Goal: Task Accomplishment & Management: Manage account settings

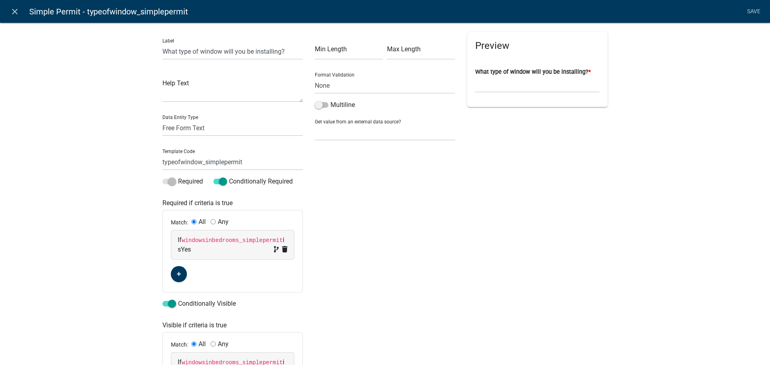
select select
click at [15, 10] on icon "close" at bounding box center [15, 12] width 10 height 10
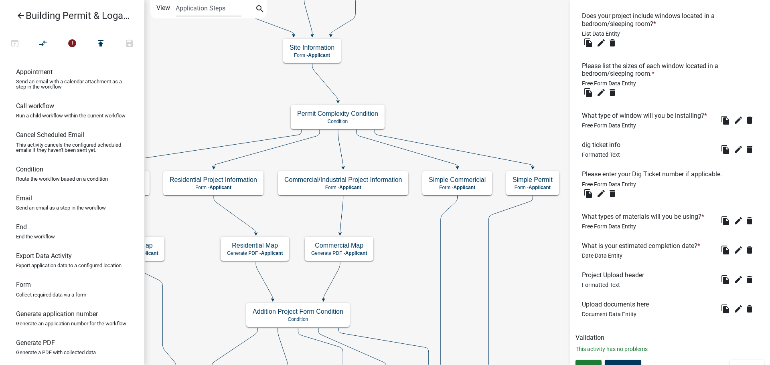
scroll to position [361, 0]
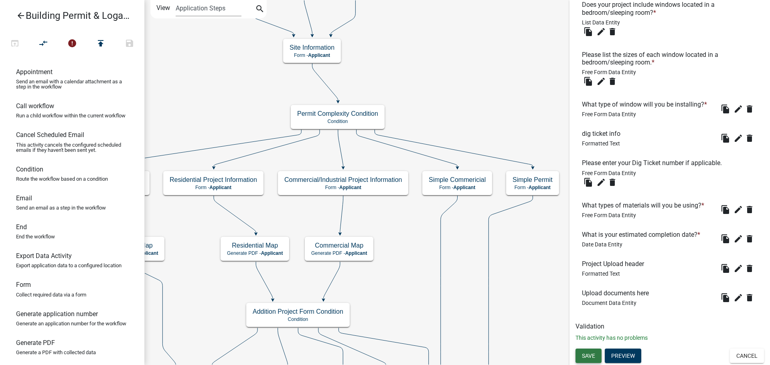
click at [594, 357] on span "Save" at bounding box center [588, 355] width 13 height 6
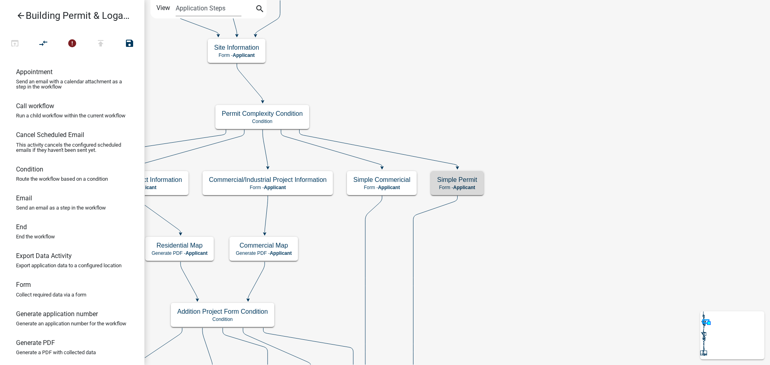
scroll to position [0, 0]
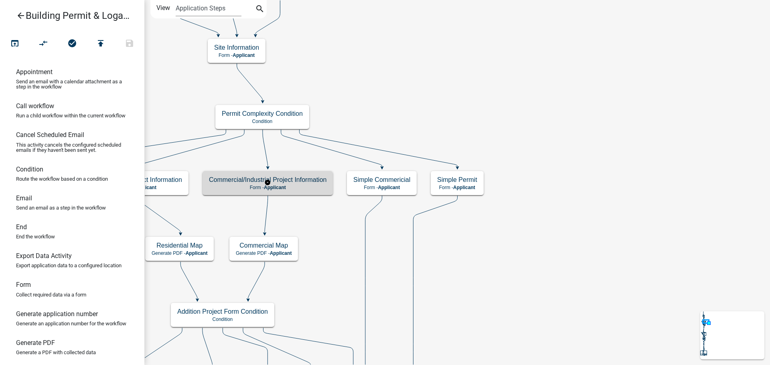
click at [273, 189] on span "Applicant" at bounding box center [275, 188] width 22 height 6
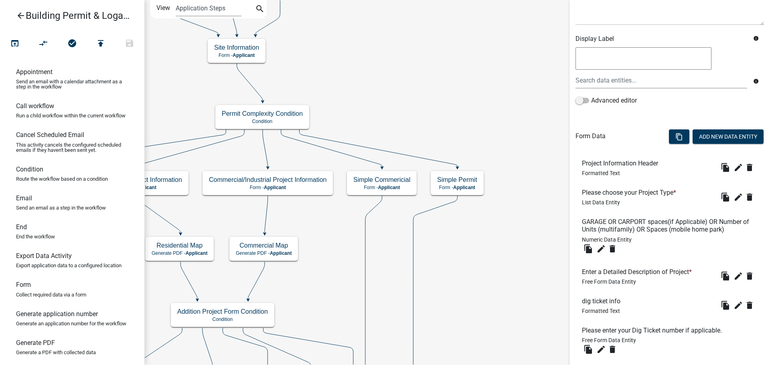
scroll to position [321, 0]
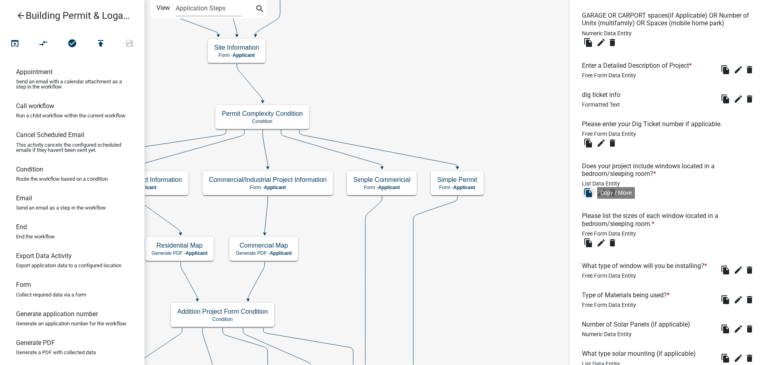
click at [587, 194] on icon "file_copy" at bounding box center [588, 193] width 10 height 10
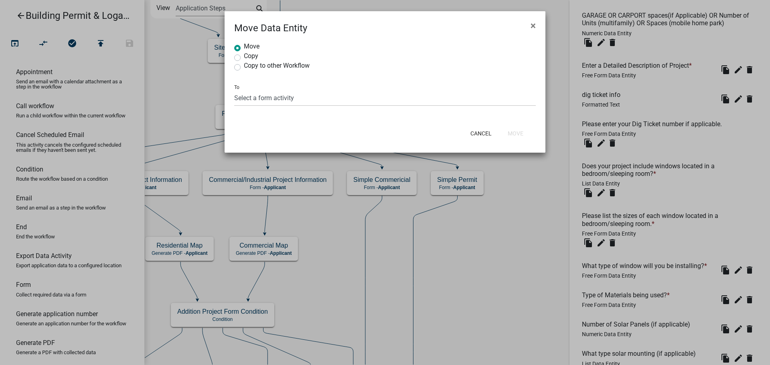
click at [244, 59] on label "Copy" at bounding box center [251, 56] width 14 height 6
click at [244, 58] on input "Copy" at bounding box center [246, 55] width 5 height 5
radio input "true"
click at [409, 95] on select "Select a form activity Site Information Technical Review Information and Final …" at bounding box center [385, 98] width 302 height 16
select select "4d04b4e4-c5d8-4b03-be35-1d026211a24f"
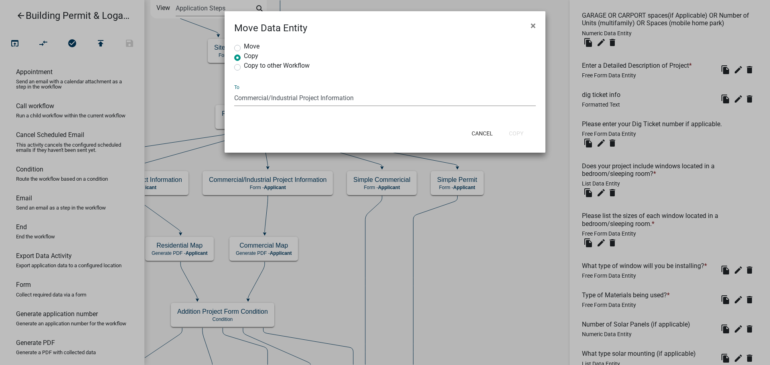
click at [234, 90] on select "Select a form activity Site Information Technical Review Information and Final …" at bounding box center [385, 98] width 302 height 16
click at [518, 134] on button "Copy" at bounding box center [515, 133] width 27 height 14
radio input "true"
select select "0: null"
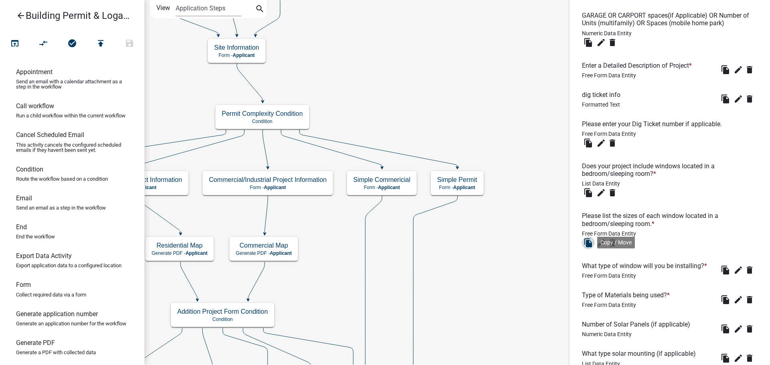
click at [586, 245] on icon "file_copy" at bounding box center [588, 243] width 10 height 10
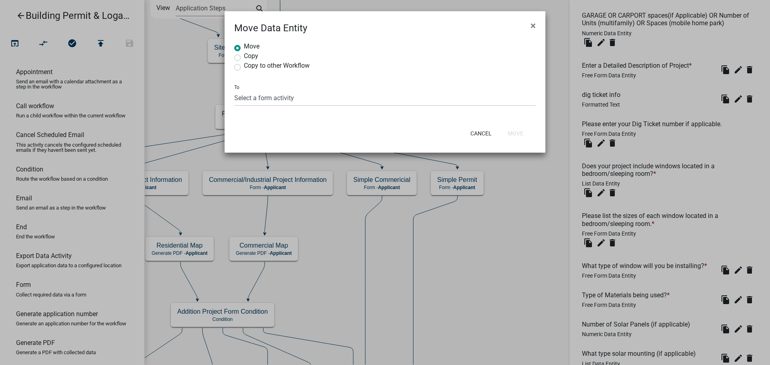
click at [244, 57] on label "Copy" at bounding box center [251, 56] width 14 height 6
click at [244, 57] on input "Copy" at bounding box center [246, 55] width 5 height 5
radio input "true"
click at [255, 100] on select "Select a form activity" at bounding box center [385, 98] width 302 height 16
click at [272, 97] on select "Select a form activity Site Information Technical Review Information and Final …" at bounding box center [385, 98] width 302 height 16
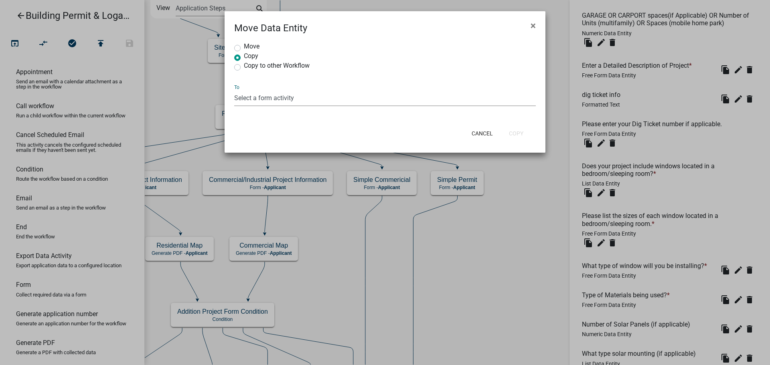
click at [283, 101] on select "Select a form activity Site Information Technical Review Information and Final …" at bounding box center [385, 98] width 302 height 16
select select "4d04b4e4-c5d8-4b03-be35-1d026211a24f"
click at [234, 90] on select "Select a form activity Site Information Technical Review Information and Final …" at bounding box center [385, 98] width 302 height 16
click at [514, 133] on button "Copy" at bounding box center [515, 133] width 27 height 14
radio input "true"
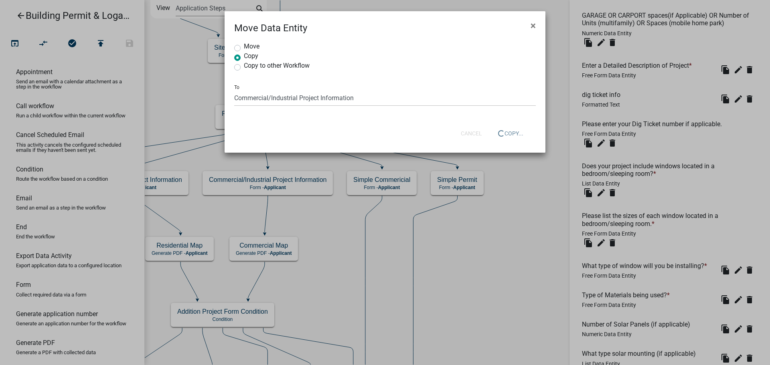
select select "0: null"
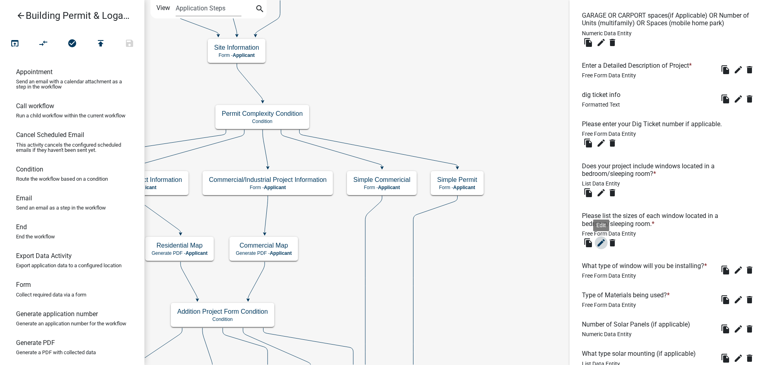
click at [598, 245] on icon "edit" at bounding box center [601, 243] width 10 height 10
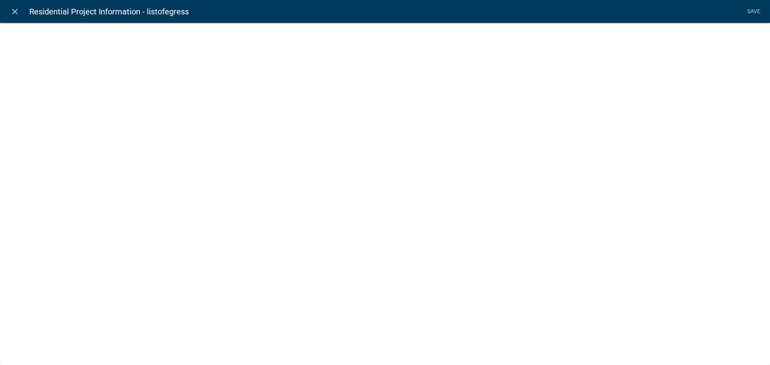
select select
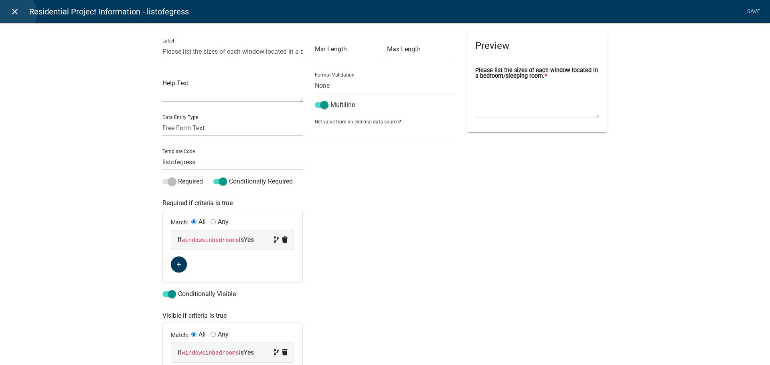
click at [16, 13] on icon "close" at bounding box center [15, 12] width 10 height 10
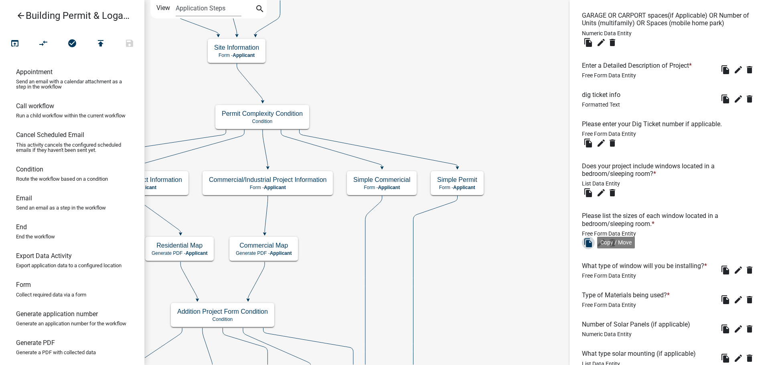
click at [585, 244] on icon "file_copy" at bounding box center [588, 243] width 10 height 10
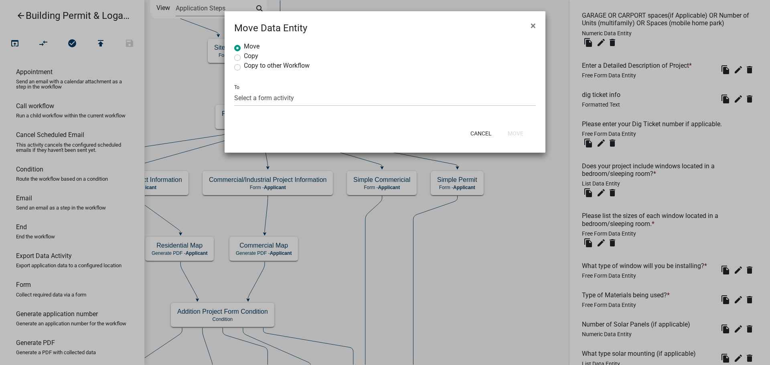
click at [244, 58] on label "Copy" at bounding box center [251, 56] width 14 height 6
click at [244, 58] on input "Copy" at bounding box center [246, 55] width 5 height 5
radio input "true"
click at [254, 99] on select "Select a form activity" at bounding box center [385, 98] width 302 height 16
select select "4d04b4e4-c5d8-4b03-be35-1d026211a24f"
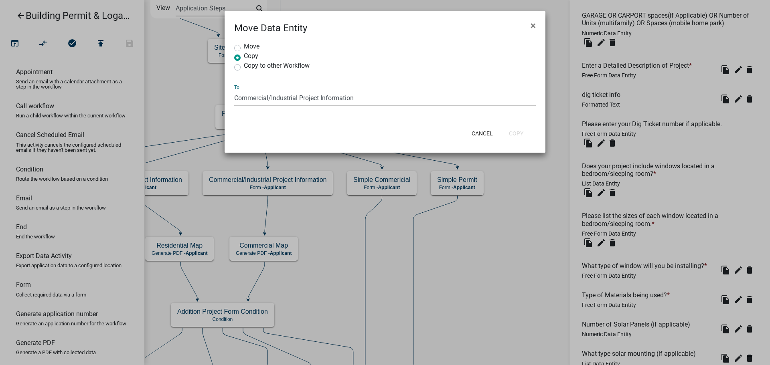
click at [234, 90] on select "Select a form activity Site Information Technical Review Information and Final …" at bounding box center [385, 98] width 302 height 16
click at [517, 134] on button "Copy" at bounding box center [515, 133] width 27 height 14
radio input "true"
select select "0: null"
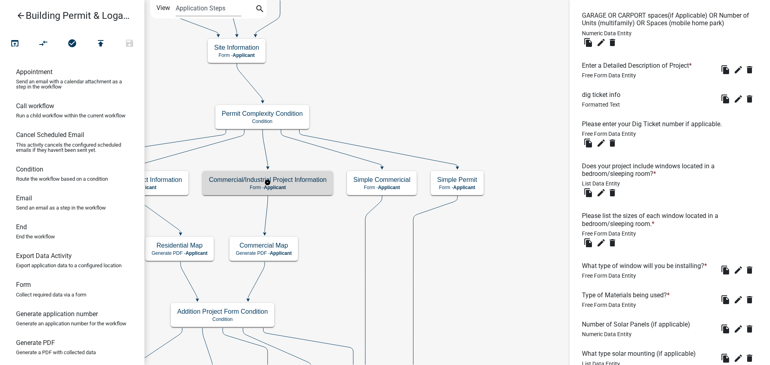
scroll to position [0, 0]
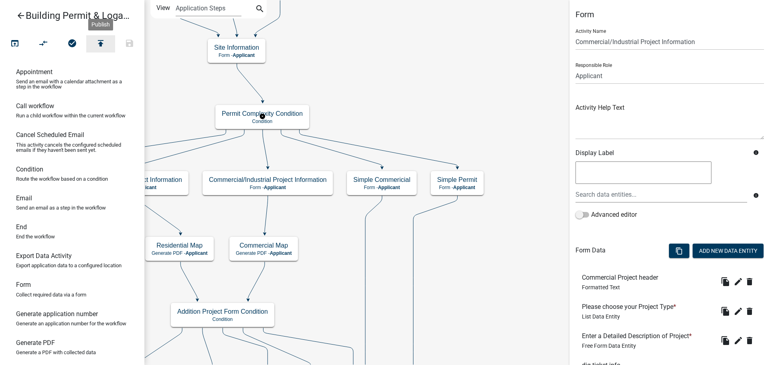
click at [99, 43] on icon "publish" at bounding box center [101, 43] width 10 height 11
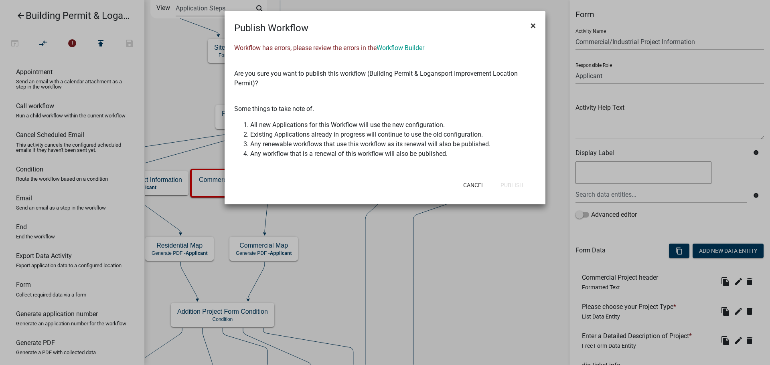
click at [537, 24] on button "×" at bounding box center [533, 25] width 18 height 22
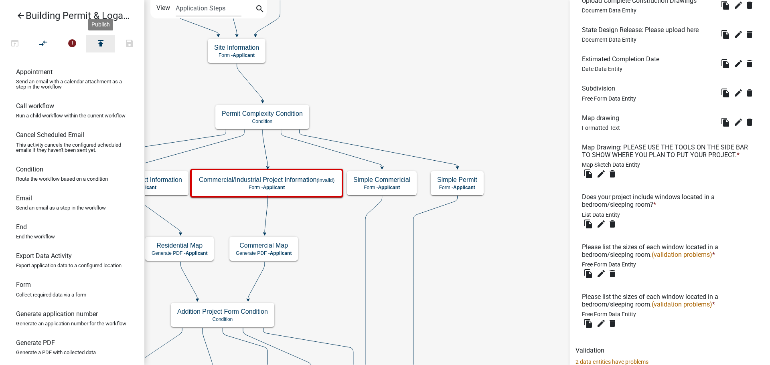
scroll to position [1008, 0]
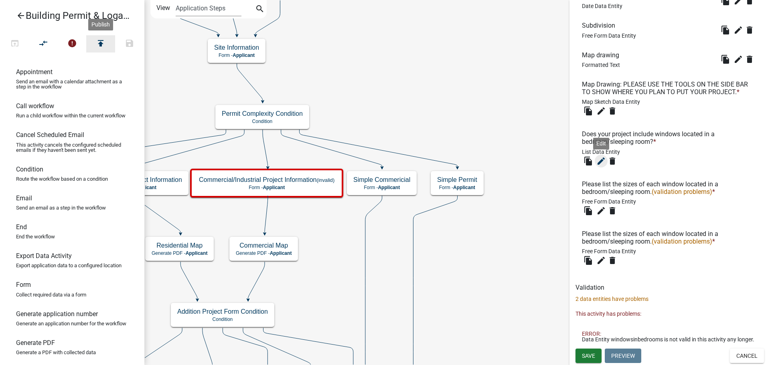
click at [601, 156] on icon "edit" at bounding box center [601, 161] width 10 height 10
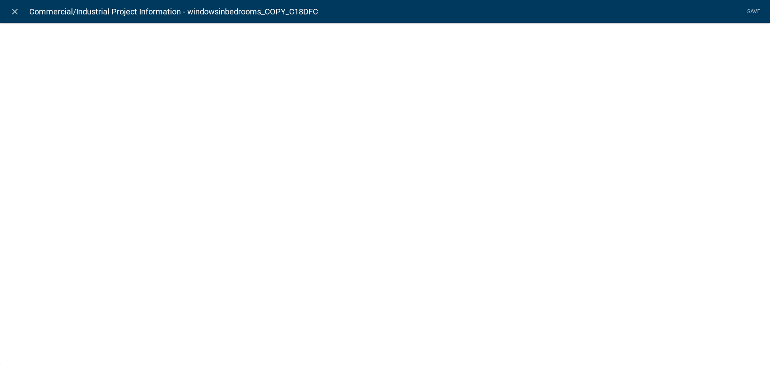
select select "list-data"
select select
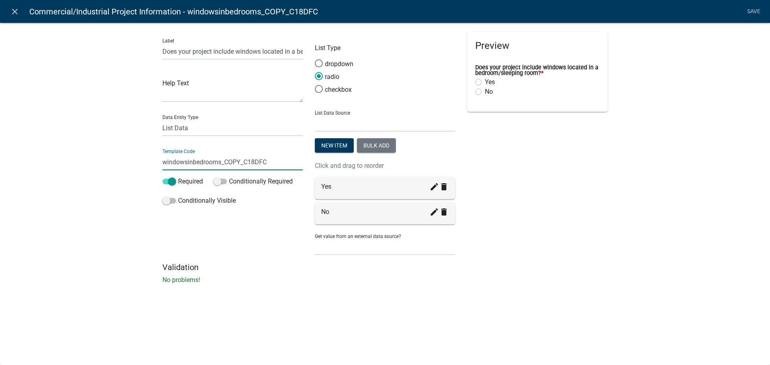
drag, startPoint x: 270, startPoint y: 158, endPoint x: 226, endPoint y: 160, distance: 44.6
click at [226, 160] on input "windowsinbedrooms_COPY_C18DFC" at bounding box center [232, 162] width 140 height 16
type input "windowsinbedrooms_commercial"
click at [746, 12] on li "Save" at bounding box center [753, 11] width 20 height 15
click at [752, 8] on link "Save" at bounding box center [753, 11] width 20 height 15
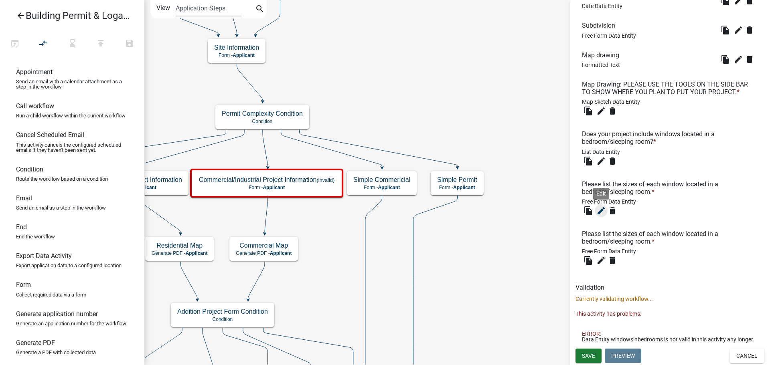
click at [598, 207] on icon "edit" at bounding box center [601, 211] width 10 height 10
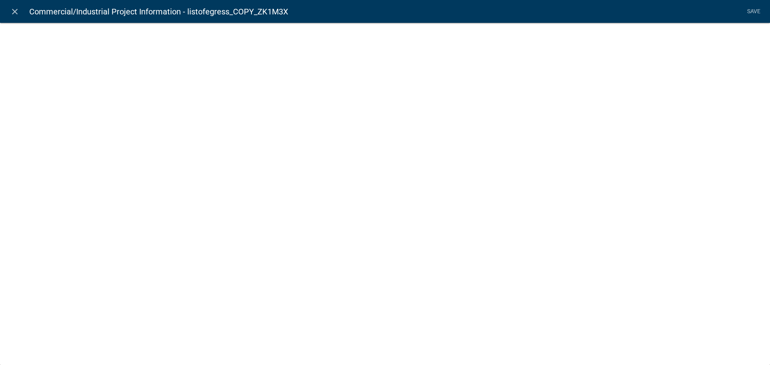
select select
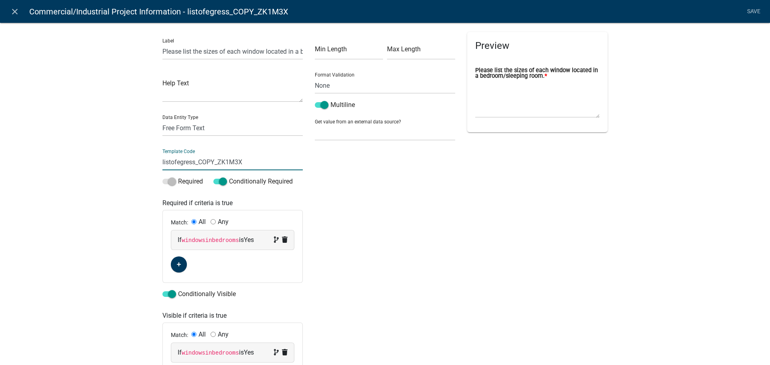
drag, startPoint x: 247, startPoint y: 162, endPoint x: 197, endPoint y: 164, distance: 49.4
click at [197, 164] on input "listofegress_COPY_ZK1M3X" at bounding box center [232, 162] width 140 height 16
type input "listofegress_commercial"
click at [197, 241] on code "windowsinbedrooms" at bounding box center [210, 240] width 57 height 6
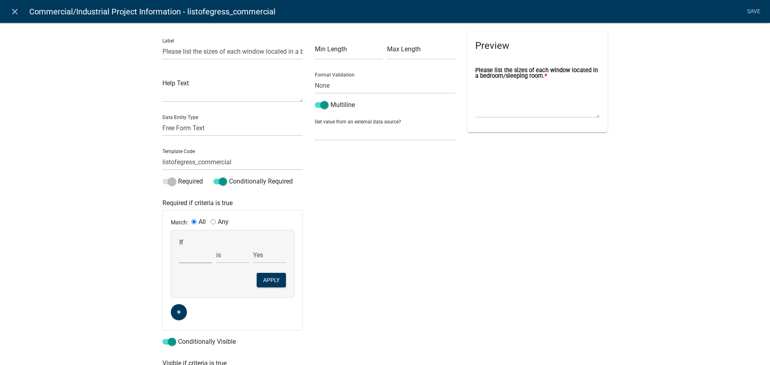
click at [190, 261] on select "Choose... 811digging 811digticket addcontractor1 addcontractor1copy addcontract…" at bounding box center [195, 255] width 33 height 16
select select "276: windowsinbedrooms_commercial"
click at [179, 247] on select "Choose... 811digging 811digticket addcontractor1 addcontractor1copy addcontract…" at bounding box center [195, 255] width 33 height 16
select select "1: Yes"
click at [269, 278] on button "Apply" at bounding box center [271, 280] width 29 height 14
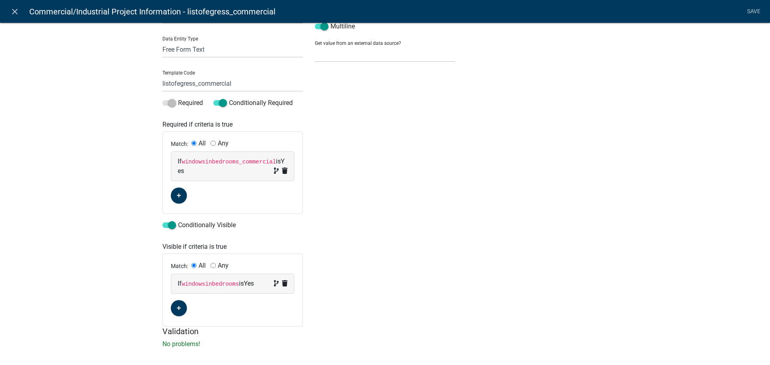
scroll to position [87, 0]
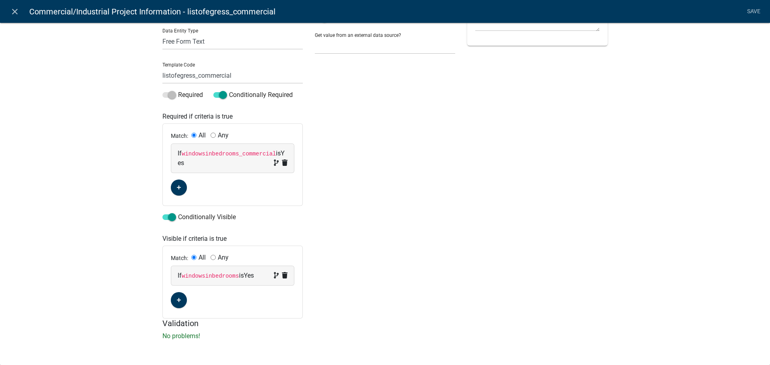
click at [205, 281] on div "If windowsinbedrooms is Yes" at bounding box center [232, 275] width 123 height 19
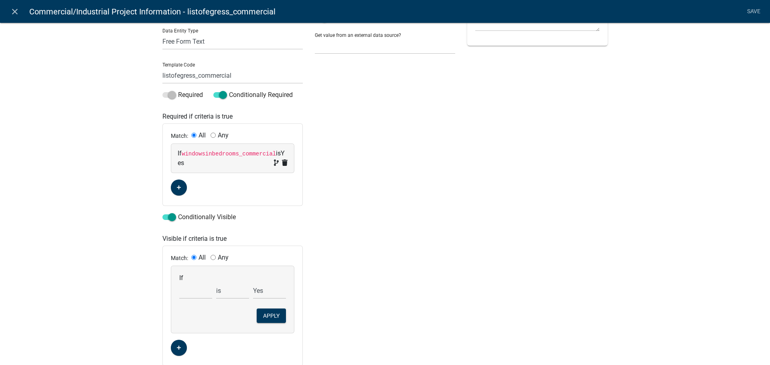
click at [188, 305] on div "If Choose... 811digging 811digticket addcontractor1 addcontractor1copy addcontr…" at bounding box center [232, 299] width 123 height 67
click at [189, 298] on select "Choose... 811digging 811digticket addcontractor1 addcontractor1copy addcontract…" at bounding box center [195, 291] width 33 height 16
select select "276: windowsinbedrooms_commercial"
click at [179, 283] on select "Choose... 811digging 811digticket addcontractor1 addcontractor1copy addcontract…" at bounding box center [195, 291] width 33 height 16
select select "1: Yes"
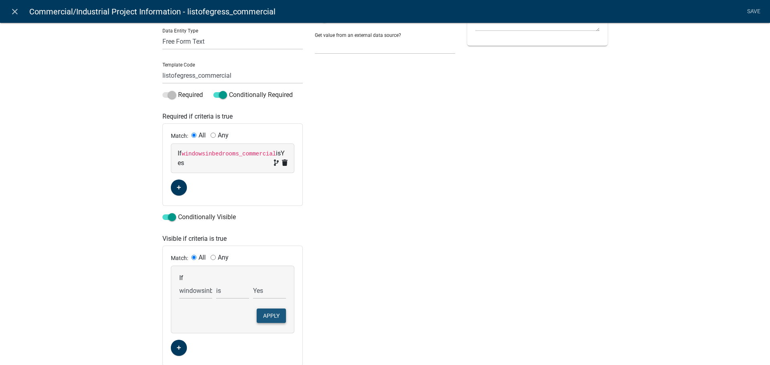
click at [273, 317] on button "Apply" at bounding box center [271, 316] width 29 height 14
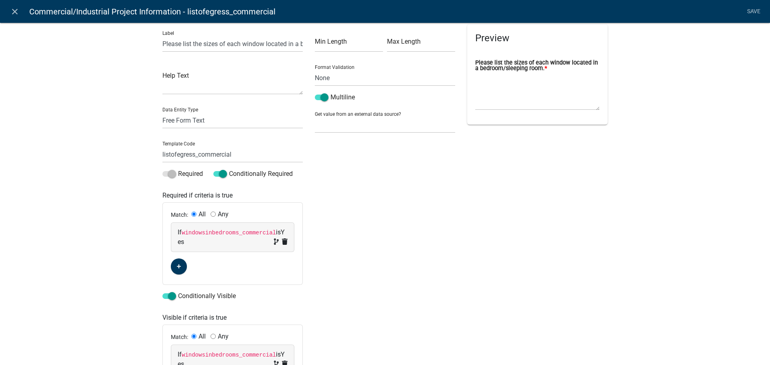
scroll to position [0, 0]
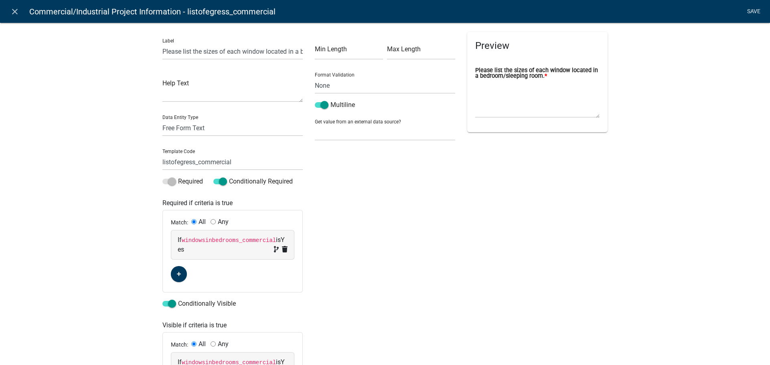
click at [759, 11] on link "Save" at bounding box center [753, 11] width 20 height 15
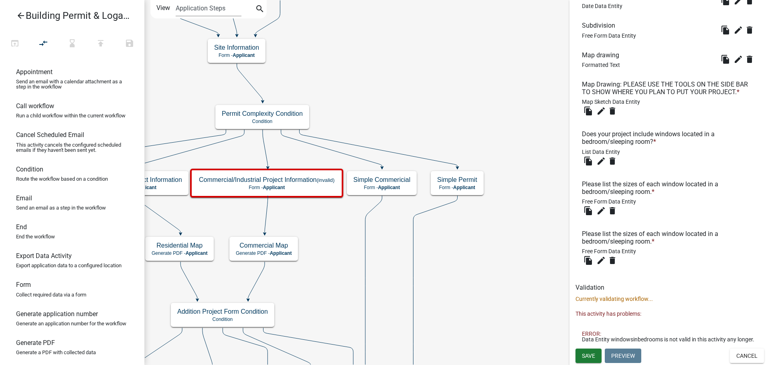
scroll to position [1008, 0]
click at [596, 256] on icon "edit" at bounding box center [601, 261] width 10 height 10
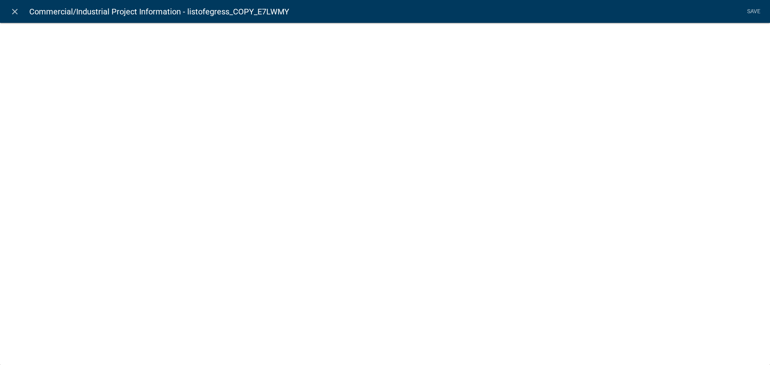
select select
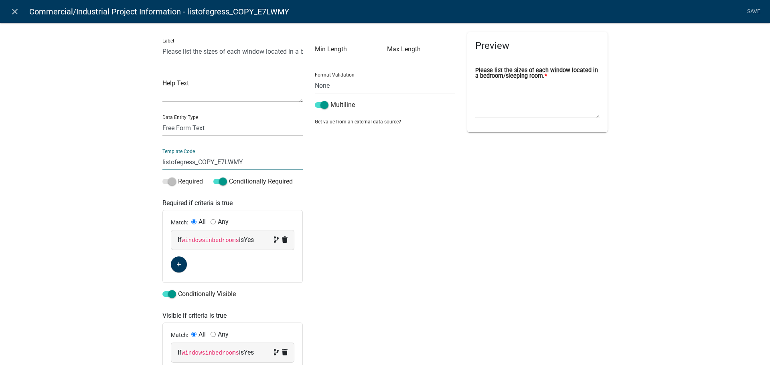
drag, startPoint x: 242, startPoint y: 162, endPoint x: 195, endPoint y: 164, distance: 47.0
click at [195, 164] on input "listofegress_COPY_E7LWMY" at bounding box center [232, 162] width 140 height 16
type input "listofegress_commercial"
click at [213, 238] on code "windowsinbedrooms" at bounding box center [210, 240] width 57 height 6
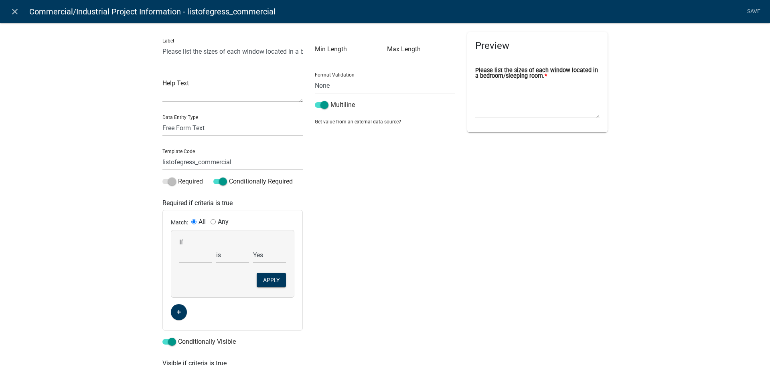
click at [199, 261] on select "Choose... 811digging 811digticket addcontractor1 addcontractor1copy addcontract…" at bounding box center [195, 255] width 33 height 16
select select "276: windowsinbedrooms_commercial"
click at [179, 247] on select "Choose... 811digging 811digticket addcontractor1 addcontractor1copy addcontract…" at bounding box center [195, 255] width 33 height 16
select select "1: Yes"
click at [275, 279] on button "Apply" at bounding box center [271, 280] width 29 height 14
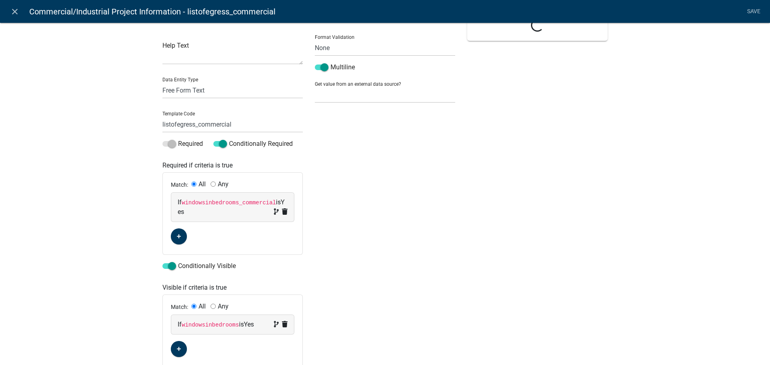
scroll to position [87, 0]
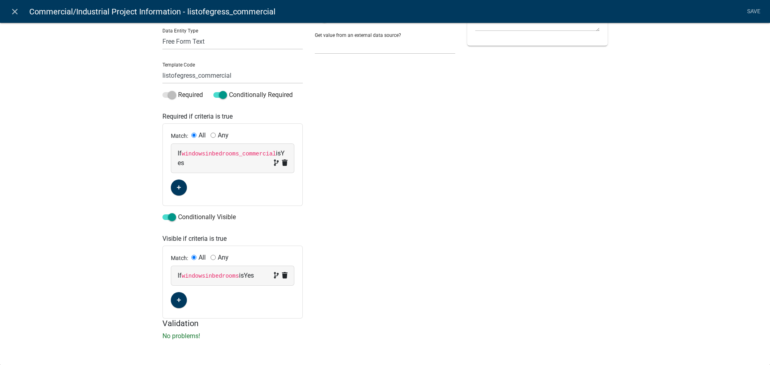
click at [216, 278] on code "windowsinbedrooms" at bounding box center [210, 276] width 57 height 6
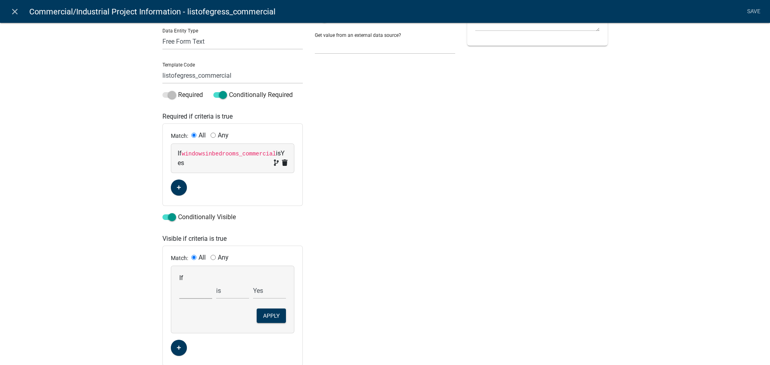
click at [192, 291] on select "Choose... 811digging 811digticket addcontractor1 addcontractor1copy addcontract…" at bounding box center [195, 291] width 33 height 16
select select "276: windowsinbedrooms_commercial"
click at [179, 283] on select "Choose... 811digging 811digticket addcontractor1 addcontractor1copy addcontract…" at bounding box center [195, 291] width 33 height 16
select select "1: Yes"
click at [274, 317] on button "Apply" at bounding box center [271, 316] width 29 height 14
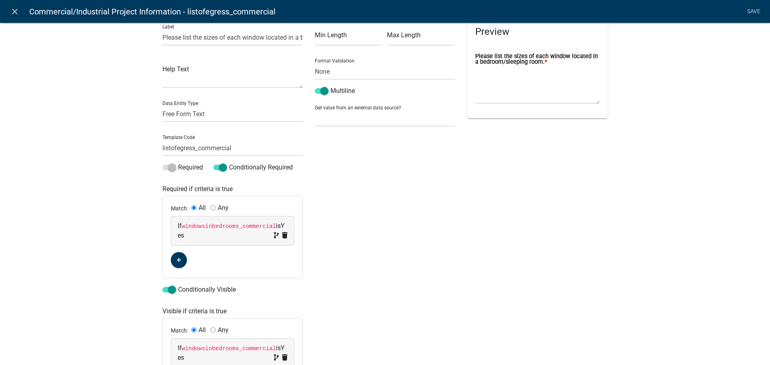
scroll to position [0, 0]
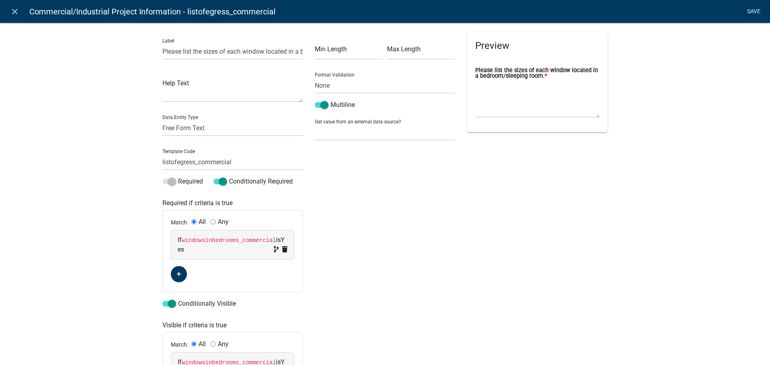
click at [757, 11] on link "Save" at bounding box center [753, 11] width 20 height 15
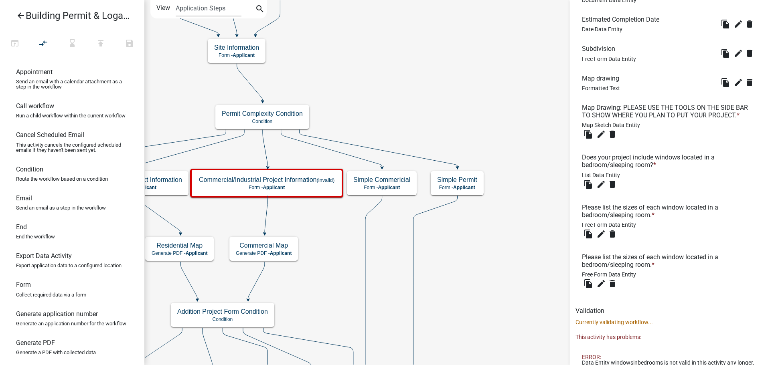
scroll to position [1002, 0]
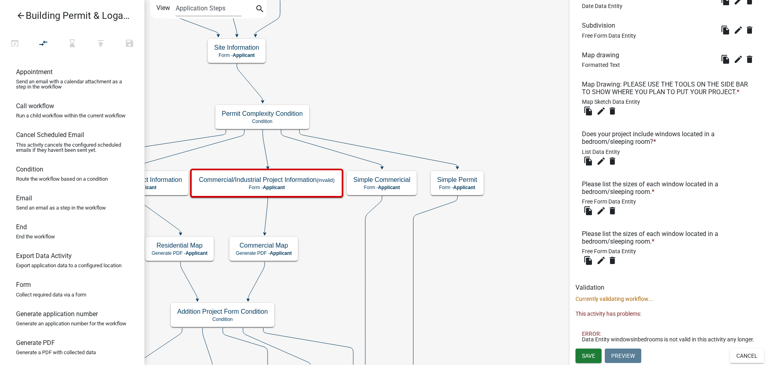
drag, startPoint x: 608, startPoint y: 140, endPoint x: 600, endPoint y: 91, distance: 50.0
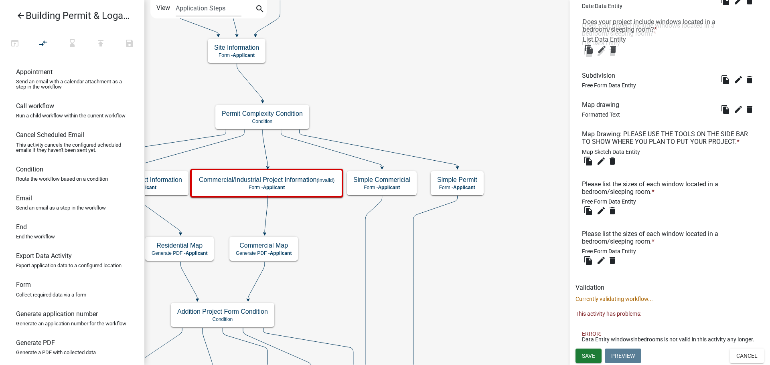
drag, startPoint x: 601, startPoint y: 30, endPoint x: 596, endPoint y: 0, distance: 30.2
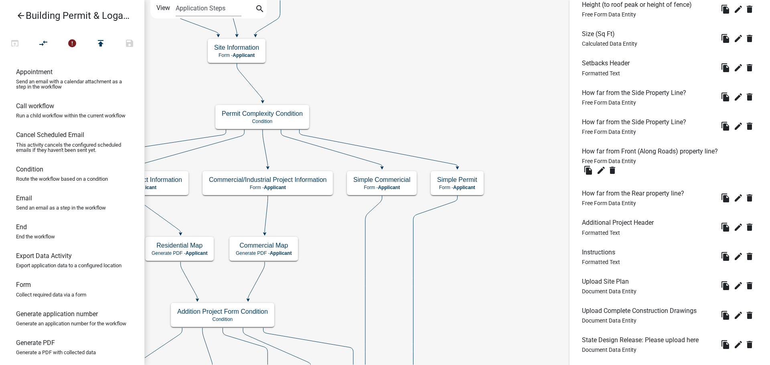
scroll to position [643, 0]
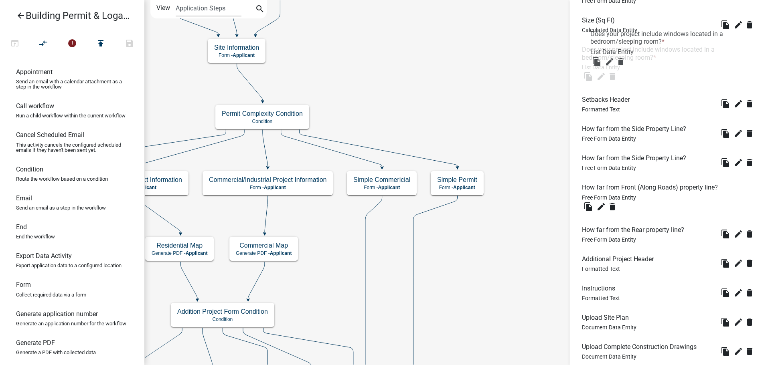
drag, startPoint x: 614, startPoint y: 360, endPoint x: 620, endPoint y: 34, distance: 326.1
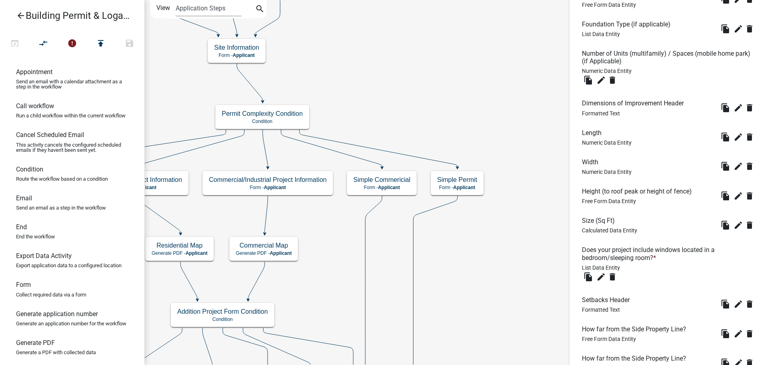
scroll to position [402, 0]
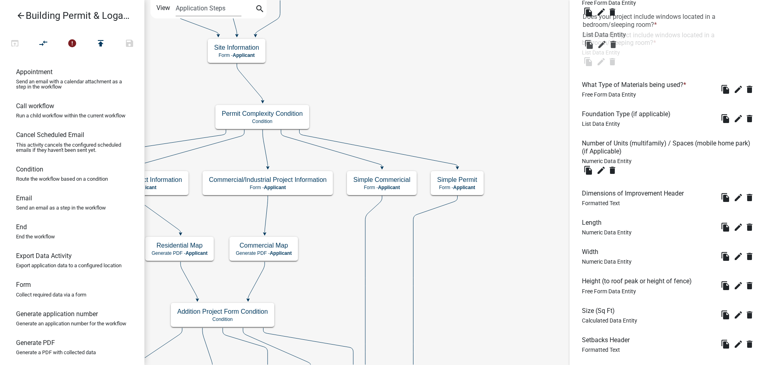
drag, startPoint x: 593, startPoint y: 297, endPoint x: 594, endPoint y: 22, distance: 274.7
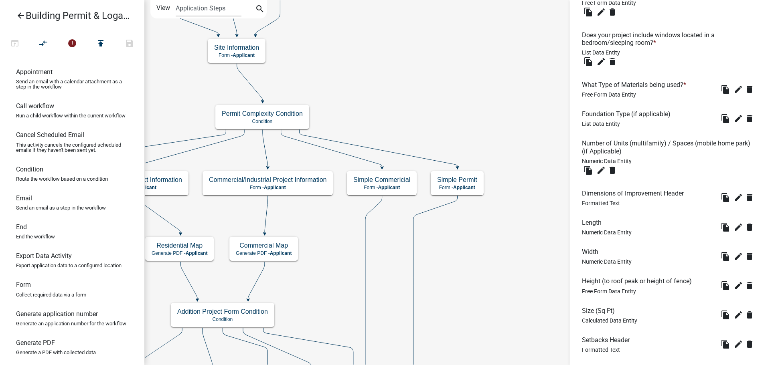
scroll to position [282, 0]
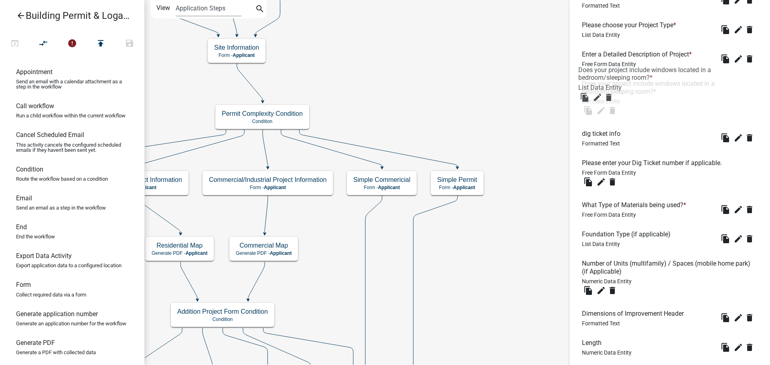
drag, startPoint x: 619, startPoint y: 160, endPoint x: 616, endPoint y: 75, distance: 85.9
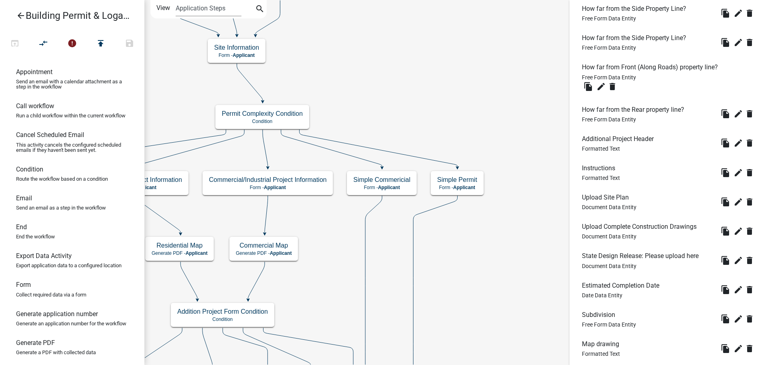
scroll to position [964, 0]
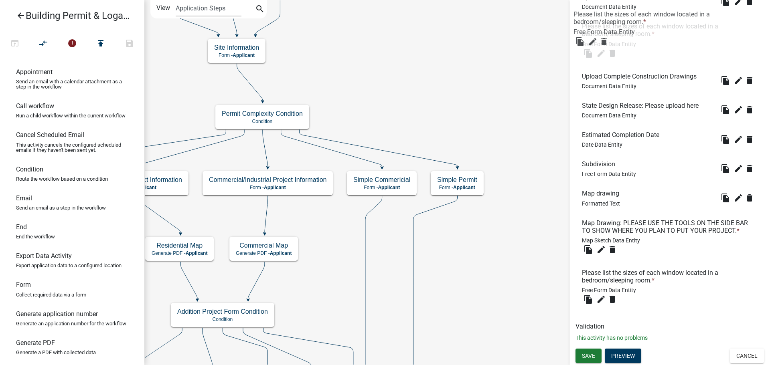
drag, startPoint x: 620, startPoint y: 232, endPoint x: 611, endPoint y: 22, distance: 209.9
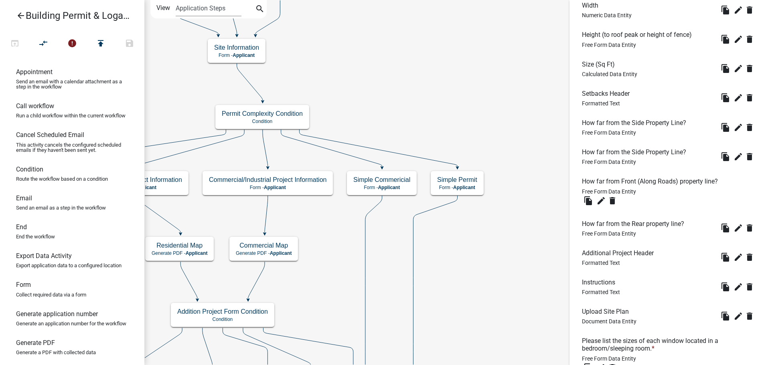
scroll to position [643, 0]
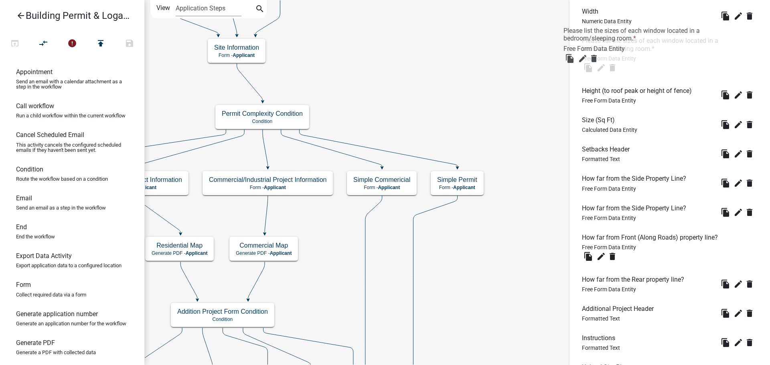
drag, startPoint x: 628, startPoint y: 350, endPoint x: 611, endPoint y: 32, distance: 318.5
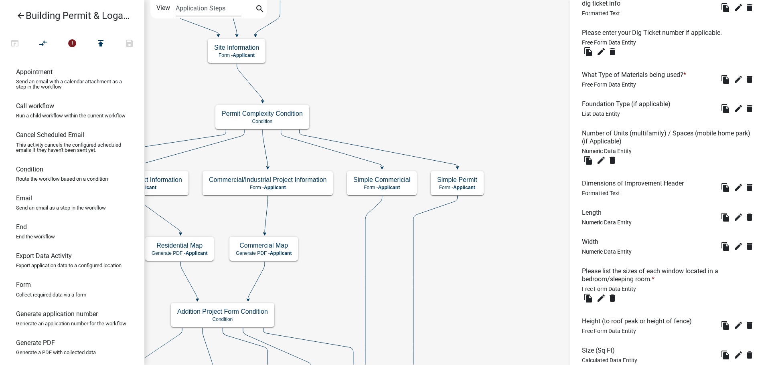
scroll to position [402, 0]
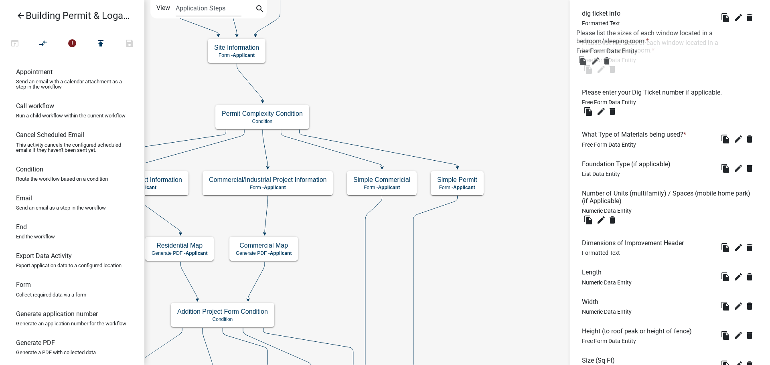
drag, startPoint x: 635, startPoint y: 288, endPoint x: 630, endPoint y: 39, distance: 248.7
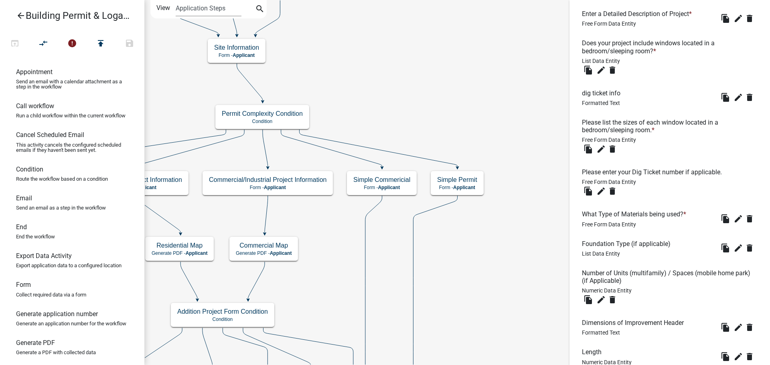
scroll to position [322, 0]
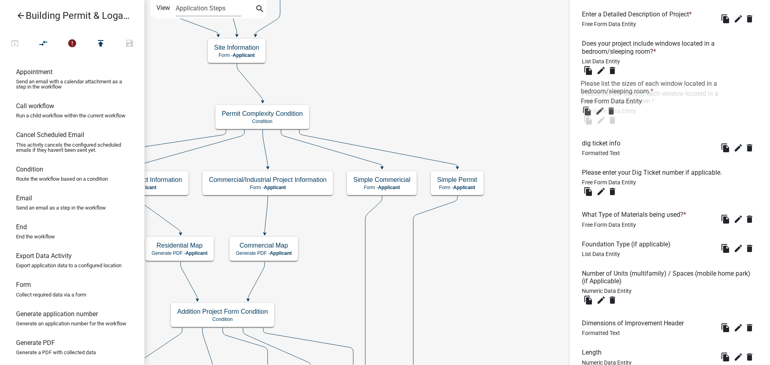
drag, startPoint x: 634, startPoint y: 130, endPoint x: 632, endPoint y: 87, distance: 43.0
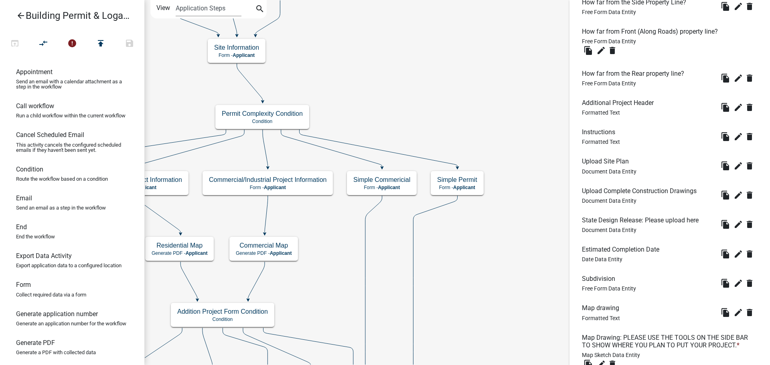
scroll to position [964, 0]
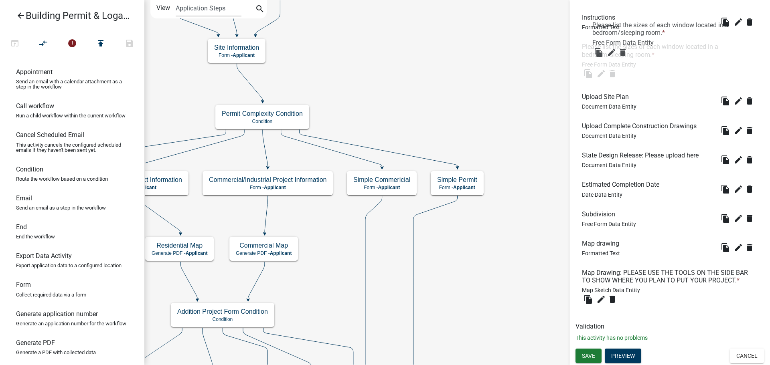
drag, startPoint x: 631, startPoint y: 263, endPoint x: 638, endPoint y: 26, distance: 237.9
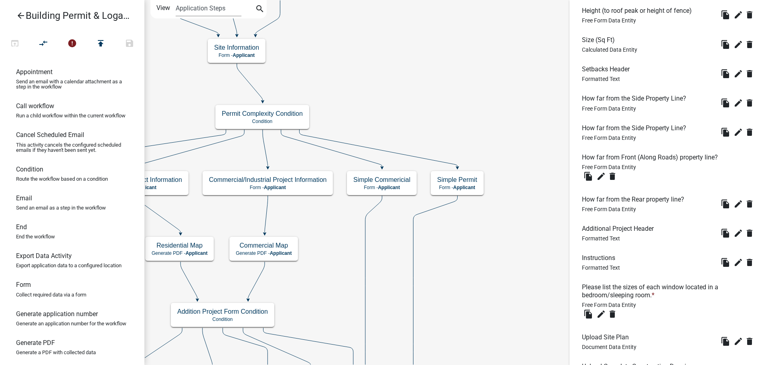
scroll to position [683, 0]
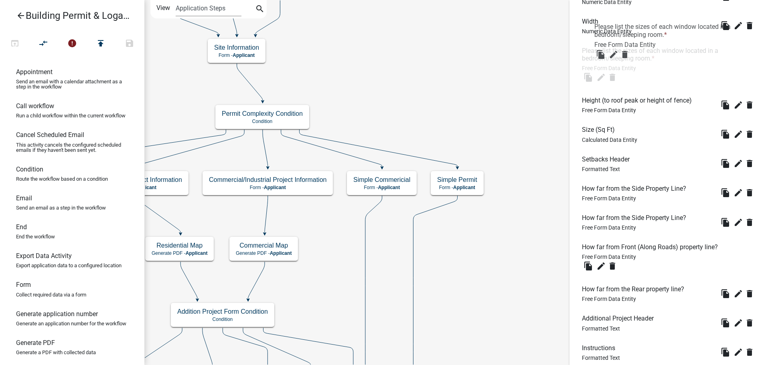
drag, startPoint x: 619, startPoint y: 338, endPoint x: 632, endPoint y: 34, distance: 303.8
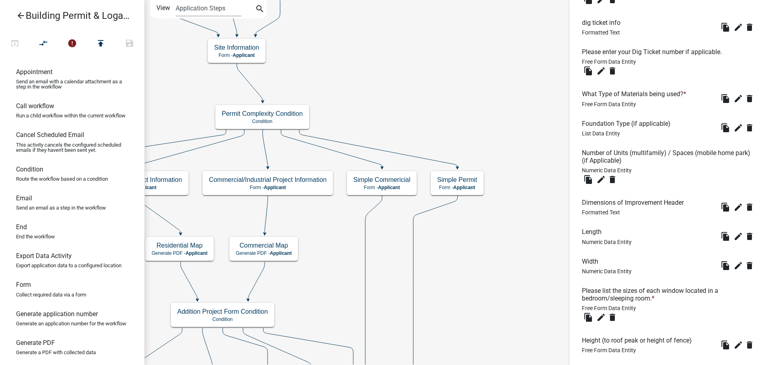
scroll to position [442, 0]
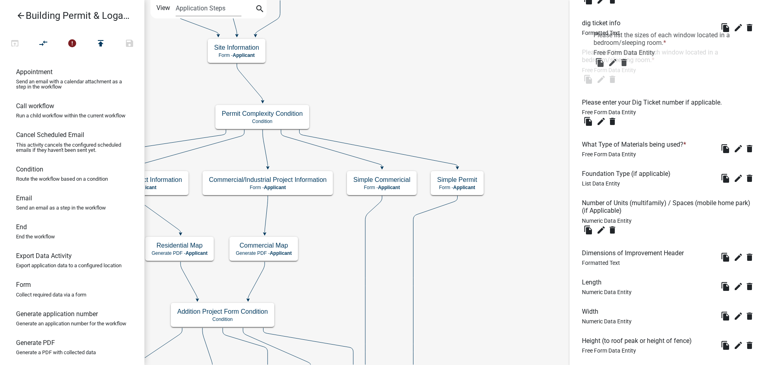
drag, startPoint x: 636, startPoint y: 301, endPoint x: 647, endPoint y: 44, distance: 257.3
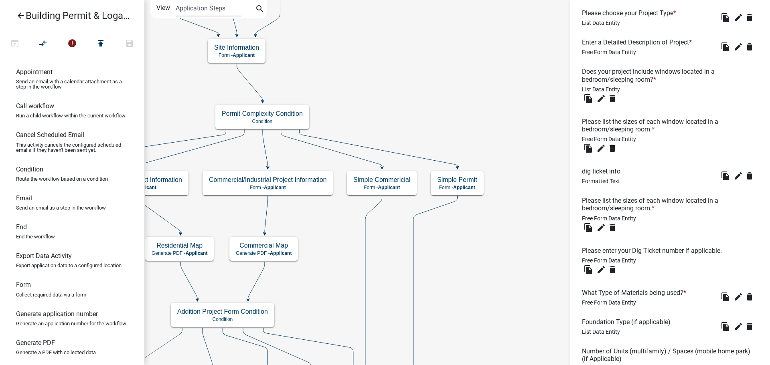
scroll to position [282, 0]
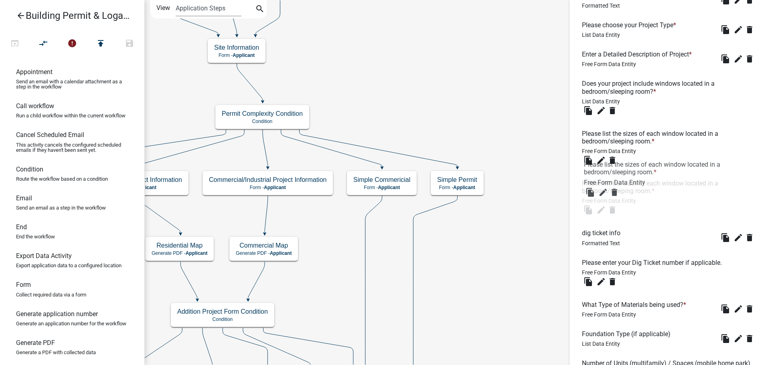
drag, startPoint x: 634, startPoint y: 222, endPoint x: 635, endPoint y: 168, distance: 54.1
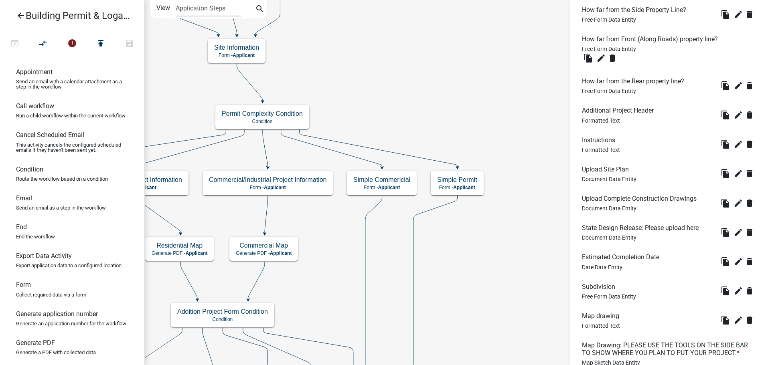
scroll to position [964, 0]
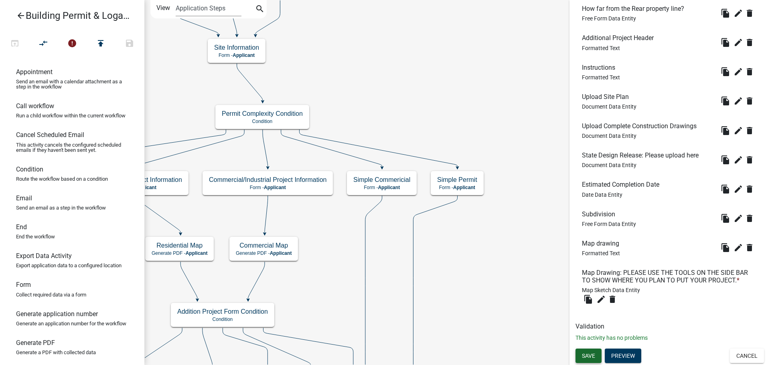
drag, startPoint x: 585, startPoint y: 354, endPoint x: 653, endPoint y: 31, distance: 330.7
click at [585, 354] on span "Save" at bounding box center [588, 355] width 13 height 6
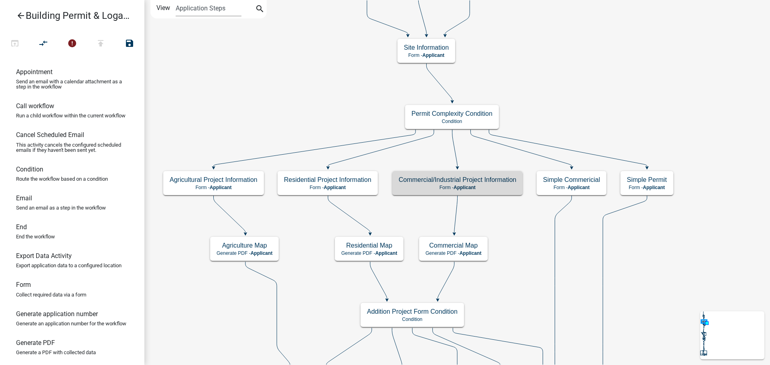
scroll to position [0, 0]
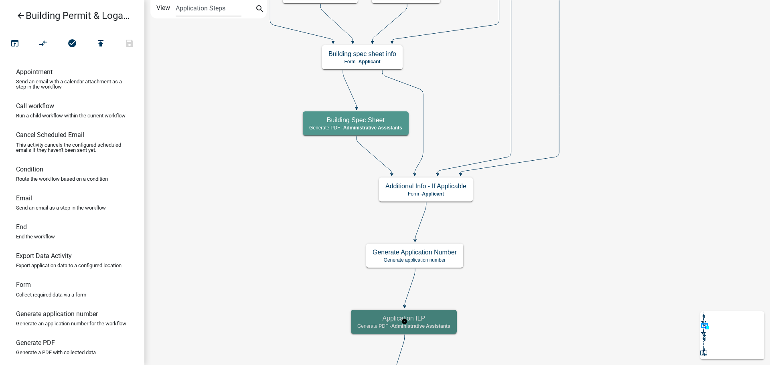
click at [435, 322] on h5 "Application ILP" at bounding box center [403, 319] width 93 height 8
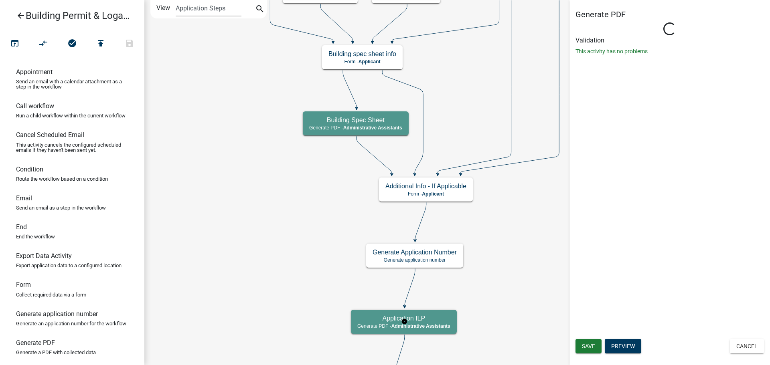
select select "90D19790-074D-4AC2-86B6-E9A543EC8F7A"
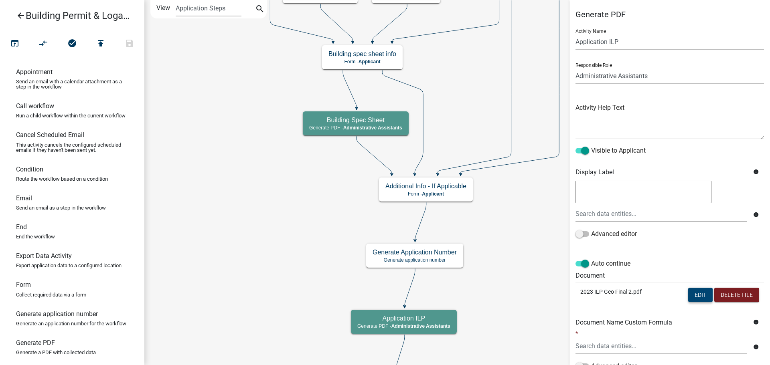
click at [690, 296] on button "Edit" at bounding box center [700, 295] width 24 height 14
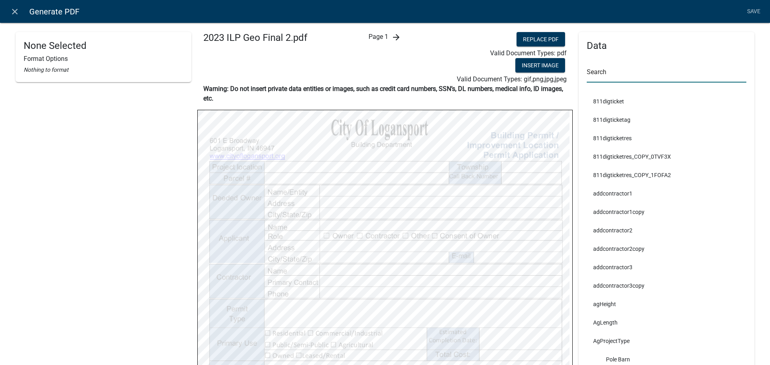
click at [621, 68] on input "text" at bounding box center [667, 74] width 160 height 16
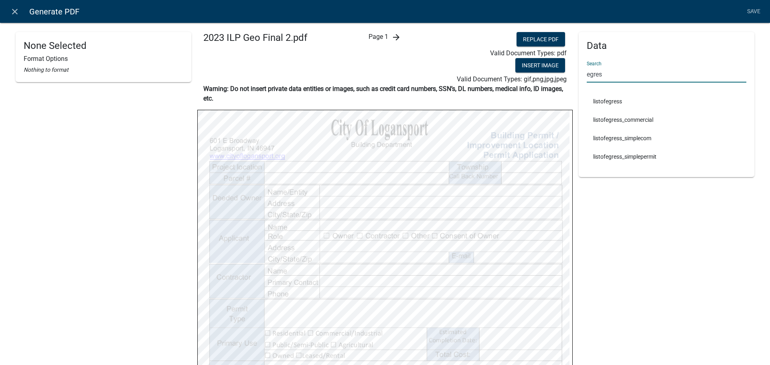
type input "egres"
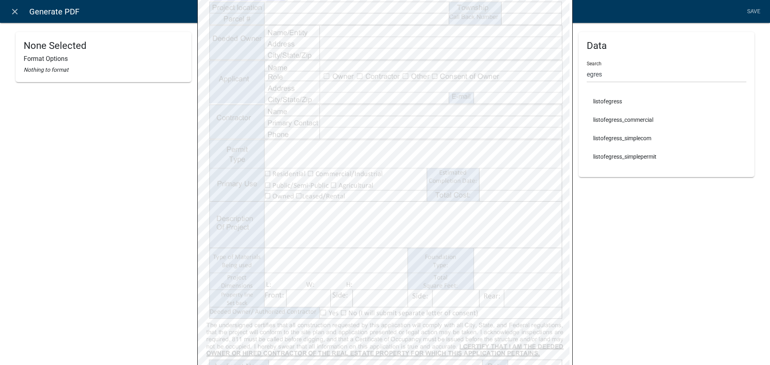
scroll to position [160, 0]
select select
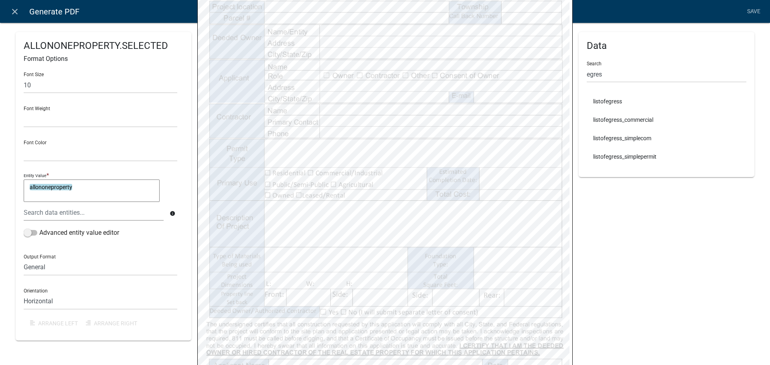
select select
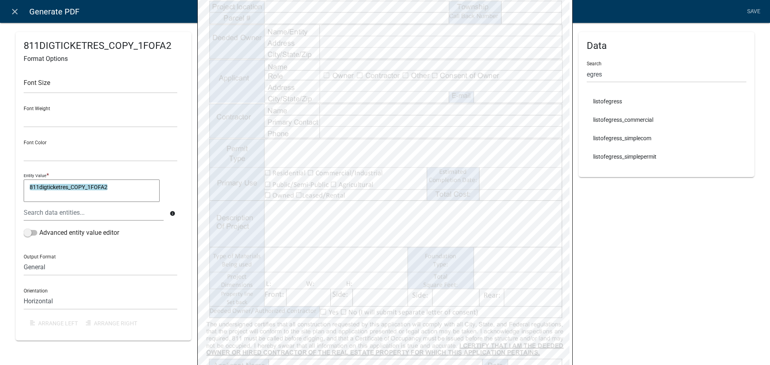
select select
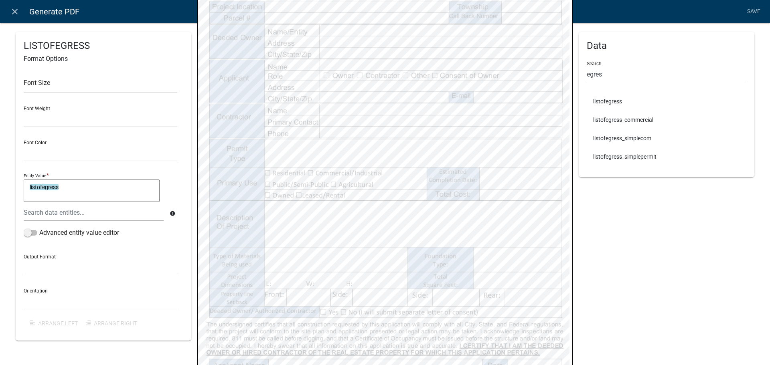
select select
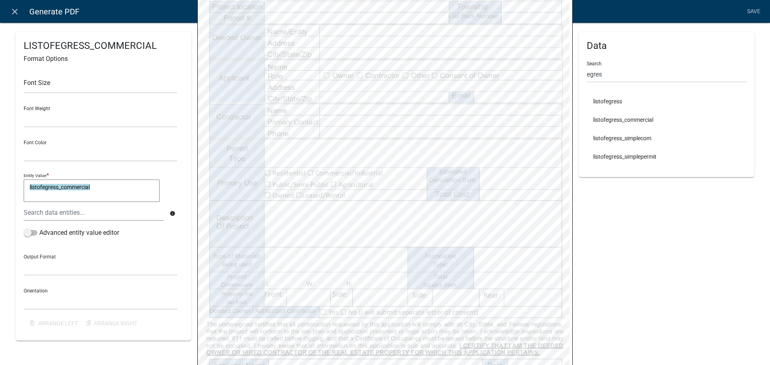
select select
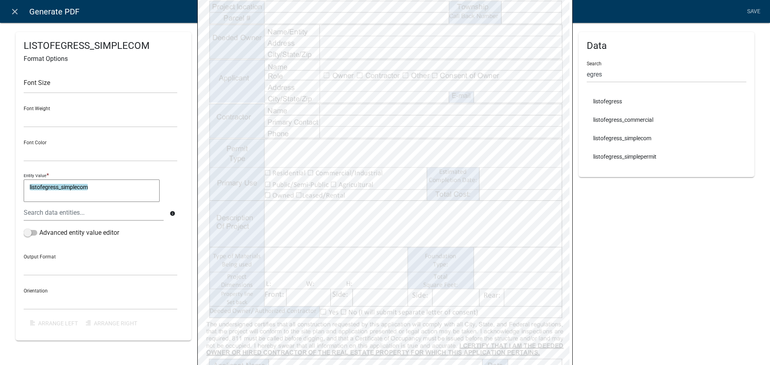
select select
click at [659, 253] on div "Data Search egres listofegress listofegress_commercial listofegress_simplecom l…" at bounding box center [667, 122] width 176 height 501
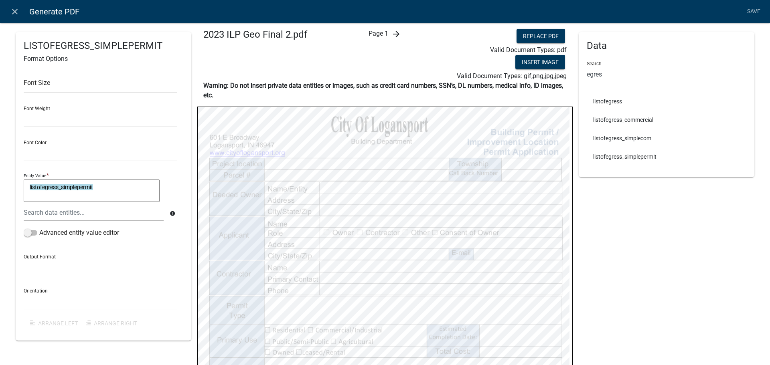
scroll to position [0, 0]
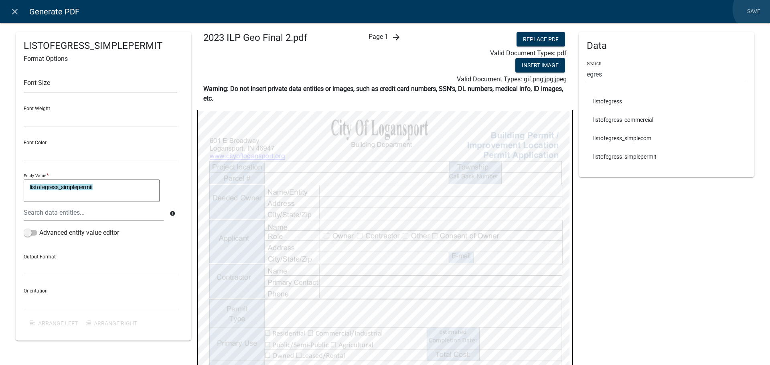
drag, startPoint x: 758, startPoint y: 9, endPoint x: 746, endPoint y: 30, distance: 24.4
click at [757, 9] on link "Save" at bounding box center [753, 11] width 20 height 15
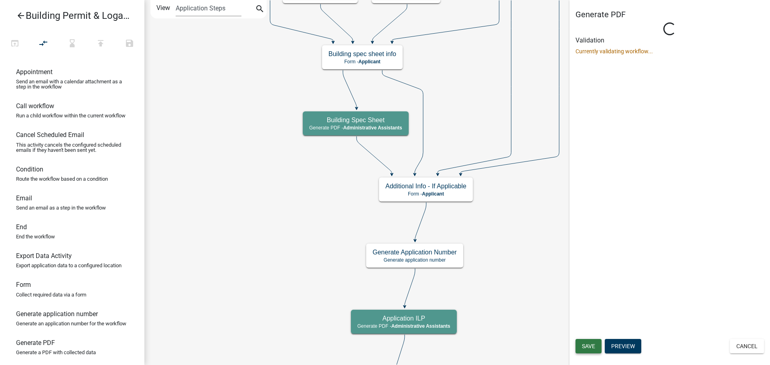
click at [589, 345] on span "Save" at bounding box center [588, 346] width 13 height 6
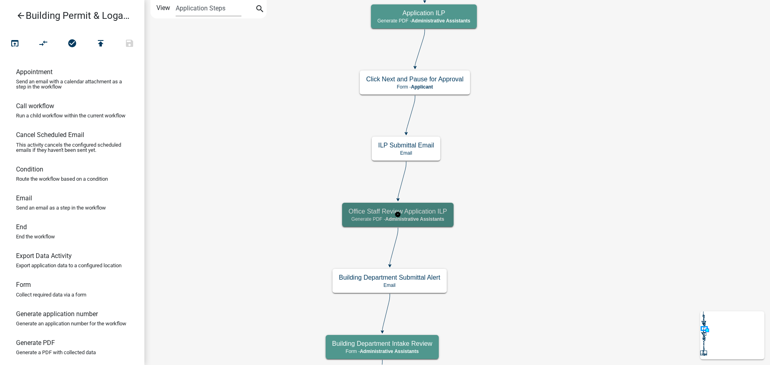
click at [426, 223] on div "Office Staff Review Application ILP Generate PDF - Administrative Assistants" at bounding box center [397, 215] width 111 height 24
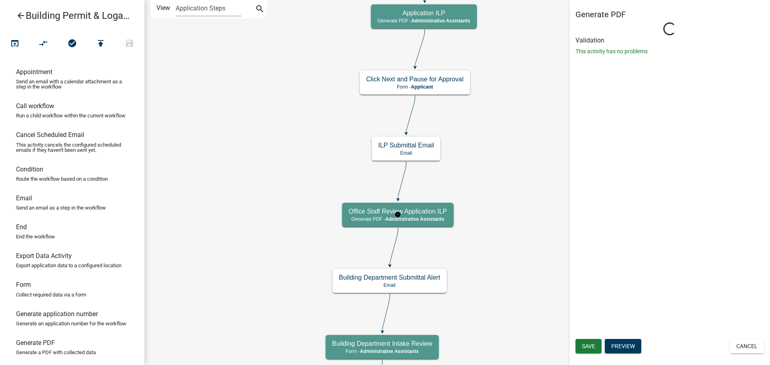
select select "90D19790-074D-4AC2-86B6-E9A543EC8F7A"
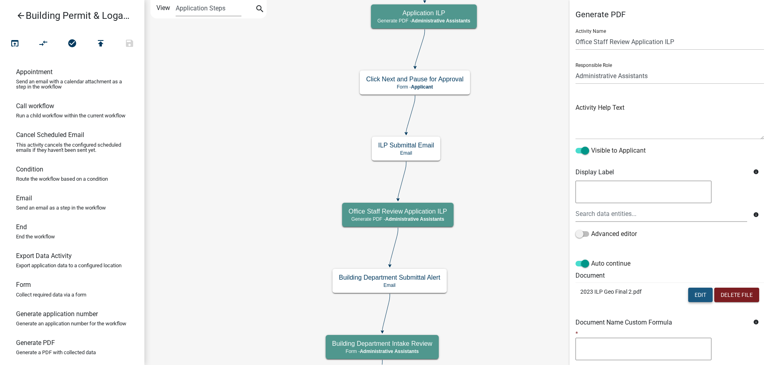
click at [691, 295] on button "Edit" at bounding box center [700, 295] width 24 height 14
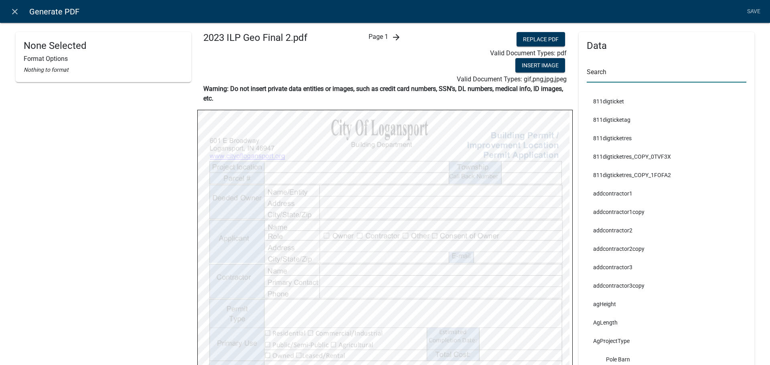
click at [611, 73] on input "text" at bounding box center [667, 74] width 160 height 16
click at [16, 12] on icon "close" at bounding box center [15, 12] width 10 height 10
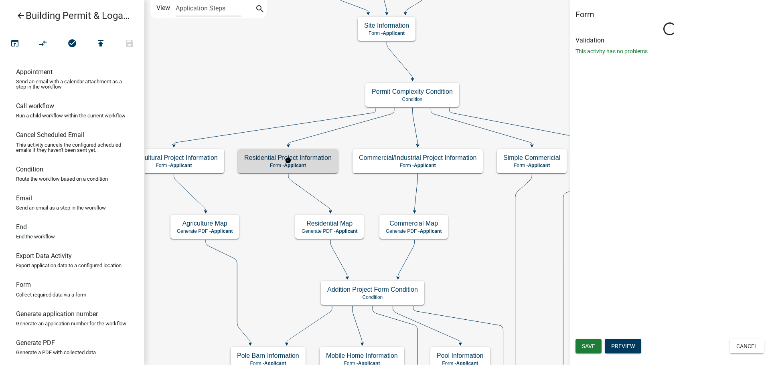
select select "90D19790-074D-4AC2-86B6-E9A543EC8F7A"
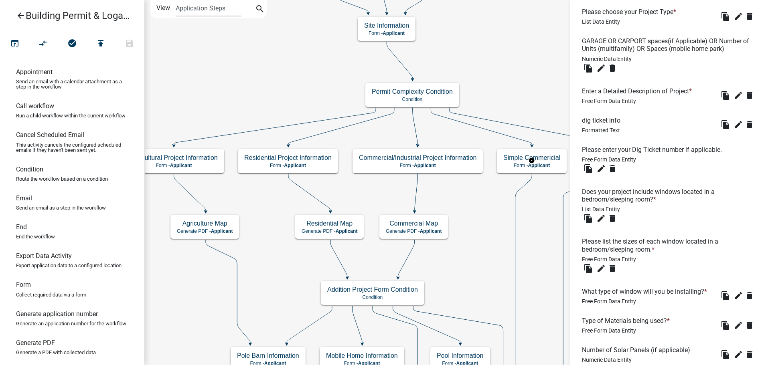
scroll to position [321, 0]
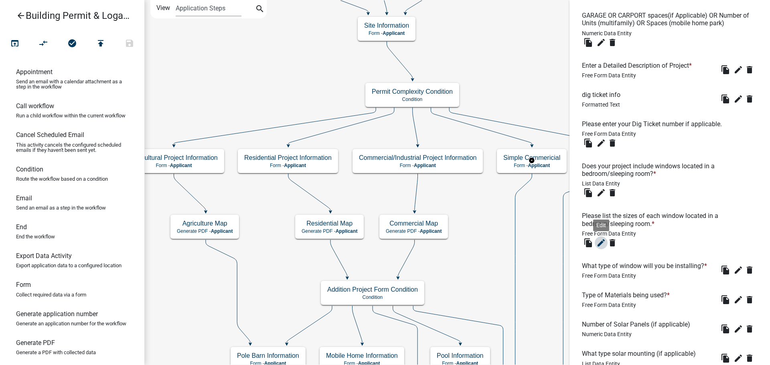
click at [598, 244] on icon "edit" at bounding box center [601, 243] width 10 height 10
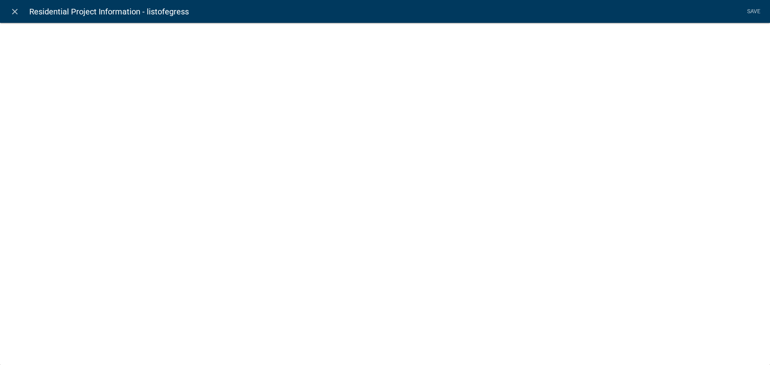
select select
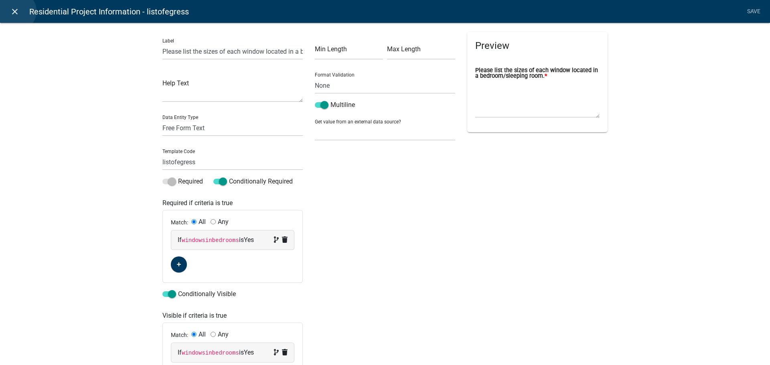
click at [16, 11] on icon "close" at bounding box center [15, 12] width 10 height 10
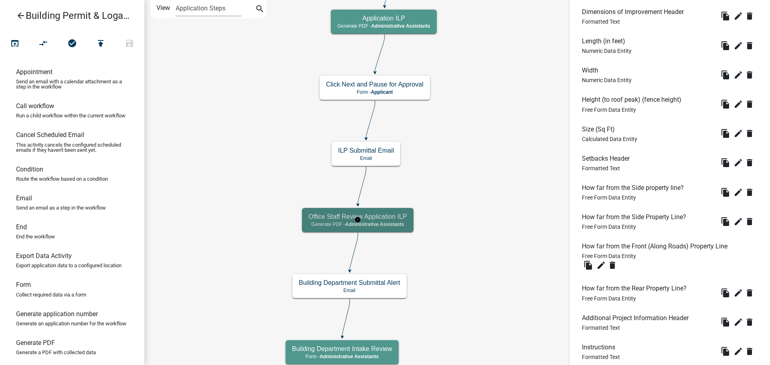
scroll to position [0, 0]
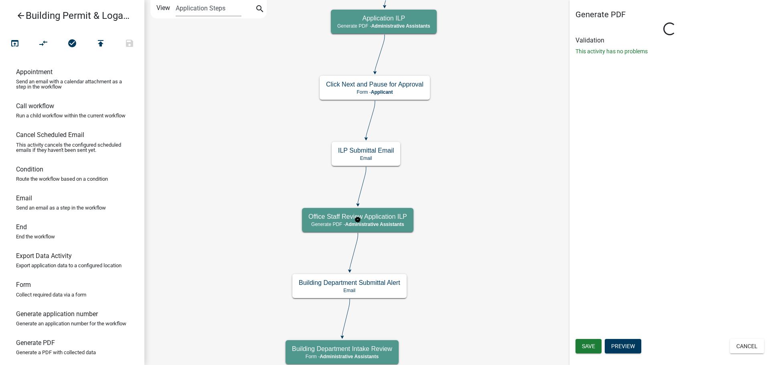
select select "90D19790-074D-4AC2-86B6-E9A543EC8F7A"
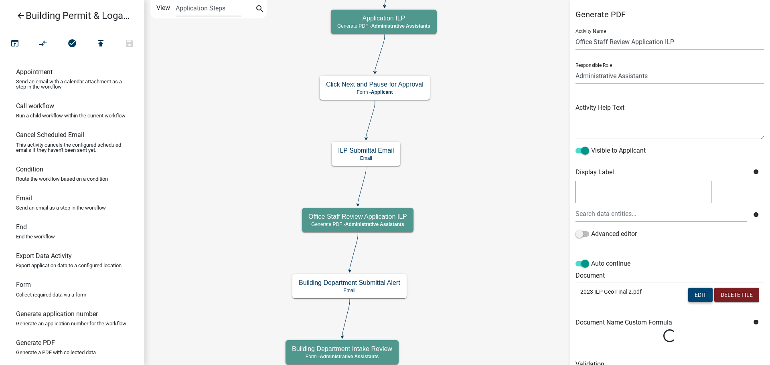
click at [688, 296] on button "Edit" at bounding box center [700, 295] width 24 height 14
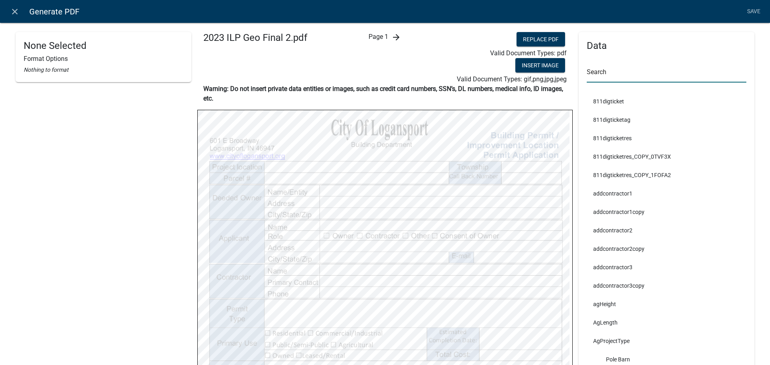
click at [614, 75] on input "text" at bounding box center [667, 74] width 160 height 16
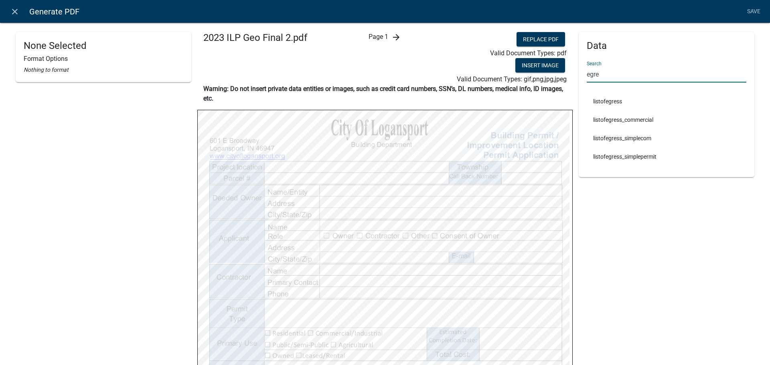
type input "egre"
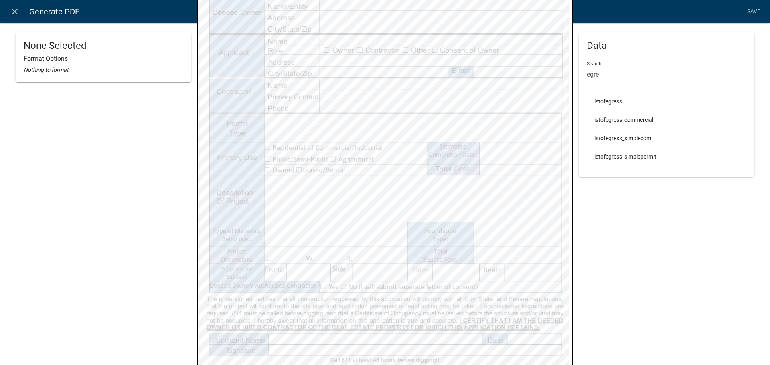
scroll to position [200, 0]
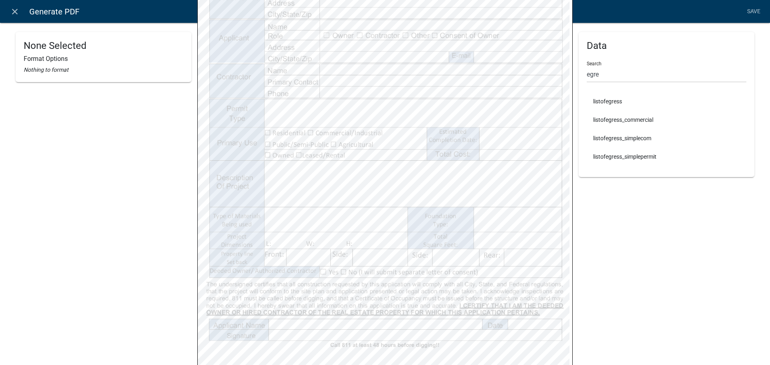
select select
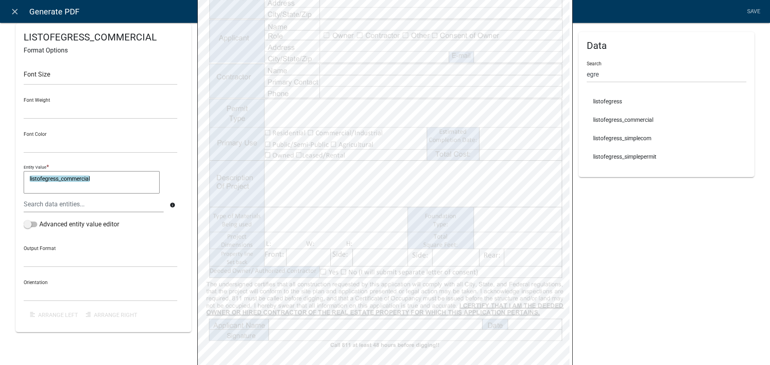
click at [115, 182] on textarea "listofegress_commercial" at bounding box center [92, 182] width 136 height 22
type textarea "listofegress_commercial"
click at [100, 207] on div at bounding box center [94, 204] width 152 height 16
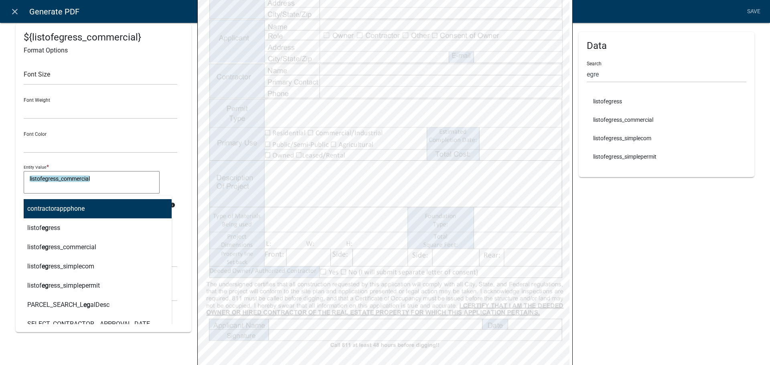
type input "egre"
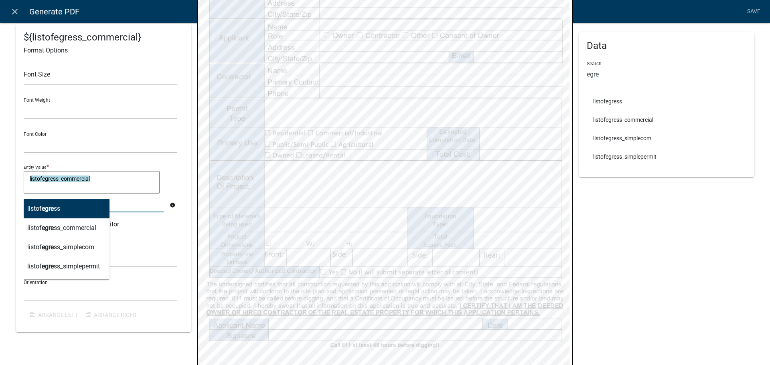
click at [93, 209] on button "listof egre ss" at bounding box center [64, 208] width 92 height 19
type textarea "listofegress_commercial listofegress"
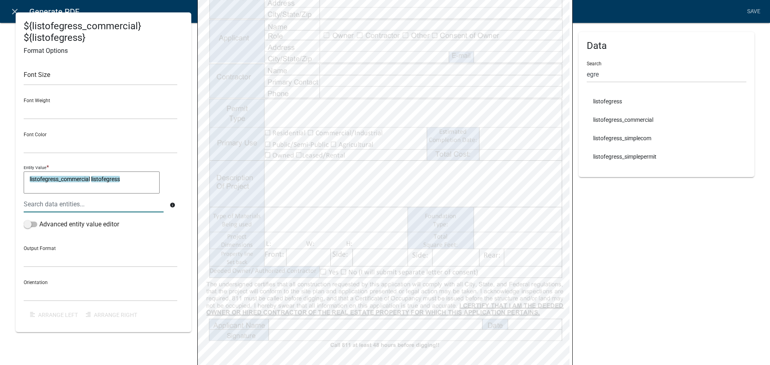
click at [135, 177] on textarea "listofegress_commercial listofegress" at bounding box center [92, 182] width 136 height 22
type textarea "listofegress_commercial listofegress"
click at [124, 207] on div at bounding box center [94, 204] width 152 height 16
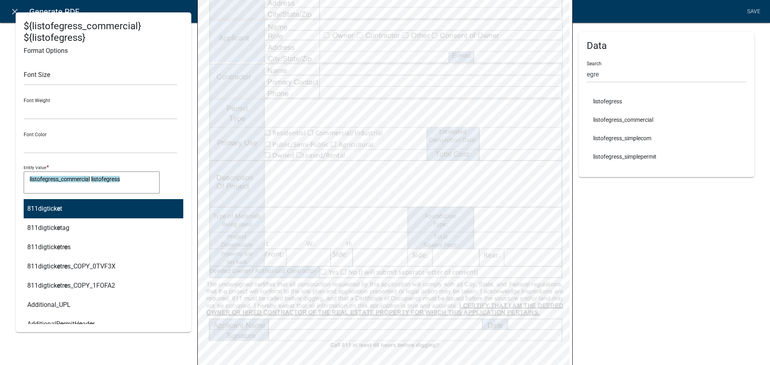
type input "eg"
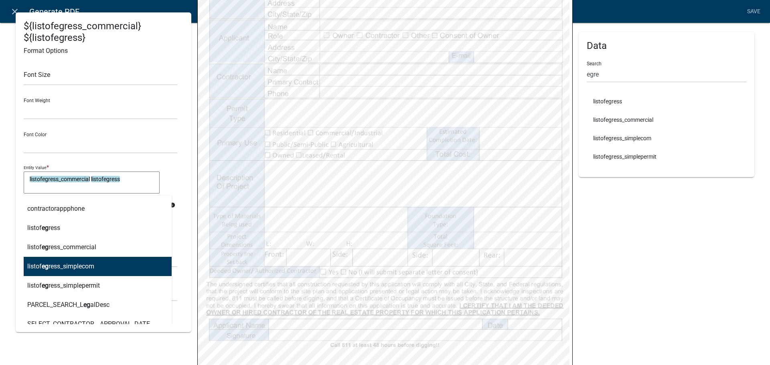
click at [117, 263] on button "listof eg ress_simplecom" at bounding box center [95, 266] width 154 height 19
type textarea "listofegress_commercial listofegress listofegress_simplecom"
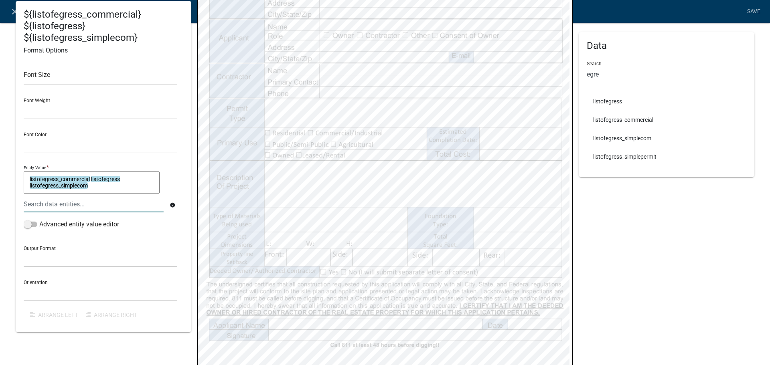
click at [115, 190] on textarea "listofegress_commercial listofegress listofegress_simplecom" at bounding box center [92, 182] width 136 height 22
type textarea "listofegress_commercial listofegress listofegress_simplecom"
click at [102, 204] on div at bounding box center [94, 204] width 152 height 16
type input "egress"
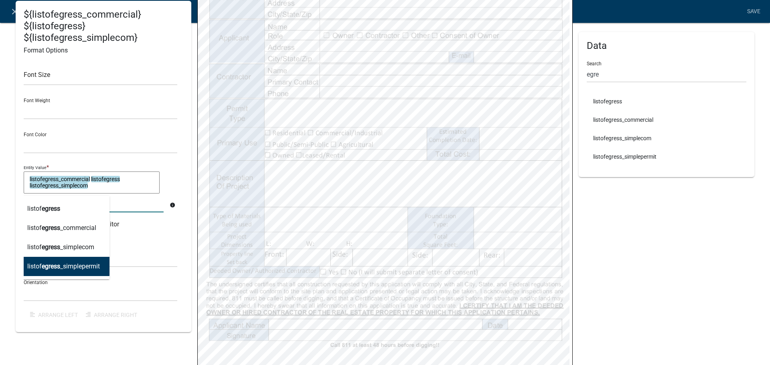
click at [90, 265] on ngb-highlight "listof egress _simplepermit" at bounding box center [63, 266] width 73 height 6
type textarea "listofegress_commercial listofegress listofegress_simplecom listofegress_simple…"
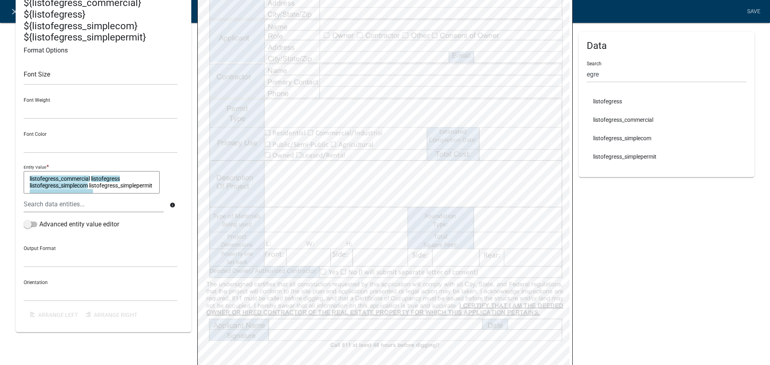
select select
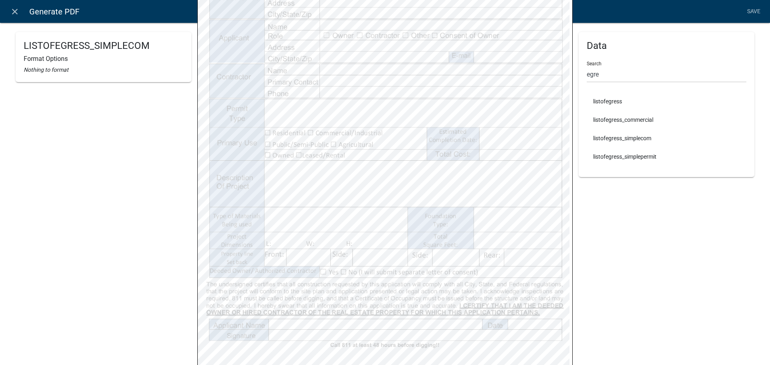
select select
click at [755, 13] on link "Save" at bounding box center [753, 11] width 20 height 15
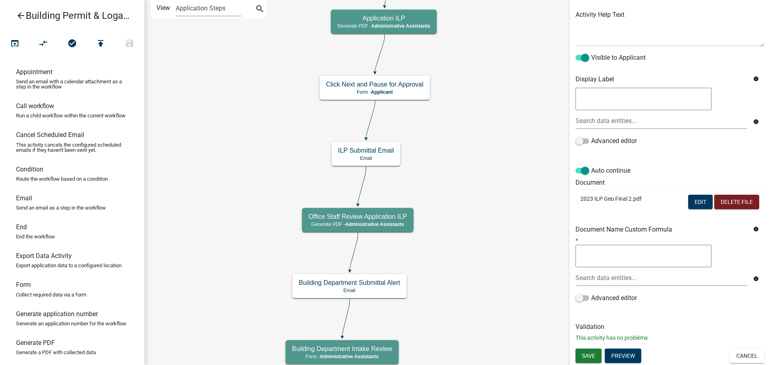
scroll to position [0, 0]
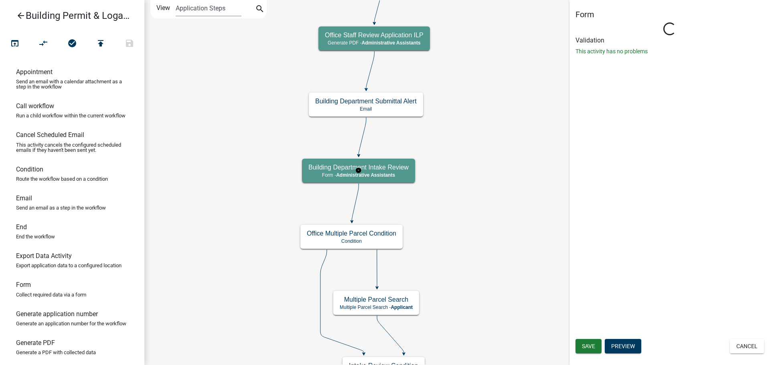
select select "90D19790-074D-4AC2-86B6-E9A543EC8F7A"
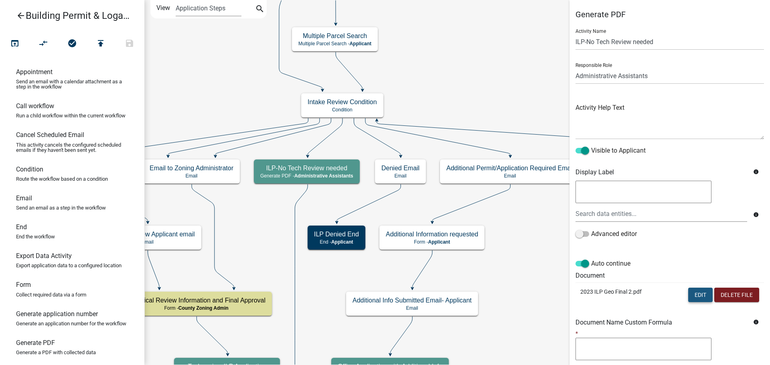
click at [698, 293] on button "Edit" at bounding box center [700, 295] width 24 height 14
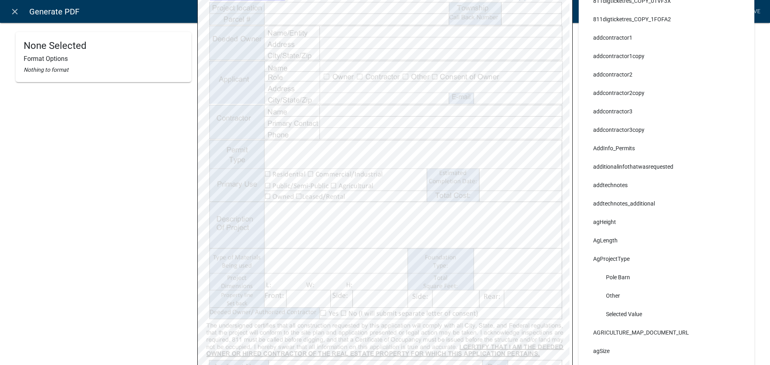
scroll to position [160, 0]
select select
select select "255,0,0"
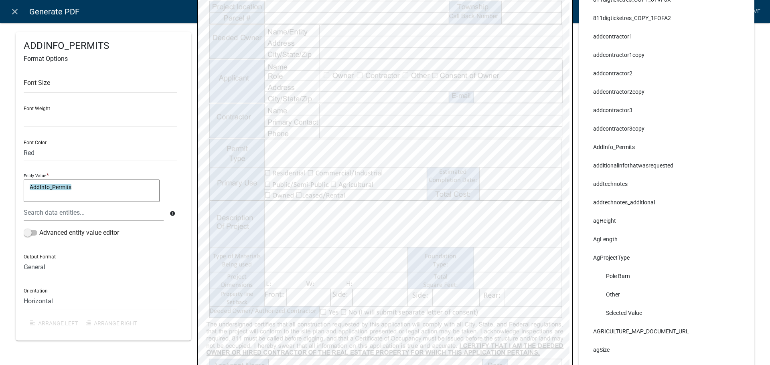
scroll to position [0, 0]
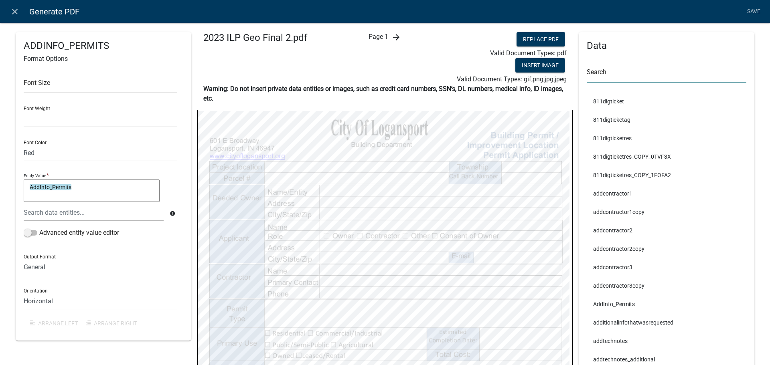
click at [619, 73] on input "text" at bounding box center [667, 74] width 160 height 16
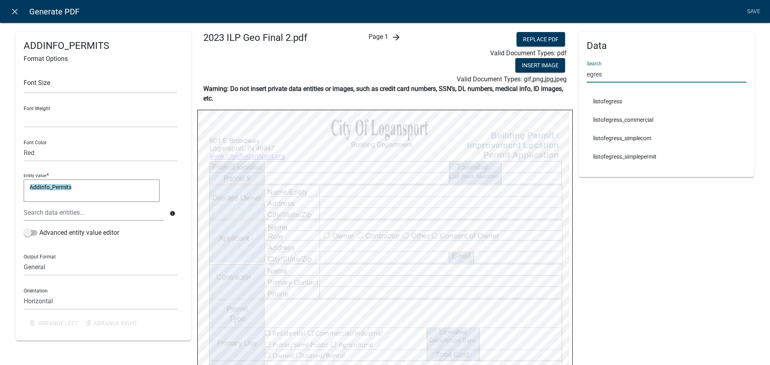
type input "egres"
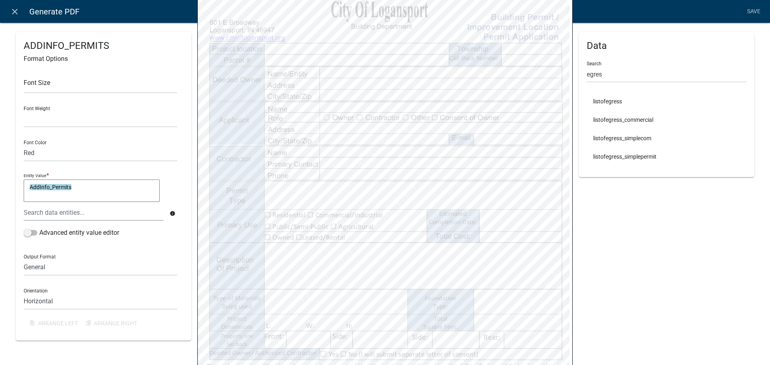
scroll to position [120, 0]
select select
select select "255,0,0"
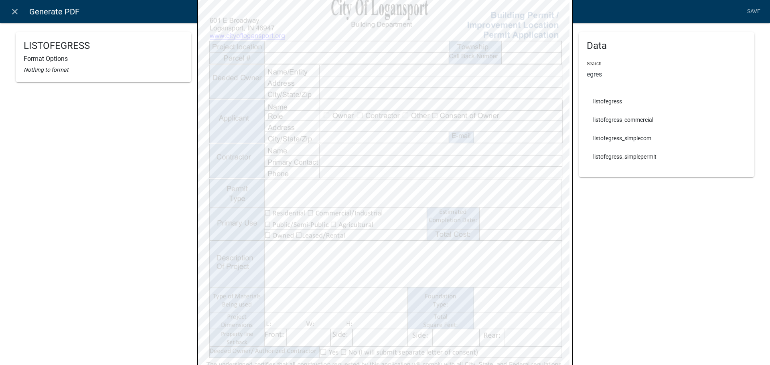
select select
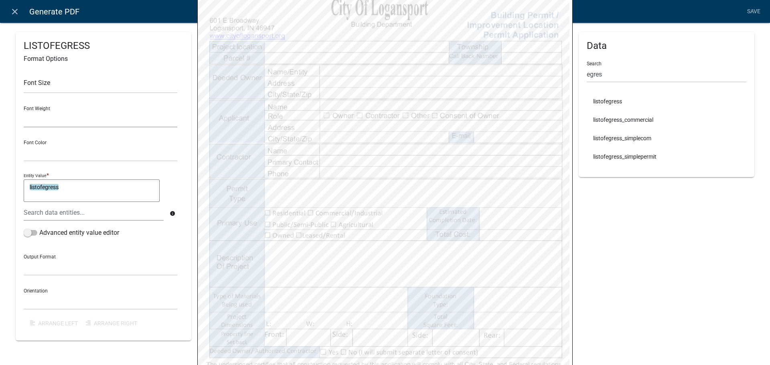
click at [73, 119] on select "Normal Bold" at bounding box center [101, 119] width 154 height 16
click at [74, 85] on input "text" at bounding box center [101, 85] width 154 height 16
type input "9"
click at [92, 187] on textarea "listofegress" at bounding box center [92, 191] width 136 height 22
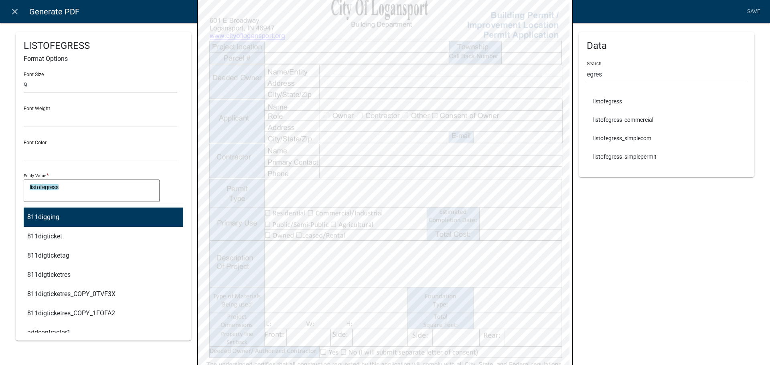
click at [73, 211] on div "811digging 811digticket 811digticketag 811digticketres 811digticketres_COPY_0TV…" at bounding box center [94, 212] width 152 height 16
type input "egr"
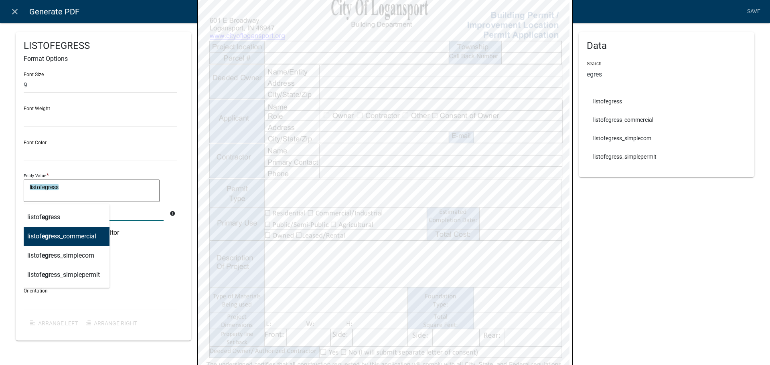
click at [67, 233] on ngb-highlight "listof egr ess_commercial" at bounding box center [61, 236] width 69 height 6
type textarea "listofegresslistofegress_commercial"
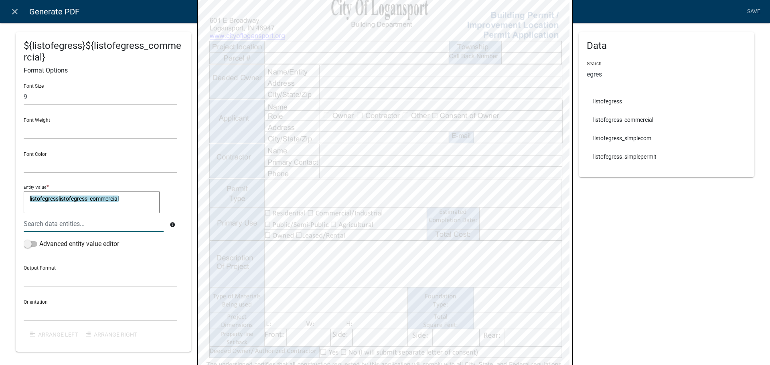
click at [120, 200] on textarea "listofegresslistofegress_commercial" at bounding box center [92, 202] width 136 height 22
click at [100, 228] on div at bounding box center [94, 224] width 152 height 16
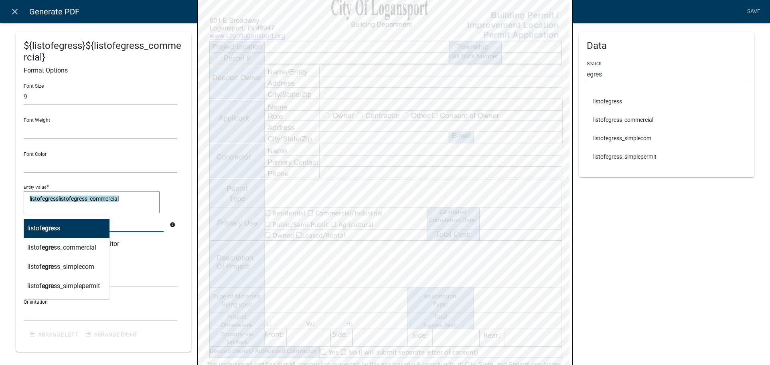
type input "egress"
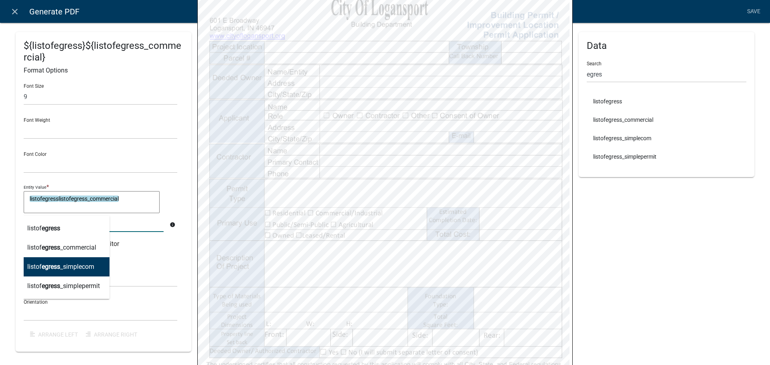
click at [77, 263] on button "listof egress _simplecom" at bounding box center [64, 266] width 92 height 19
type textarea "listofegresslistofegress_commerciallistofegress_simplecom"
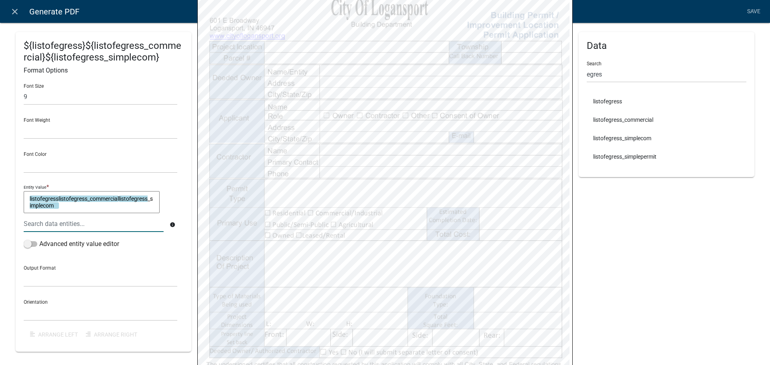
click at [77, 223] on div at bounding box center [94, 224] width 152 height 16
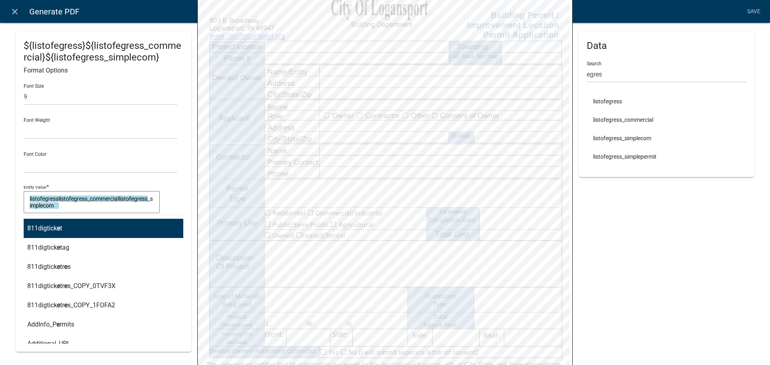
type input "egr"
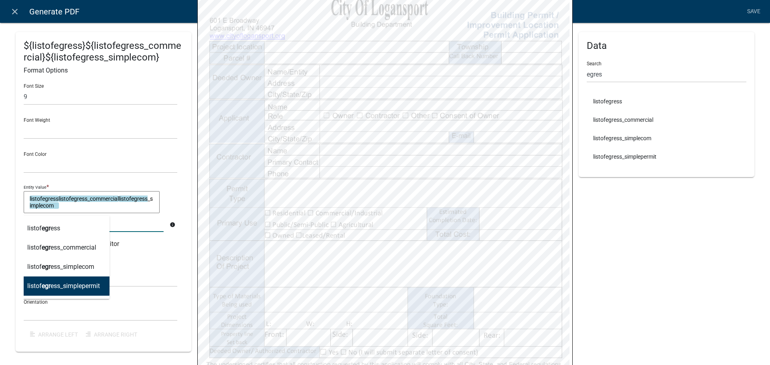
click at [79, 287] on ngb-highlight "listof egr ess_simplepermit" at bounding box center [63, 286] width 73 height 6
type textarea "listofegresslistofegress_commerciallistofegress_simplecomlistofegress_simpleper…"
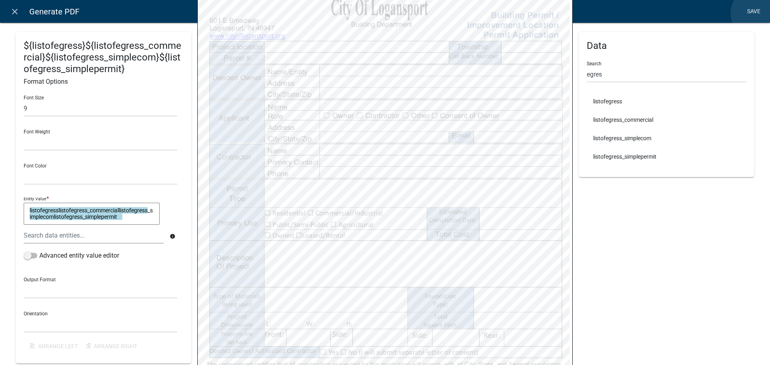
click at [756, 13] on link "Save" at bounding box center [753, 11] width 20 height 15
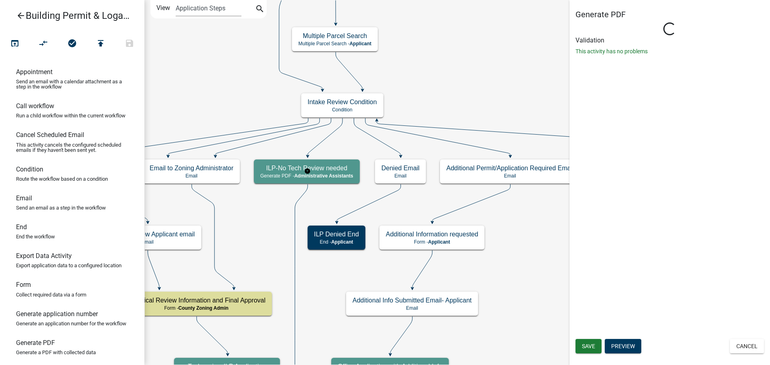
select select "90D19790-074D-4AC2-86B6-E9A543EC8F7A"
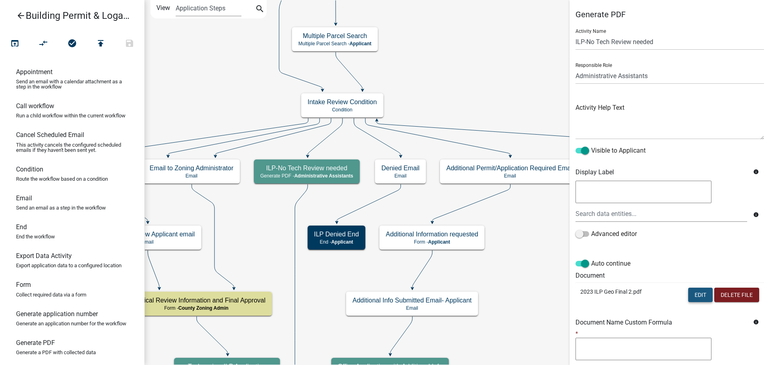
click at [690, 294] on button "Edit" at bounding box center [700, 295] width 24 height 14
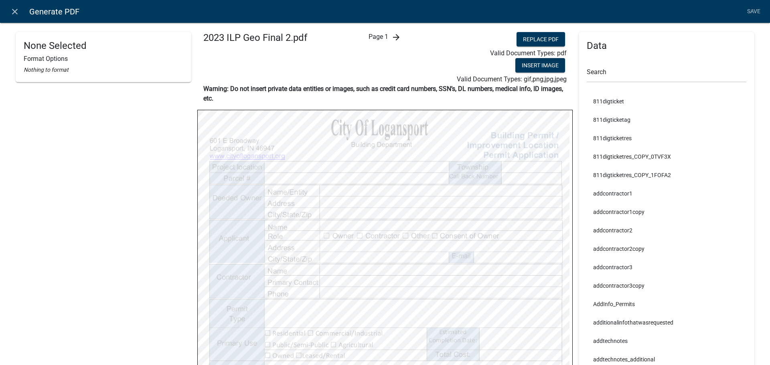
select select
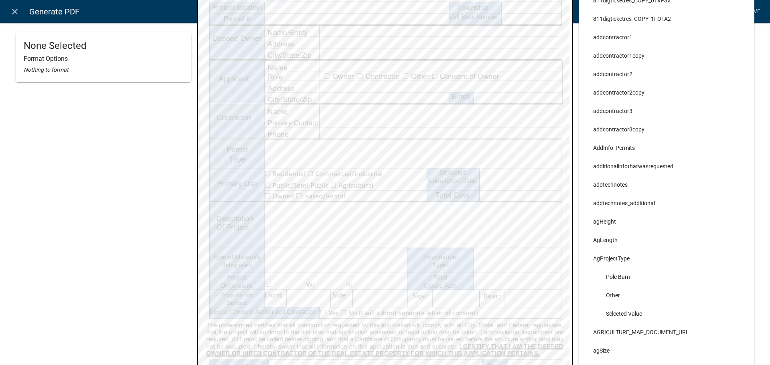
scroll to position [160, 0]
select select
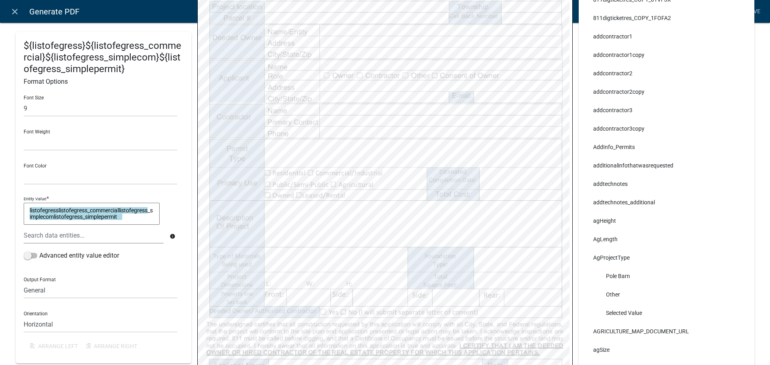
click at [117, 211] on textarea "listofegresslistofegress_commerciallistofegress_simplecomlistofegress_simpleper…" at bounding box center [92, 214] width 136 height 22
click at [96, 208] on textarea "listofegresslistofegress_commerciallistofegress_simplecomlistofegress_simpleper…" at bounding box center [92, 214] width 136 height 22
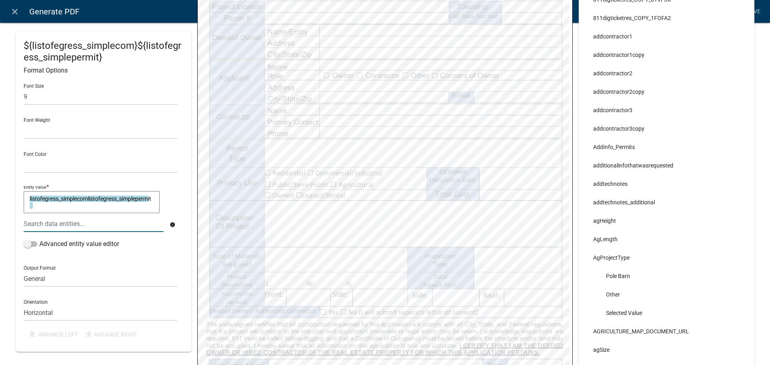
click at [99, 210] on textarea "listofegress_simplecomlistofegress_simplepermit" at bounding box center [92, 202] width 136 height 22
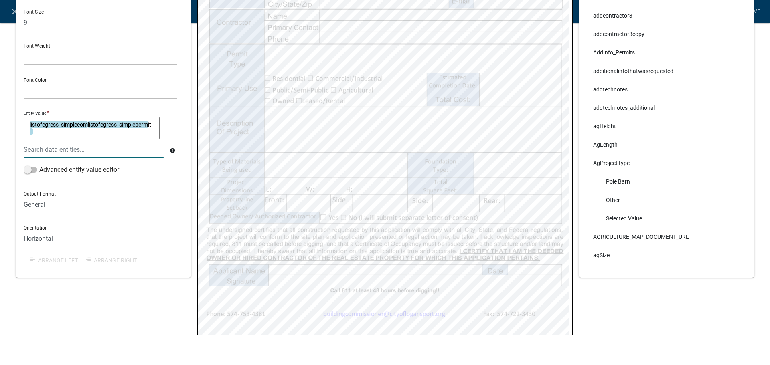
scroll to position [265, 0]
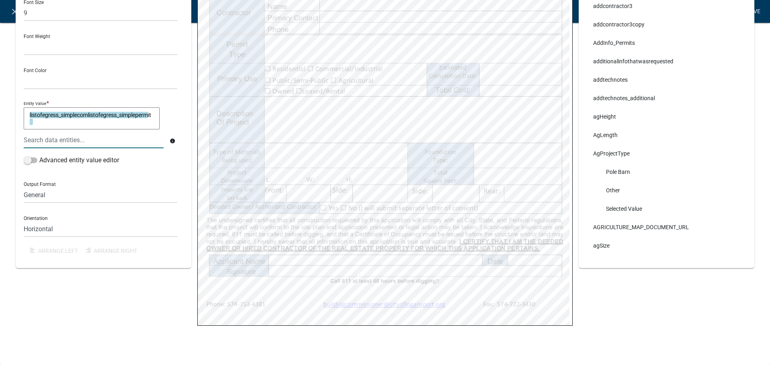
type textarea "listofegress_simplecomlistofegress_simplepermit"
click at [759, 11] on link "Save" at bounding box center [753, 11] width 20 height 15
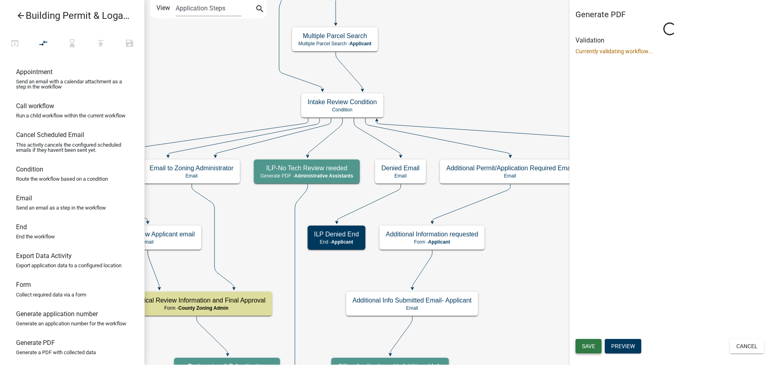
click at [595, 344] on span "Save" at bounding box center [588, 346] width 13 height 6
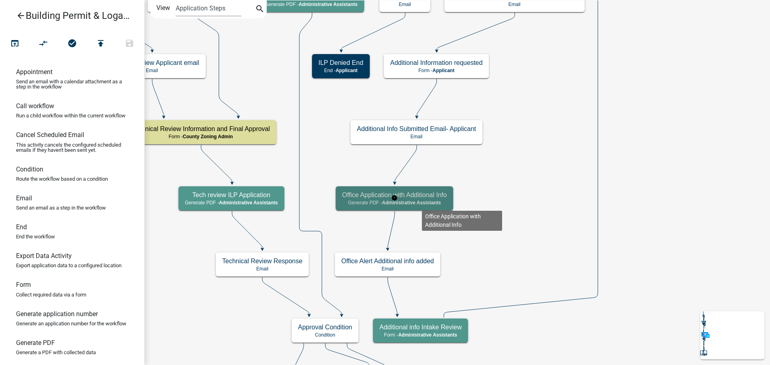
click at [422, 204] on span "Administrative Assistants" at bounding box center [411, 203] width 59 height 6
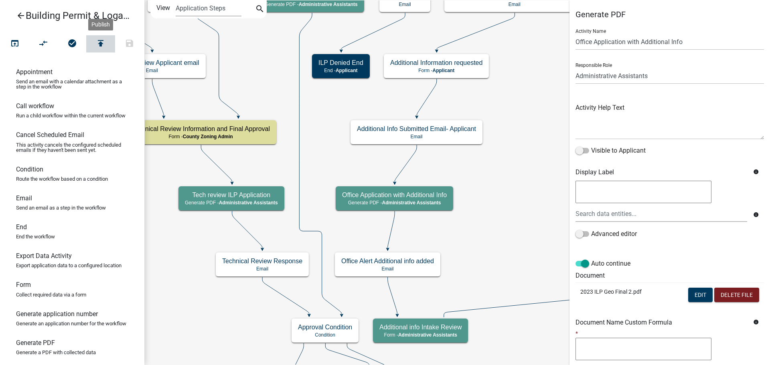
click at [103, 42] on icon "publish" at bounding box center [101, 43] width 10 height 11
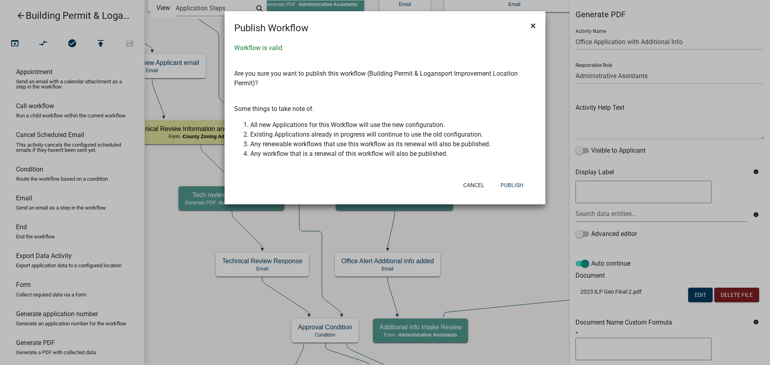
click at [532, 25] on span "×" at bounding box center [532, 25] width 5 height 11
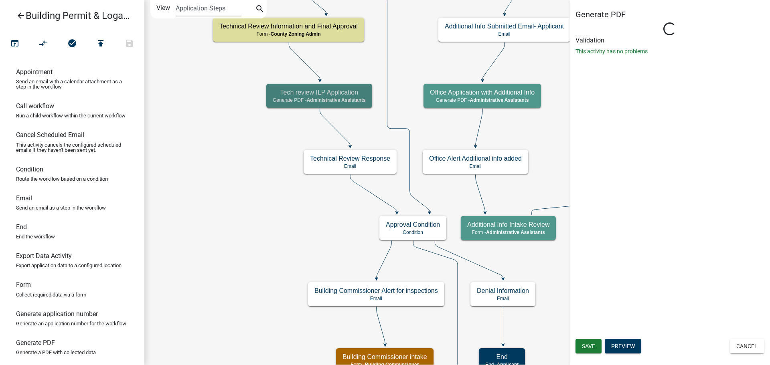
select select "90D19790-074D-4AC2-86B6-E9A543EC8F7A"
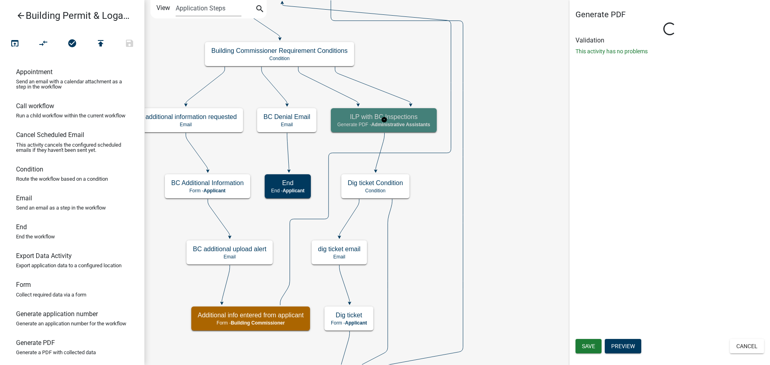
select select "90D19790-074D-4AC2-86B6-E9A543EC8F7A"
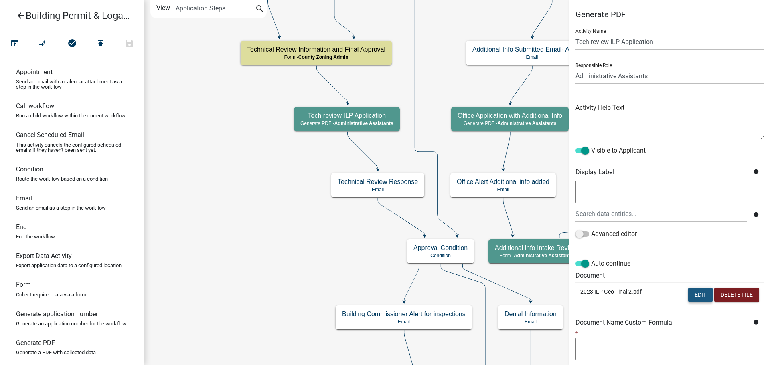
click at [697, 296] on button "Edit" at bounding box center [700, 295] width 24 height 14
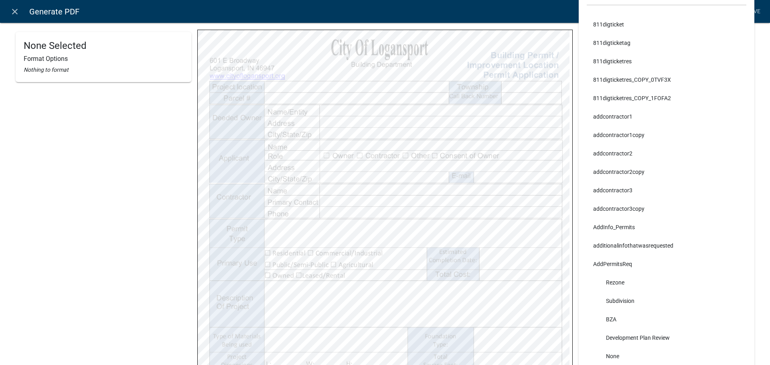
scroll to position [0, 0]
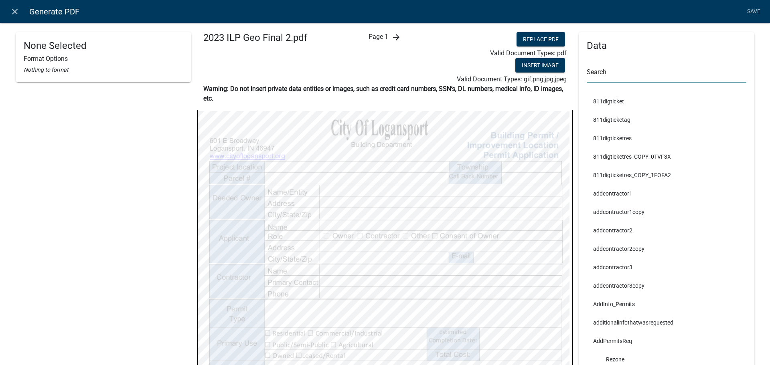
click at [611, 76] on input "text" at bounding box center [667, 74] width 160 height 16
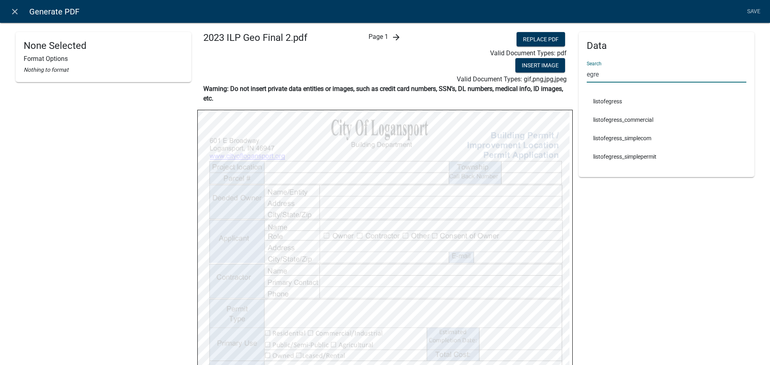
type input "egre"
click at [603, 103] on li "listofegress" at bounding box center [667, 101] width 160 height 18
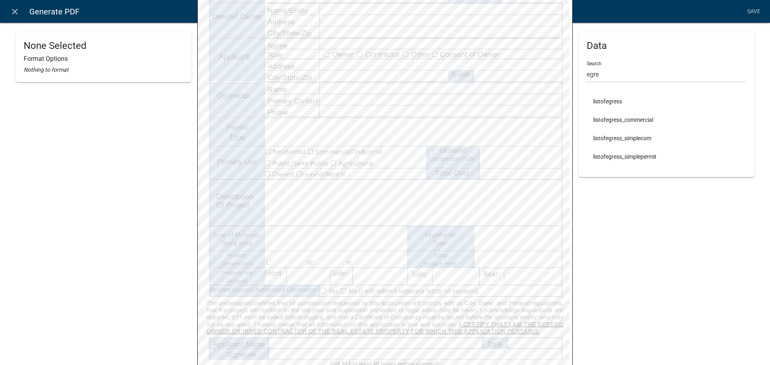
scroll to position [200, 0]
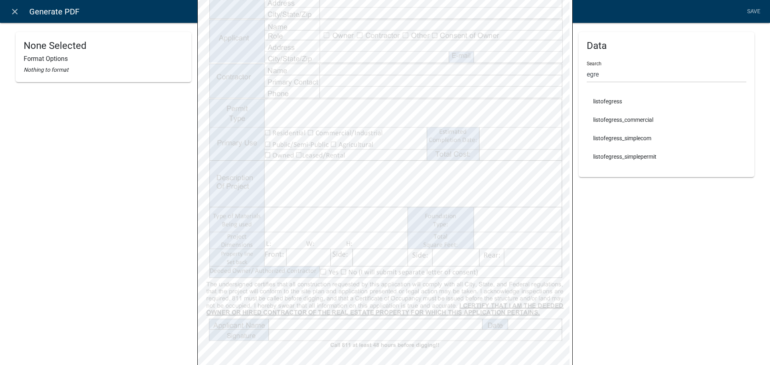
select select
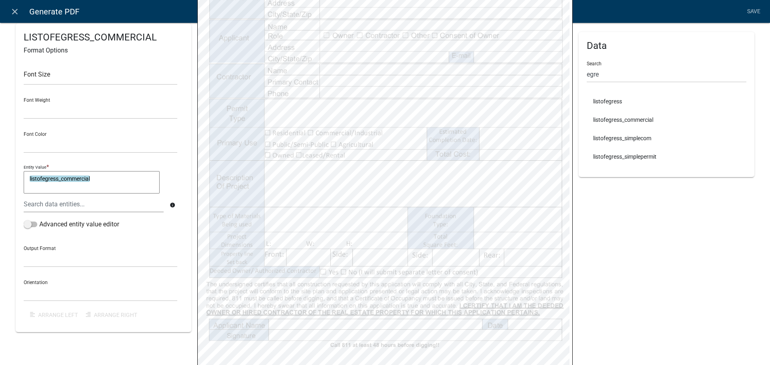
select select
click at [587, 214] on div "Data Search egre listofegress listofegress_commercial listofegress_simplecom li…" at bounding box center [667, 82] width 176 height 501
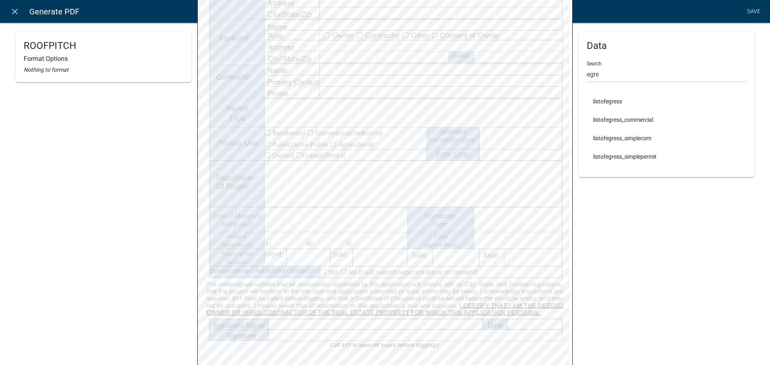
select select
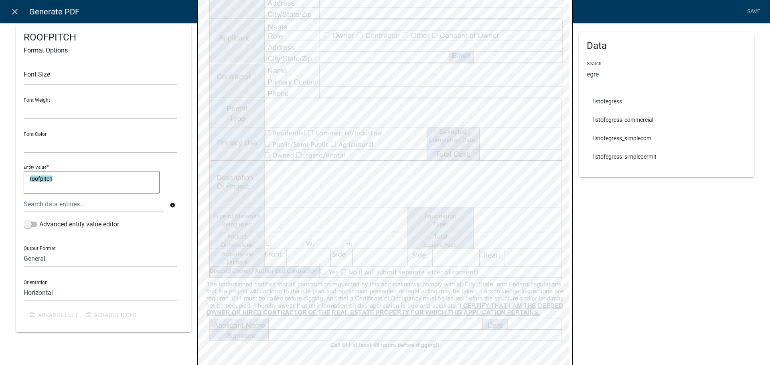
select select
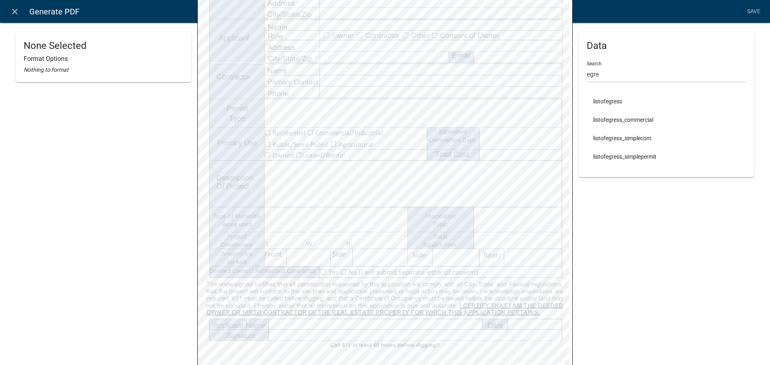
select select
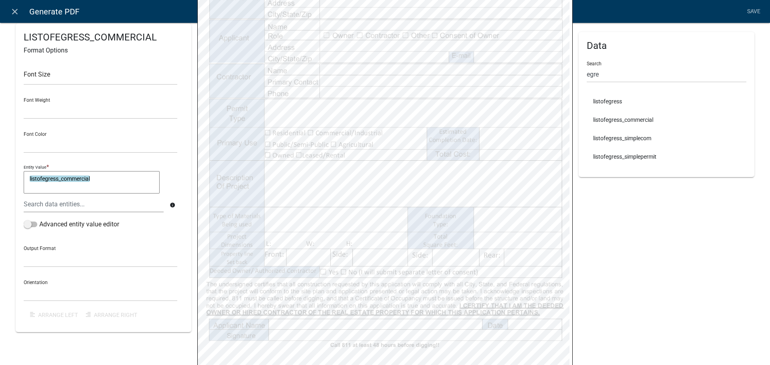
click at [98, 177] on textarea "listofegress_commercial" at bounding box center [92, 182] width 136 height 22
click at [99, 203] on div at bounding box center [94, 204] width 152 height 16
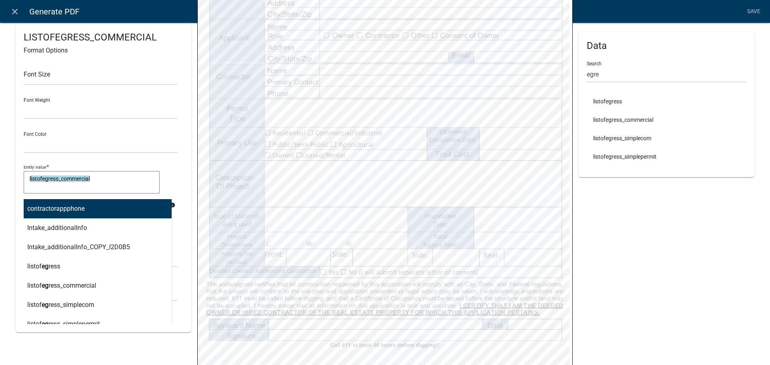
type input "egr"
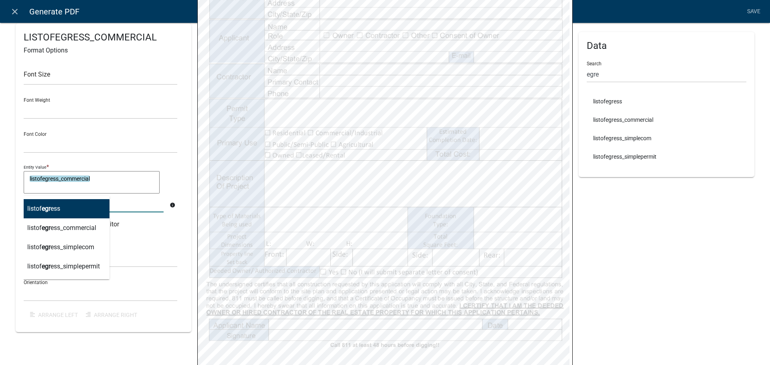
click at [88, 209] on button "listof egr ess" at bounding box center [64, 208] width 92 height 19
type textarea "listofegress_commerciallistofegress"
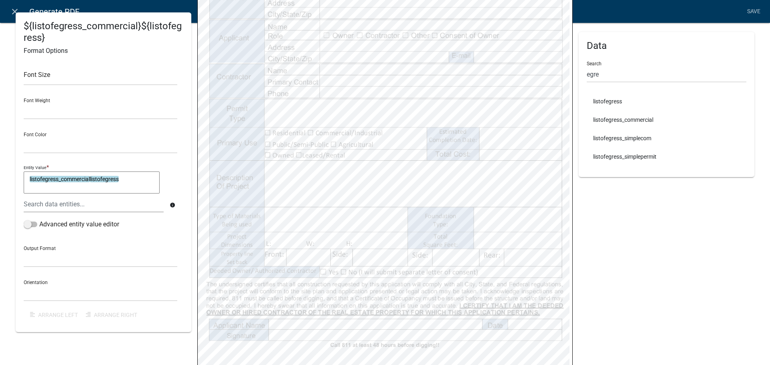
click at [134, 179] on textarea "listofegress_commerciallistofegress" at bounding box center [92, 182] width 136 height 22
drag, startPoint x: 141, startPoint y: 178, endPoint x: 121, endPoint y: 180, distance: 19.3
click at [121, 180] on textarea "listofegress_commerciallistofegressegress" at bounding box center [92, 182] width 136 height 22
click at [91, 181] on textarea "listofegress_commerciallistofegress" at bounding box center [92, 182] width 136 height 22
click at [127, 180] on textarea "listofegress_commercial listofegress" at bounding box center [92, 182] width 136 height 22
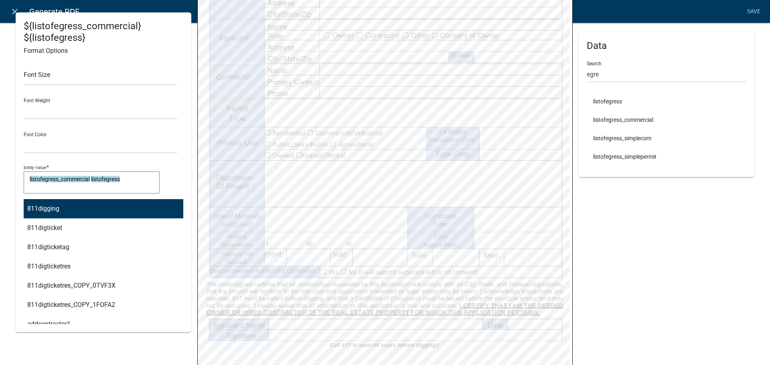
click at [109, 201] on div "811digging 811digticket 811digticketag 811digticketres 811digticketres_COPY_0TV…" at bounding box center [94, 204] width 152 height 16
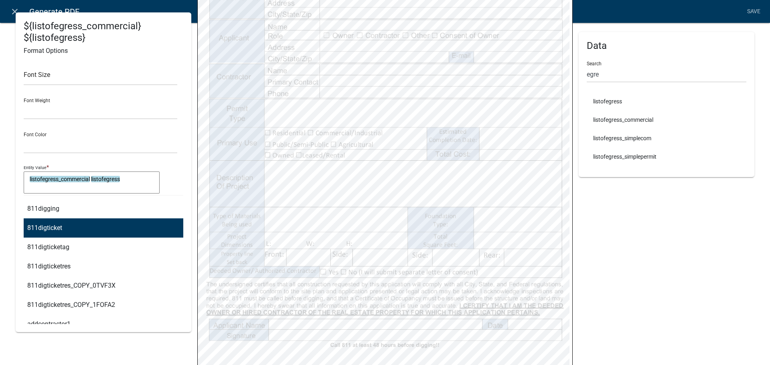
click at [138, 177] on textarea "listofegress_commercial listofegress" at bounding box center [92, 182] width 136 height 22
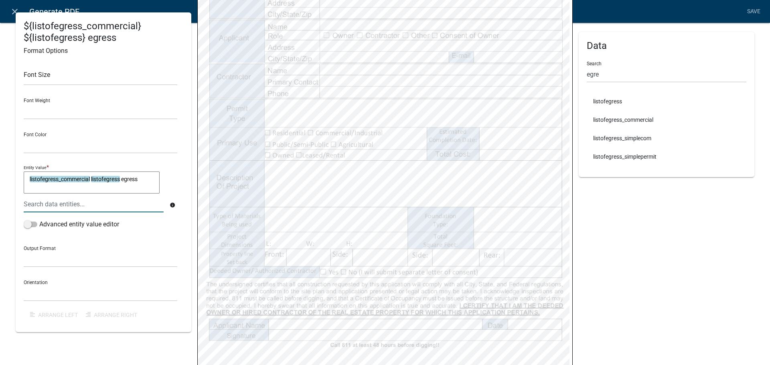
click at [135, 178] on textarea "listofegress_commercial listofegress egress" at bounding box center [92, 182] width 136 height 22
type textarea "listofegress_commercial listofegress"
click at [101, 205] on div at bounding box center [94, 204] width 152 height 16
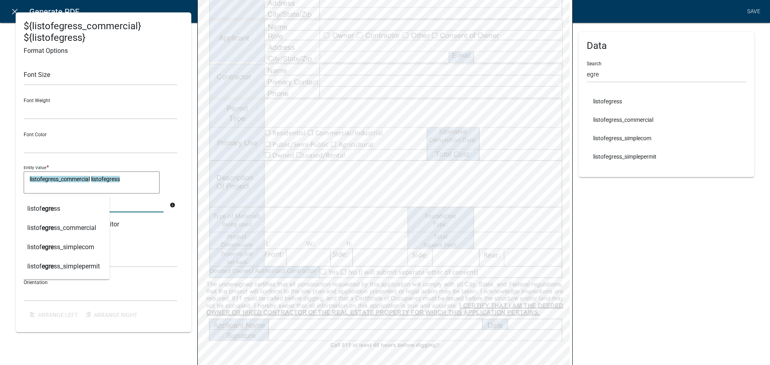
type input "egres"
click at [91, 252] on button "listof egres s_simplecom" at bounding box center [64, 247] width 92 height 19
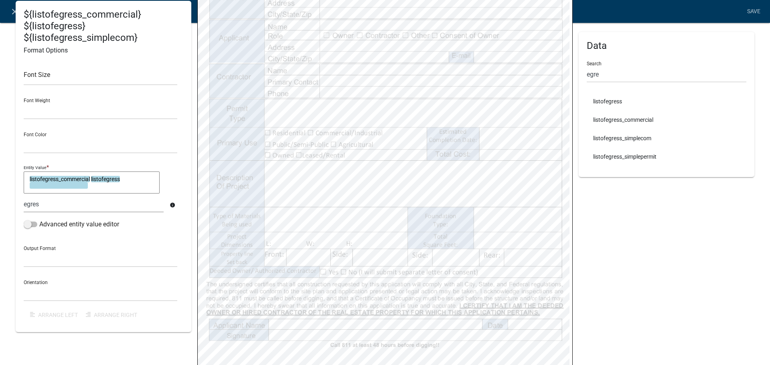
type textarea "listofegress_commercial listofegress listofegress_simplecom"
click at [104, 188] on textarea "listofegress_commercial listofegress listofegress_simplecom" at bounding box center [92, 182] width 136 height 22
type textarea "listofegress_commercial listofegress listofegress_simplecom"
click at [106, 208] on div at bounding box center [94, 204] width 152 height 16
click at [31, 204] on input "ergess" at bounding box center [94, 204] width 140 height 16
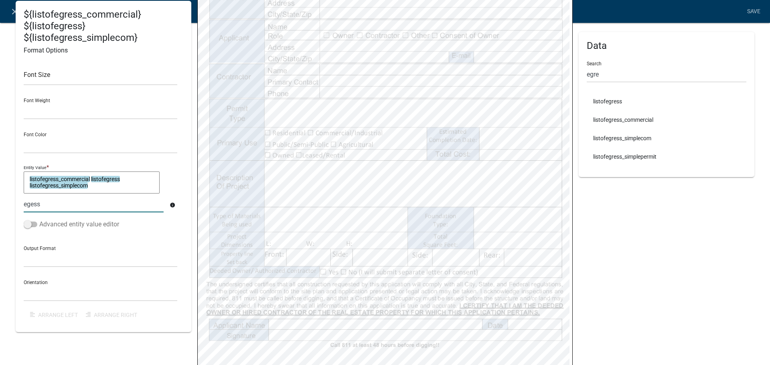
type input "egress"
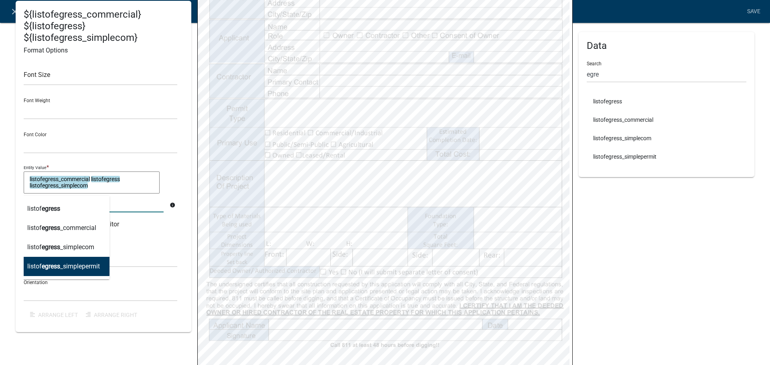
click at [91, 267] on ngb-highlight "listof egress _simplepermit" at bounding box center [63, 266] width 73 height 6
type textarea "listofegress_commercial listofegress listofegress_simplecom listofegress_simple…"
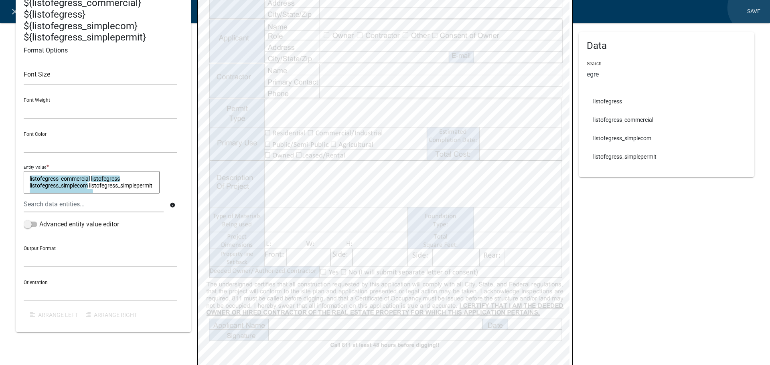
click at [753, 8] on link "Save" at bounding box center [753, 11] width 20 height 15
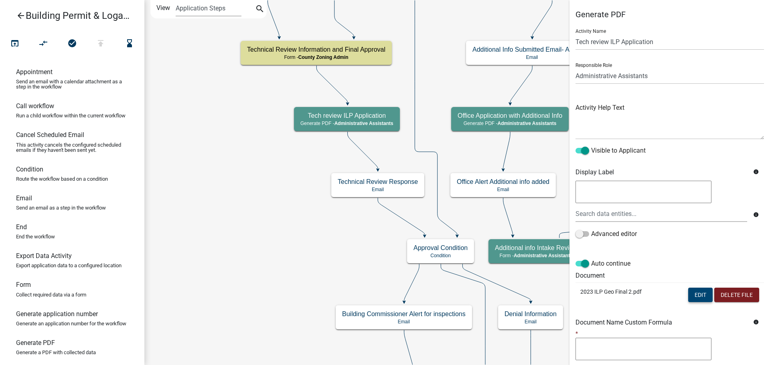
click at [696, 296] on button "Edit" at bounding box center [700, 295] width 24 height 14
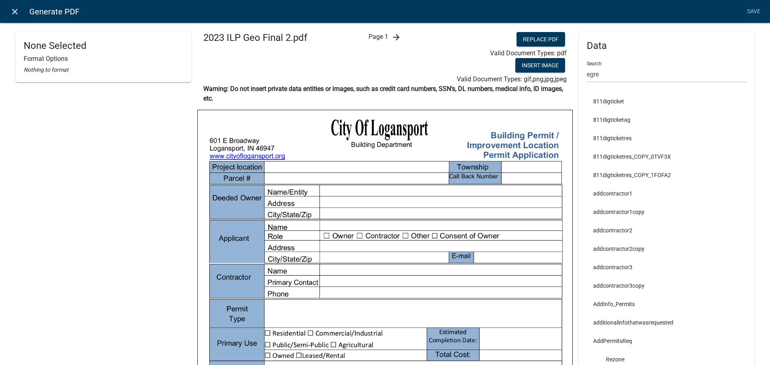
click at [14, 13] on icon "close" at bounding box center [15, 12] width 10 height 10
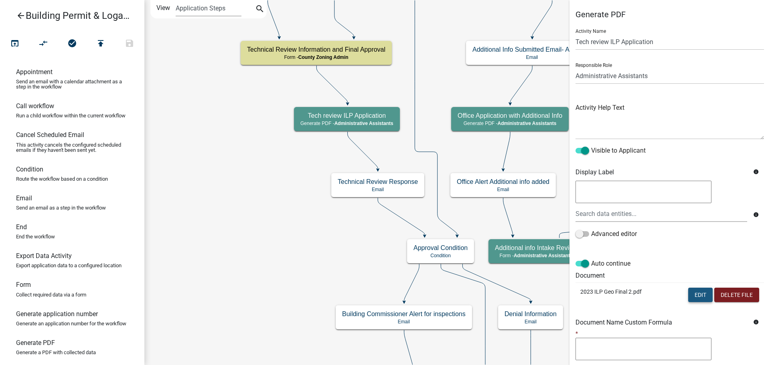
click at [699, 292] on button "Edit" at bounding box center [700, 295] width 24 height 14
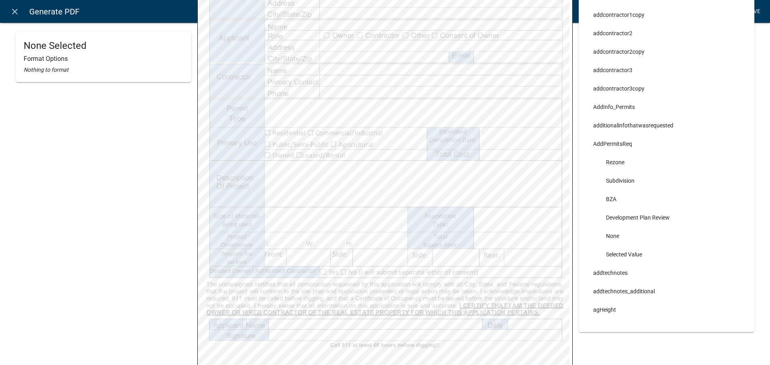
click at [751, 10] on link "Save" at bounding box center [753, 11] width 20 height 15
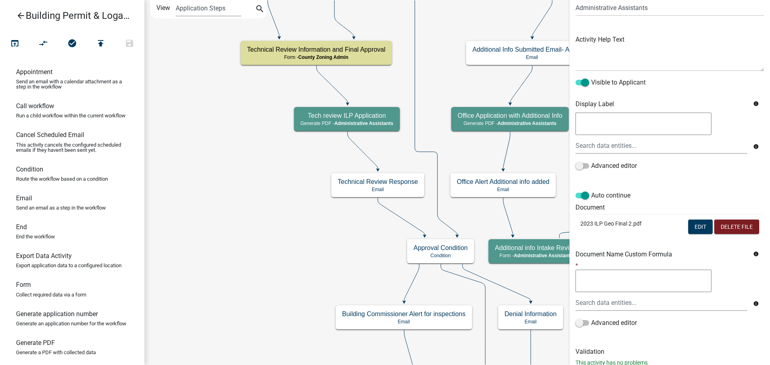
scroll to position [93, 0]
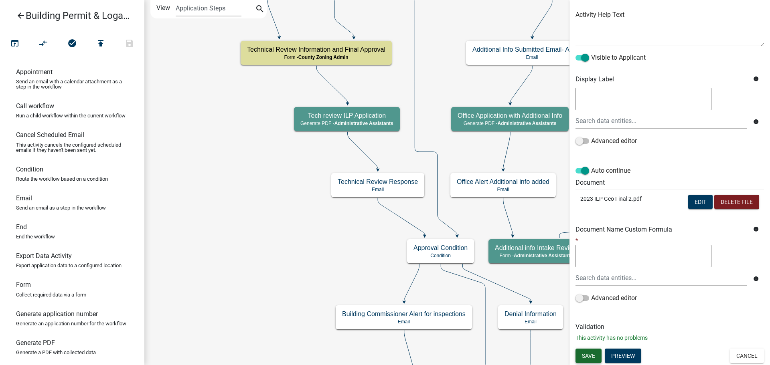
click at [592, 355] on span "Save" at bounding box center [588, 355] width 13 height 6
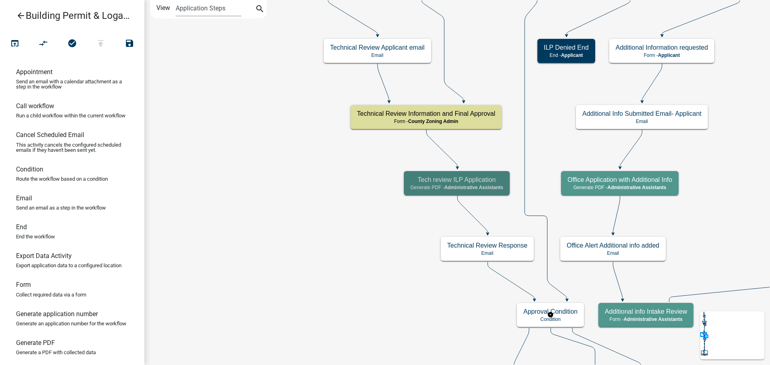
scroll to position [0, 0]
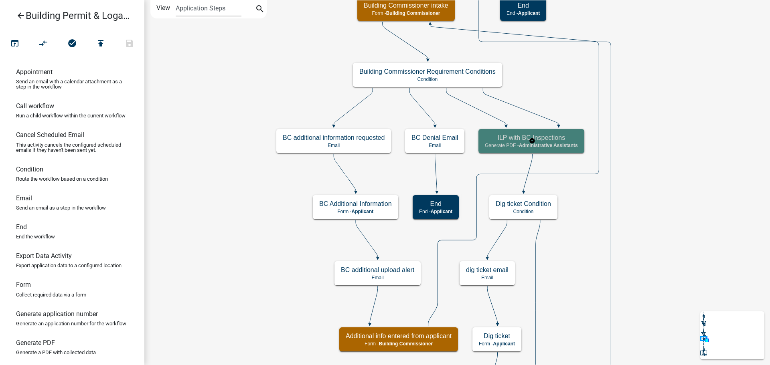
click at [530, 142] on h5 "ILP with BC Inspections" at bounding box center [531, 138] width 93 height 8
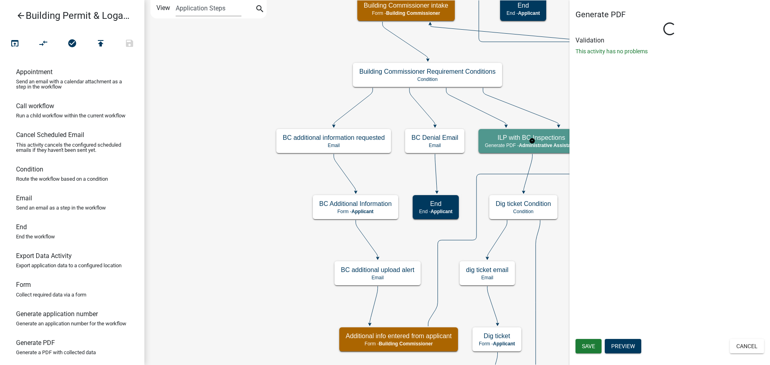
select select "90D19790-074D-4AC2-86B6-E9A543EC8F7A"
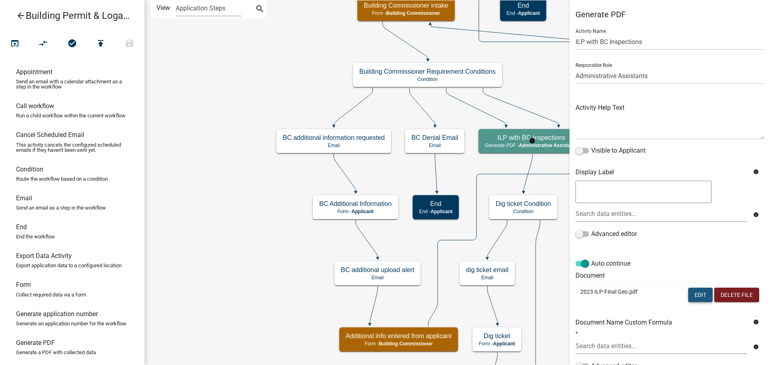
click at [690, 293] on button "Edit" at bounding box center [700, 295] width 24 height 14
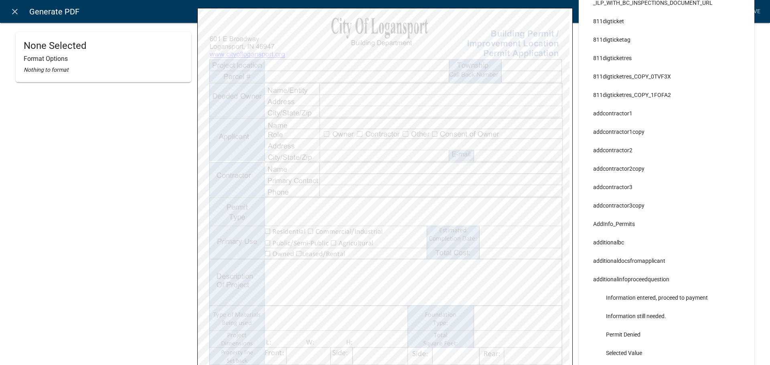
scroll to position [120, 0]
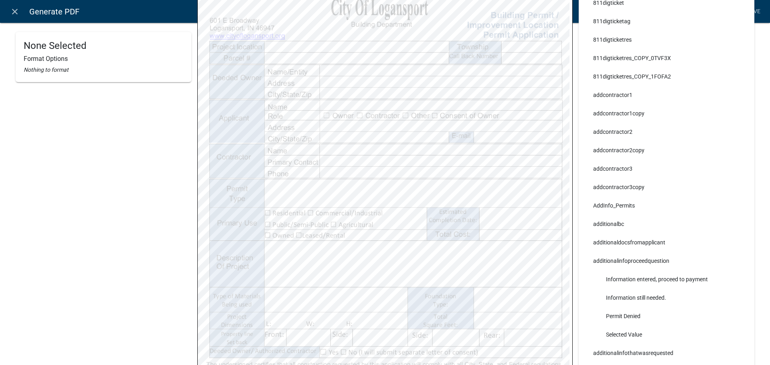
select select
select select "255,0,0"
select select
select select "255,0,0"
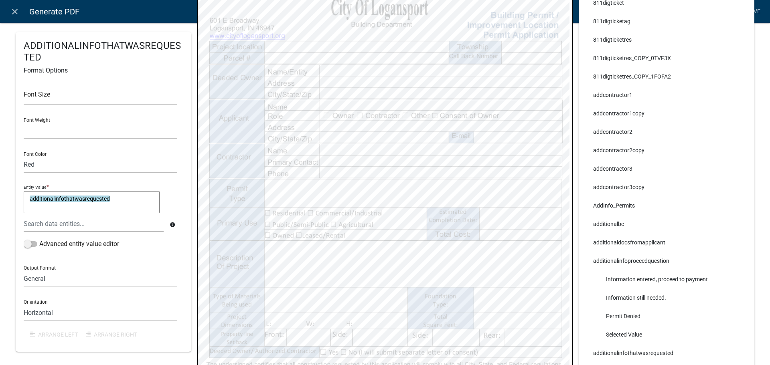
select select
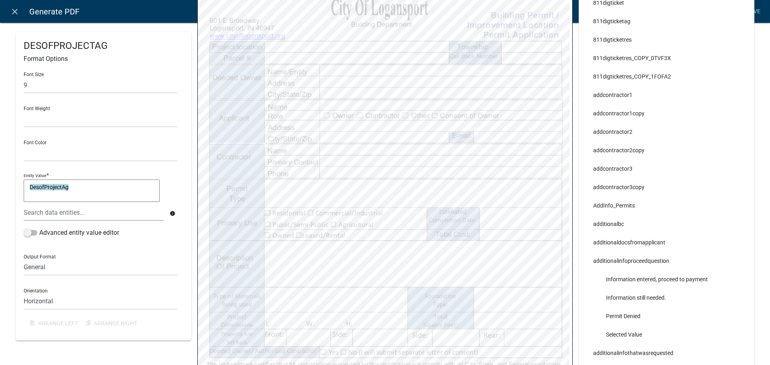
select select
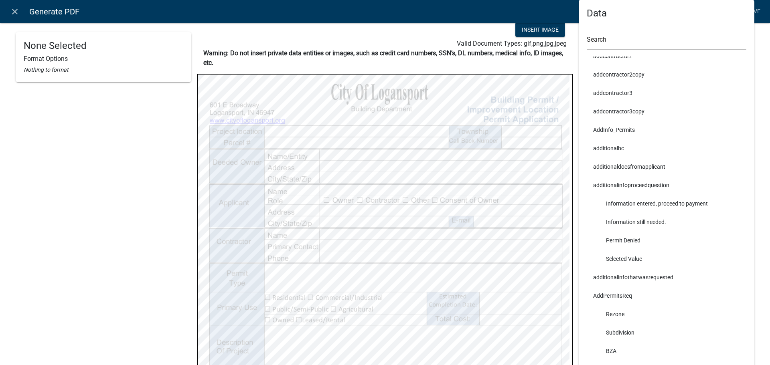
scroll to position [24, 0]
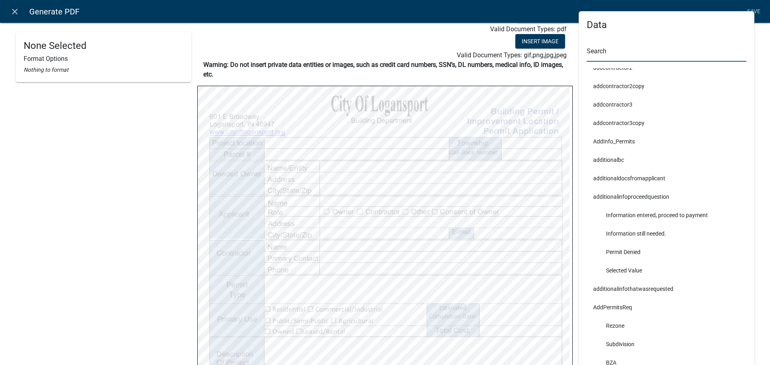
click at [602, 53] on input "text" at bounding box center [667, 53] width 160 height 16
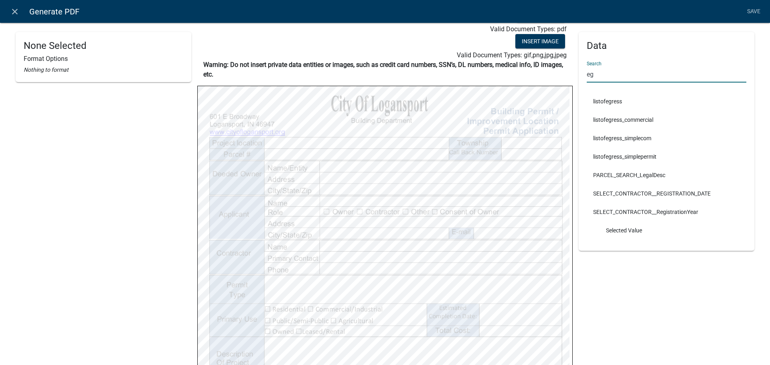
scroll to position [0, 0]
type input "egre"
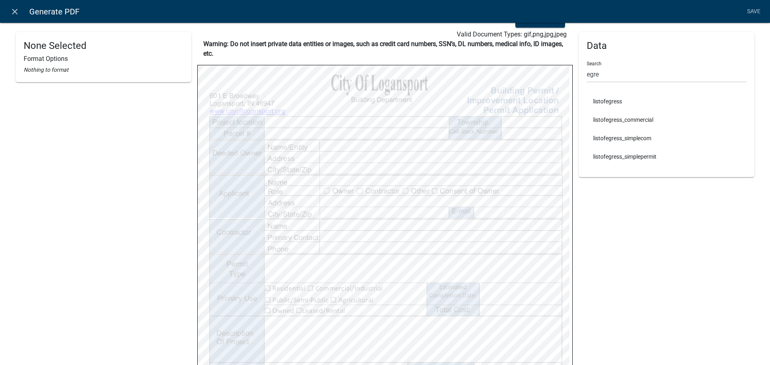
scroll to position [108, 0]
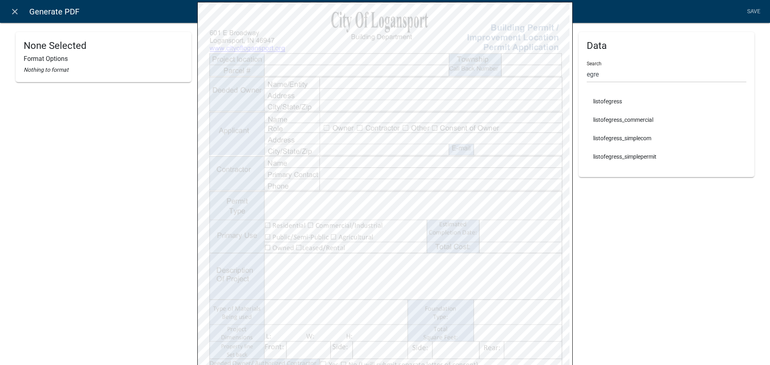
select select
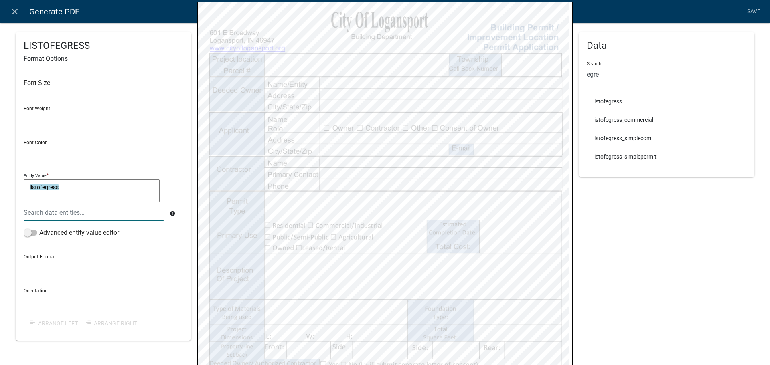
click at [70, 190] on textarea "listofegress" at bounding box center [92, 191] width 136 height 22
type textarea "listofegress"
click at [71, 212] on div at bounding box center [94, 212] width 152 height 16
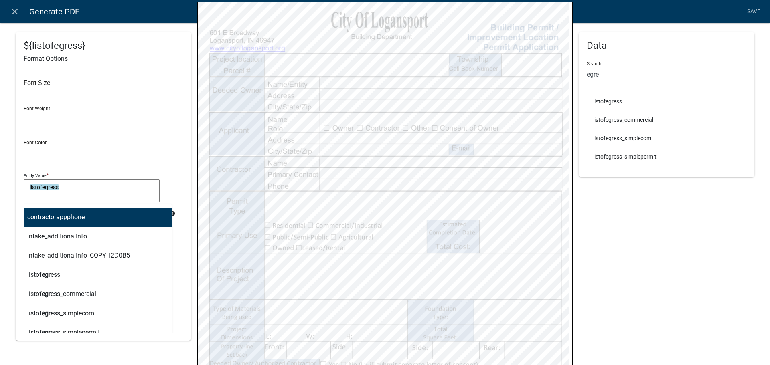
type input "egre"
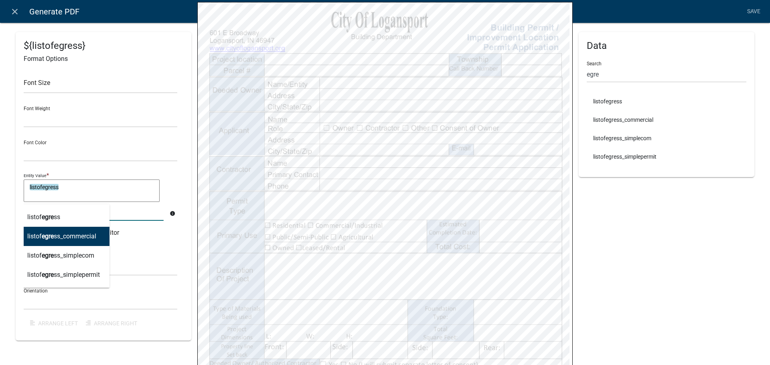
click at [84, 239] on ngb-highlight "listof egre ss_commercial" at bounding box center [61, 236] width 69 height 6
type textarea "listofegress listofegress_commercial"
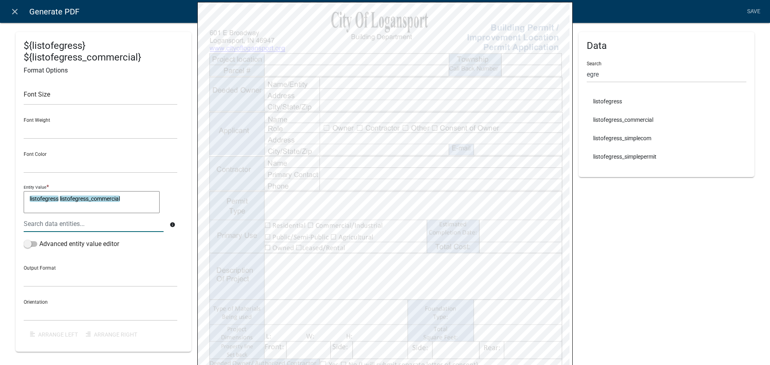
click at [140, 202] on textarea "listofegress listofegress_commercial" at bounding box center [92, 202] width 136 height 22
type textarea "listofegress listofegress_commercial"
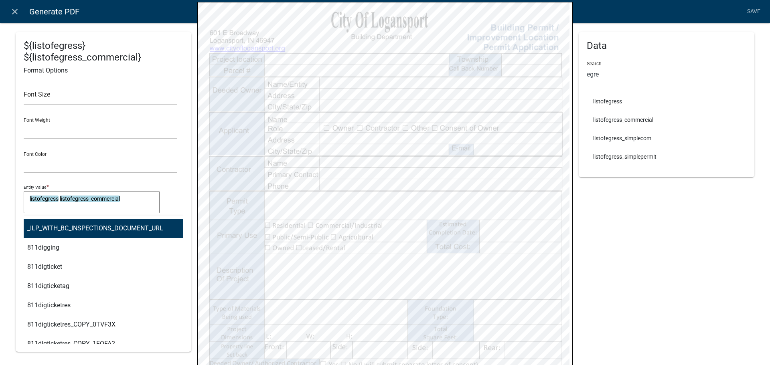
click at [121, 226] on div "_ILP_WITH_BC_INSPECTIONS_DOCUMENT_URL 811digging 811digticket 811digticketag 81…" at bounding box center [94, 224] width 152 height 16
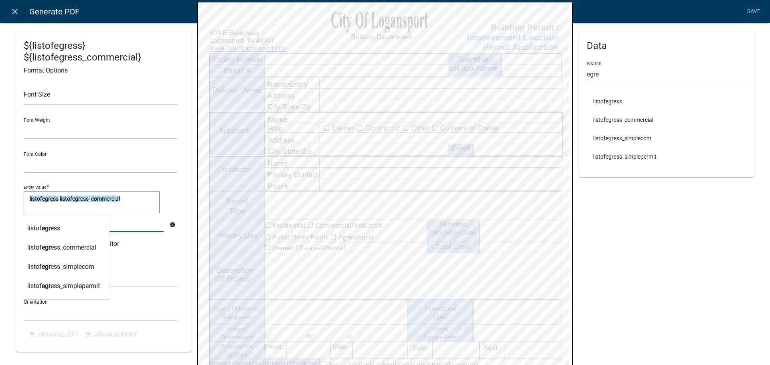
type input "egre"
click at [93, 267] on ngb-highlight "listof egre ss_simplecom" at bounding box center [60, 267] width 67 height 6
type textarea "listofegress listofegress_commercial listofegress_simplecom"
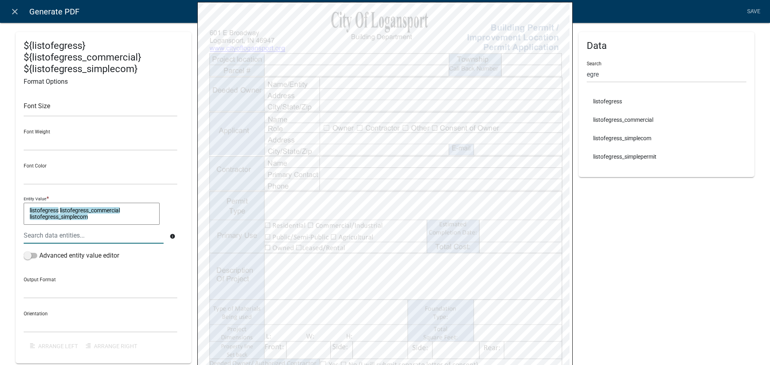
click at [110, 220] on textarea "listofegress listofegress_commercial listofegress_simplecom" at bounding box center [92, 214] width 136 height 22
type textarea "listofegress listofegress_commercial listofegress_simplecom"
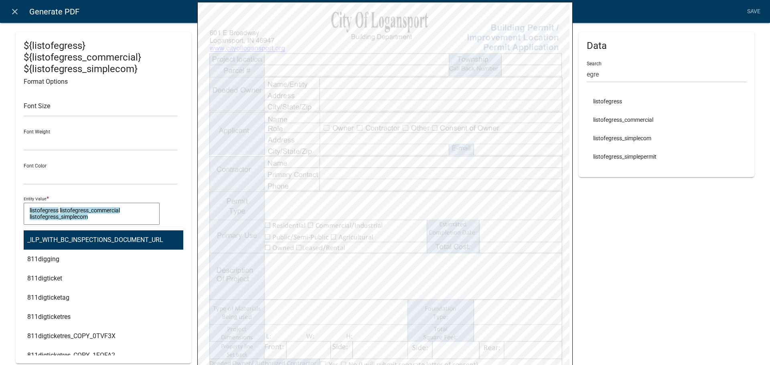
click at [91, 237] on div "_ILP_WITH_BC_INSPECTIONS_DOCUMENT_URL 811digging 811digticket 811digticketag 81…" at bounding box center [94, 235] width 152 height 16
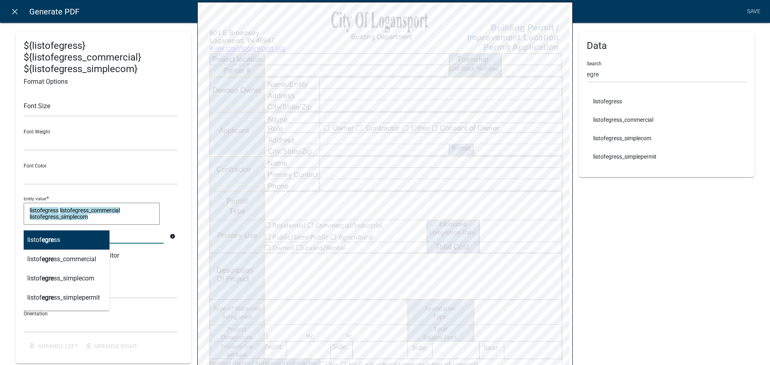
type input "egres"
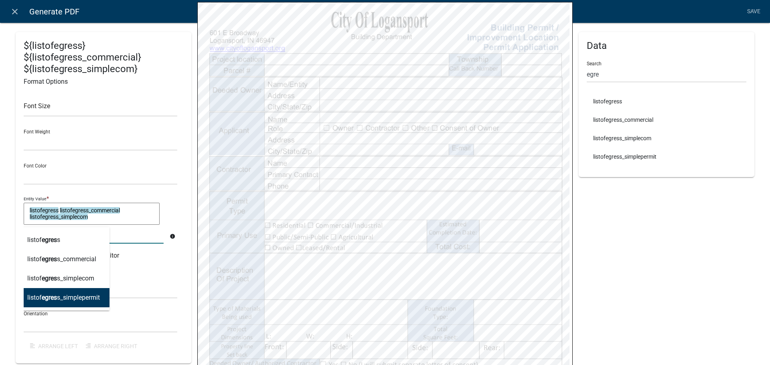
click at [77, 299] on ngb-highlight "listof egres s_simplepermit" at bounding box center [63, 298] width 73 height 6
type textarea "listofegress listofegress_commercial listofegress_simplecom listofegress_simple…"
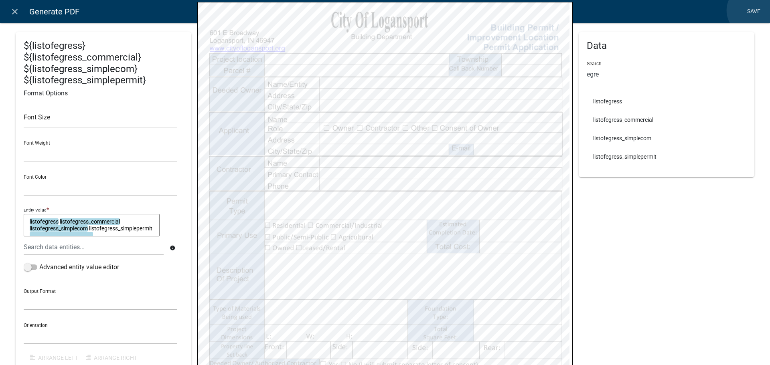
click at [752, 11] on link "Save" at bounding box center [753, 11] width 20 height 15
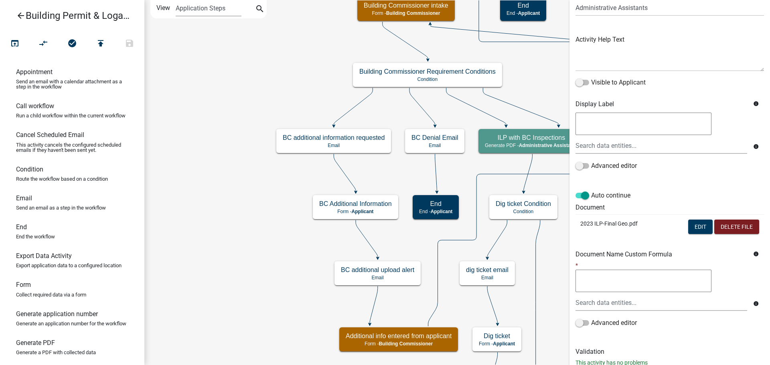
scroll to position [93, 0]
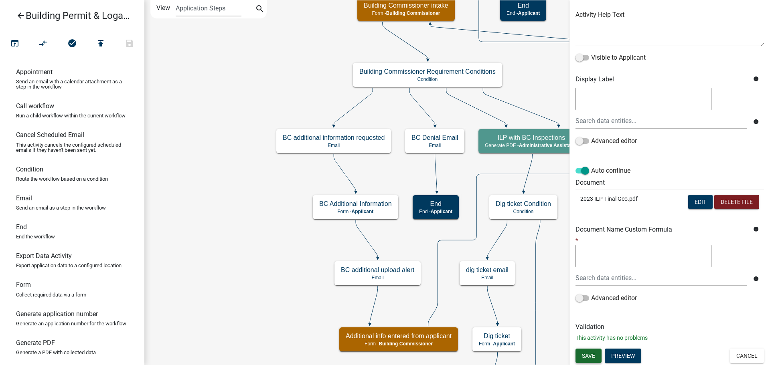
click at [589, 356] on span "Save" at bounding box center [588, 355] width 13 height 6
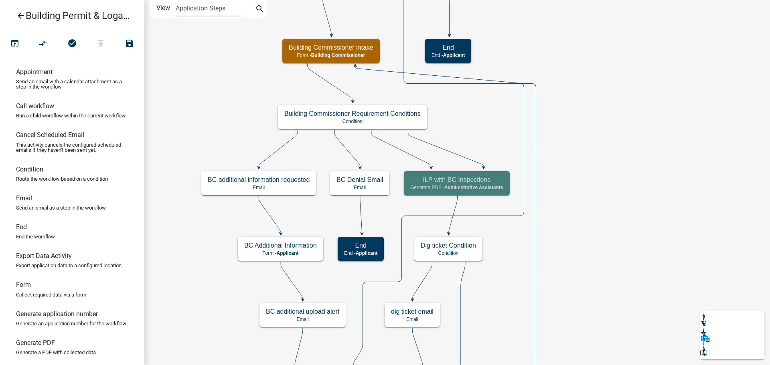
scroll to position [0, 0]
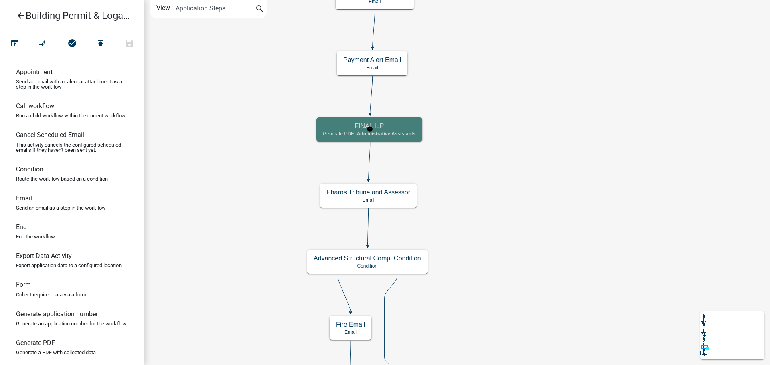
click at [400, 138] on div "FINAL ILP Generate PDF - Administrative Assistants" at bounding box center [369, 129] width 106 height 24
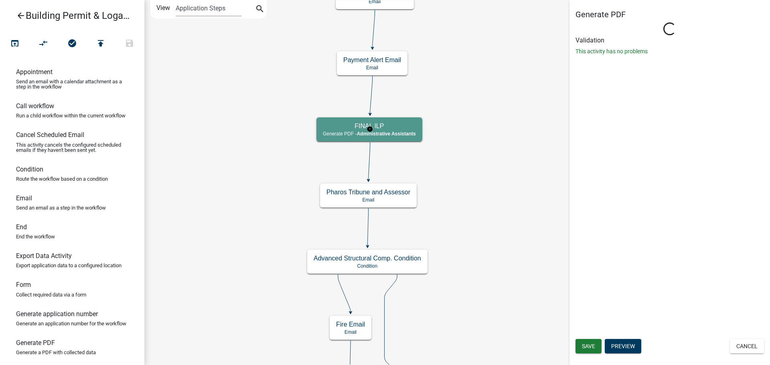
select select "90D19790-074D-4AC2-86B6-E9A543EC8F7A"
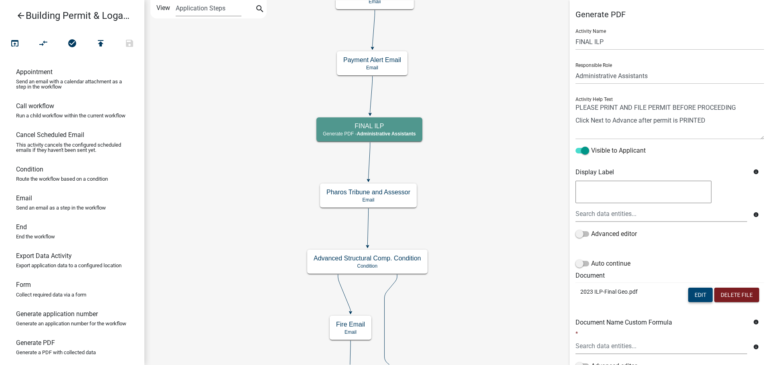
click at [691, 294] on button "Edit" at bounding box center [700, 295] width 24 height 14
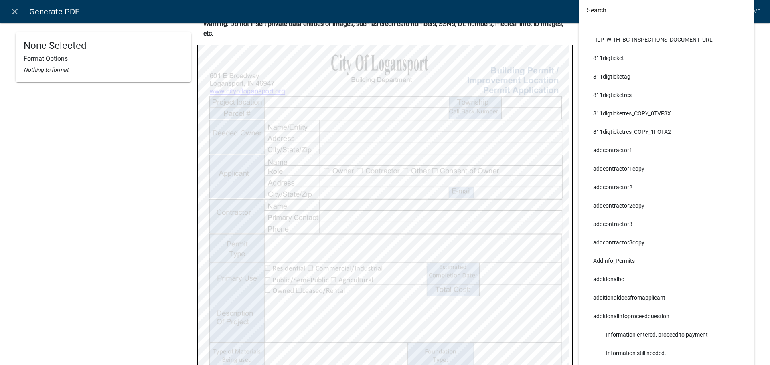
scroll to position [160, 0]
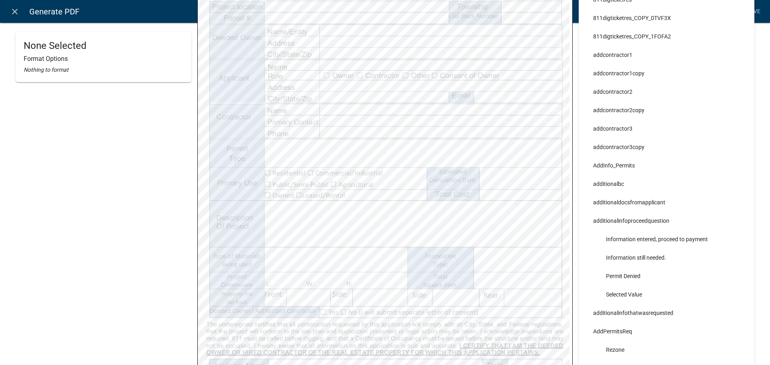
select select
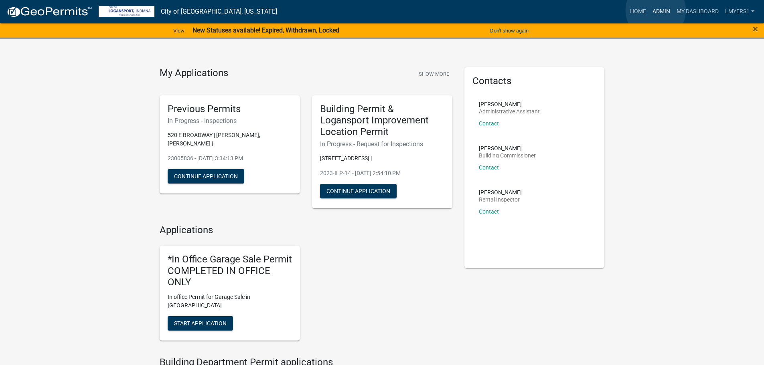
click at [656, 10] on link "Admin" at bounding box center [661, 11] width 24 height 15
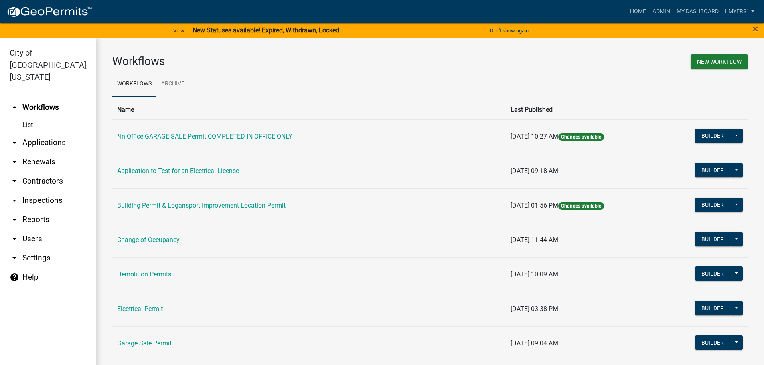
click at [36, 133] on link "arrow_drop_down Applications" at bounding box center [48, 142] width 96 height 19
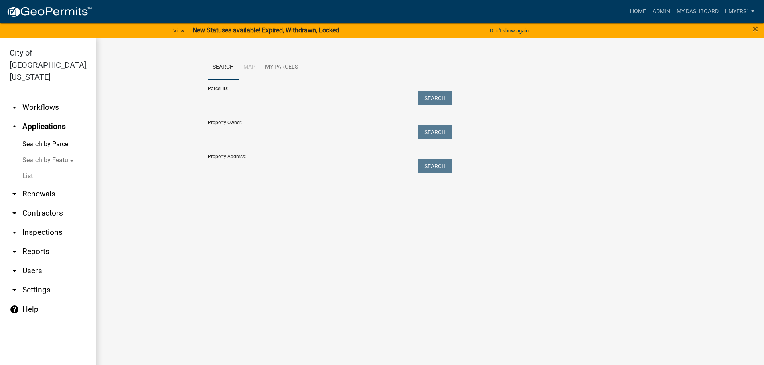
click at [23, 168] on link "List" at bounding box center [48, 176] width 96 height 16
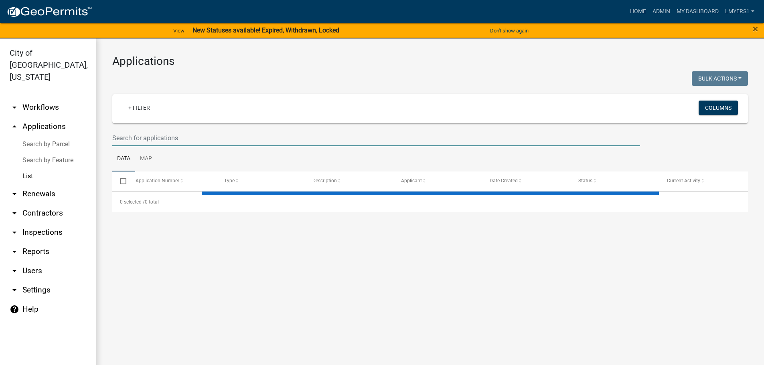
click at [239, 136] on input "text" at bounding box center [376, 138] width 528 height 16
select select "3: 100"
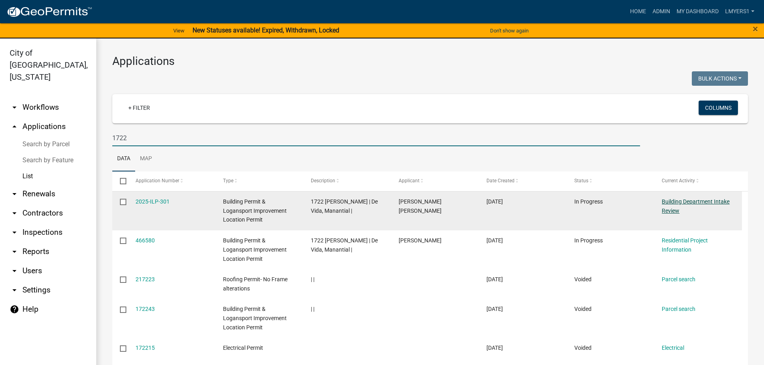
type input "1722"
click at [690, 201] on link "Building Department Intake Review" at bounding box center [696, 206] width 68 height 16
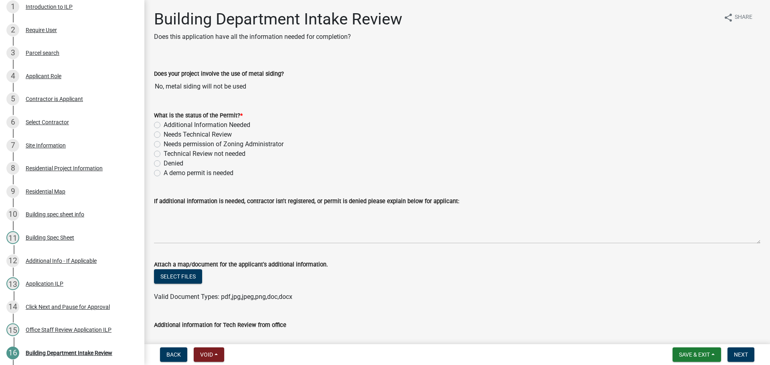
scroll to position [136, 0]
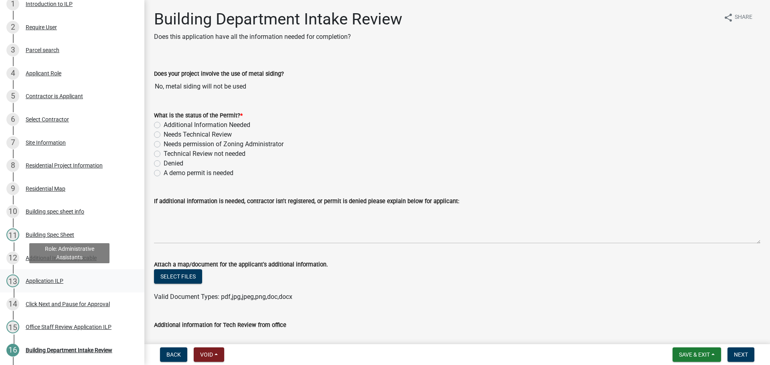
click at [54, 278] on div "Application ILP" at bounding box center [45, 281] width 38 height 6
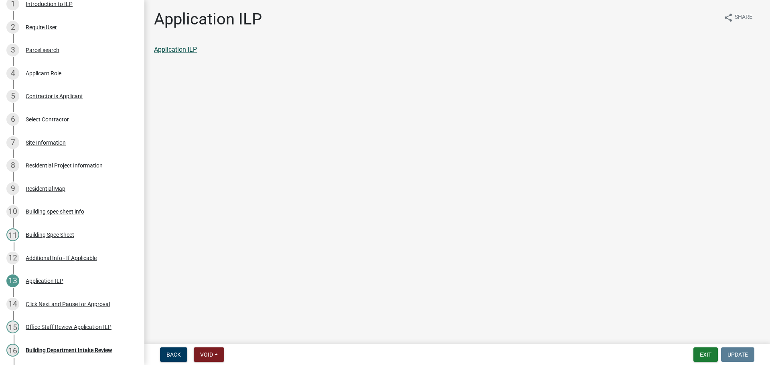
click at [194, 49] on link "Application ILP" at bounding box center [175, 50] width 43 height 8
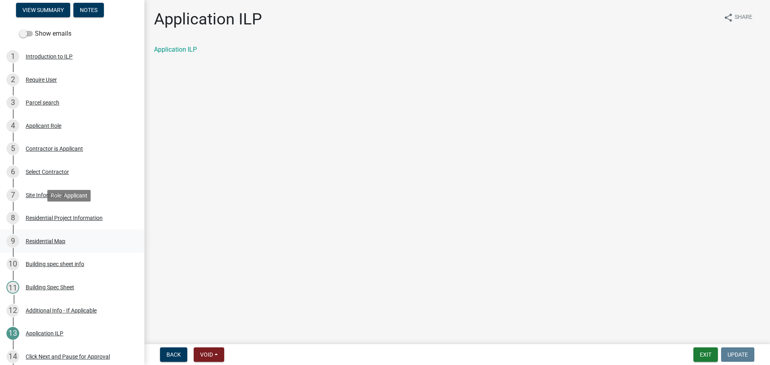
scroll to position [0, 0]
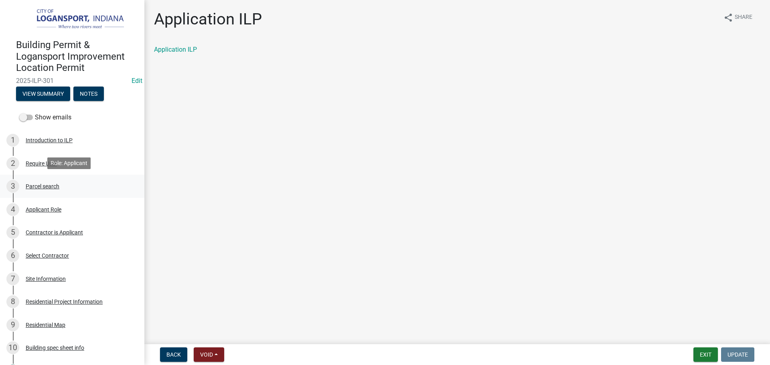
click at [48, 187] on div "Parcel search" at bounding box center [43, 187] width 34 height 6
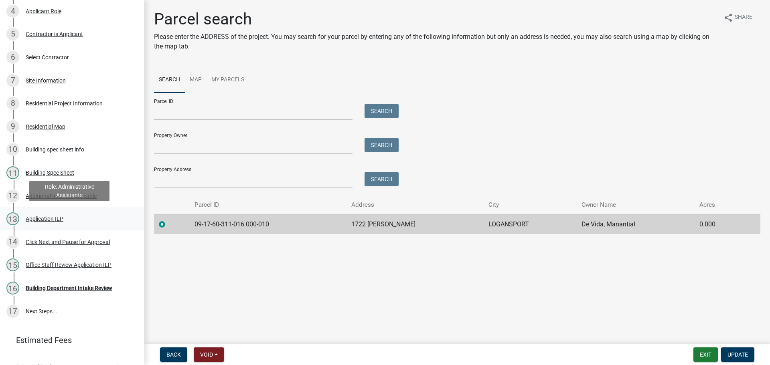
scroll to position [211, 0]
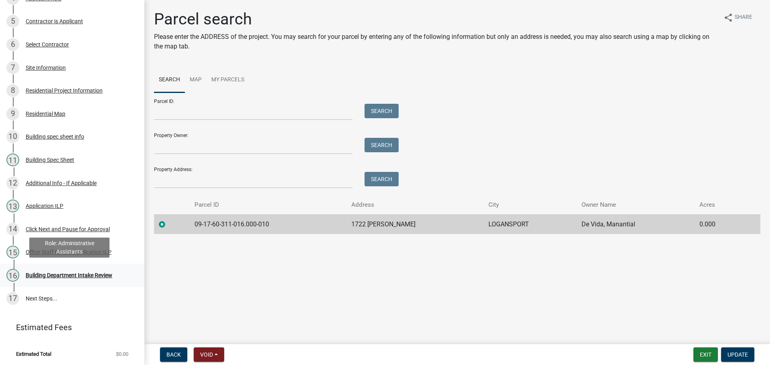
click at [65, 273] on div "Building Department Intake Review" at bounding box center [69, 276] width 87 height 6
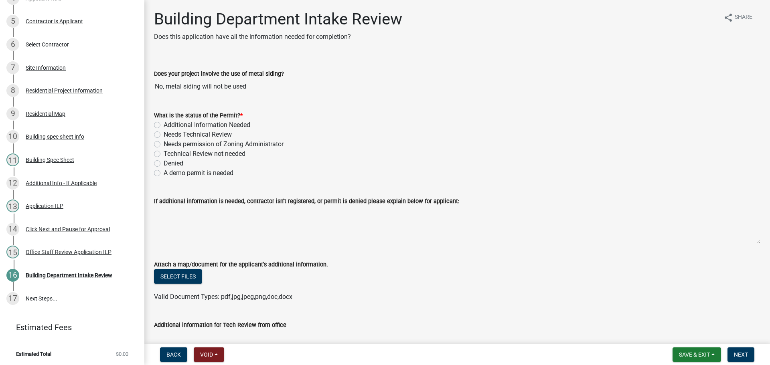
click at [164, 163] on label "Denied" at bounding box center [174, 164] width 20 height 10
click at [164, 163] on input "Denied" at bounding box center [166, 161] width 5 height 5
radio input "true"
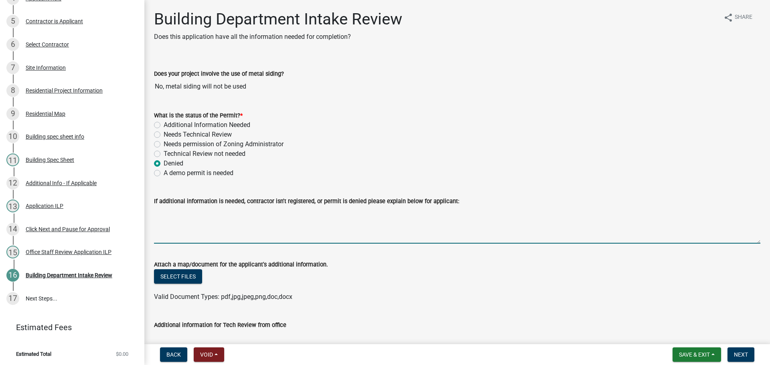
click at [180, 208] on textarea "If additional information is needed, contractor isn't registered, or permit is …" at bounding box center [457, 225] width 606 height 38
click at [220, 213] on textarea "This application is for a single fam" at bounding box center [457, 225] width 606 height 38
click at [312, 214] on textarea "This application is for the construction of a single fam" at bounding box center [457, 225] width 606 height 38
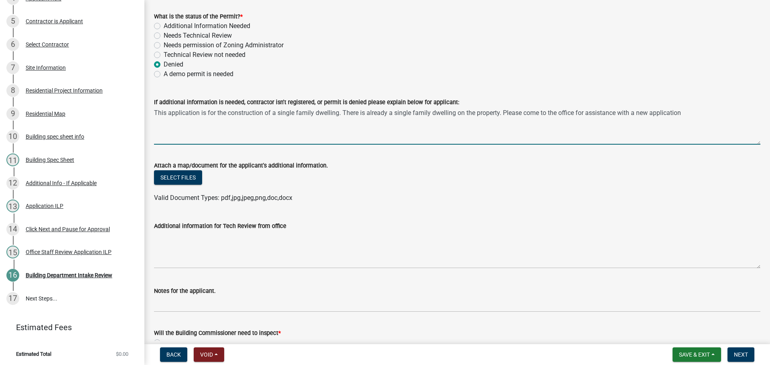
scroll to position [200, 0]
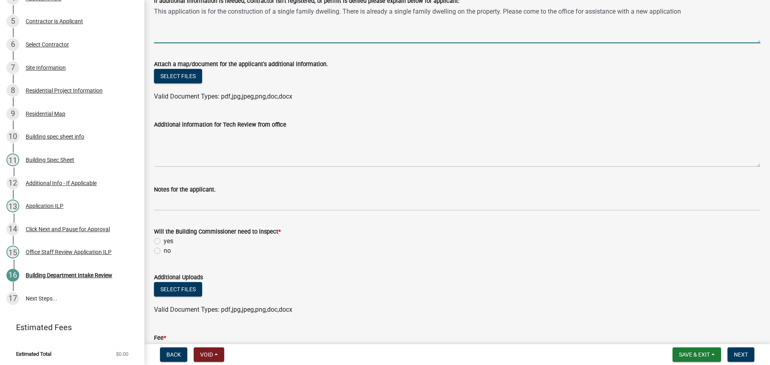
type textarea "This application is for the construction of a single family dwelling. There is …"
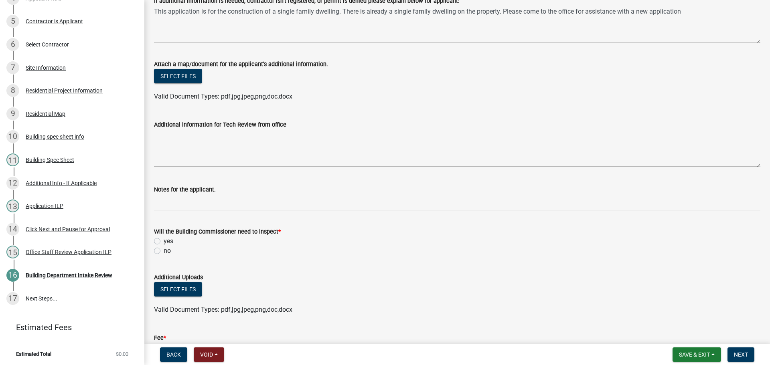
click at [164, 251] on label "no" at bounding box center [167, 251] width 7 height 10
click at [164, 251] on input "no" at bounding box center [166, 248] width 5 height 5
radio input "true"
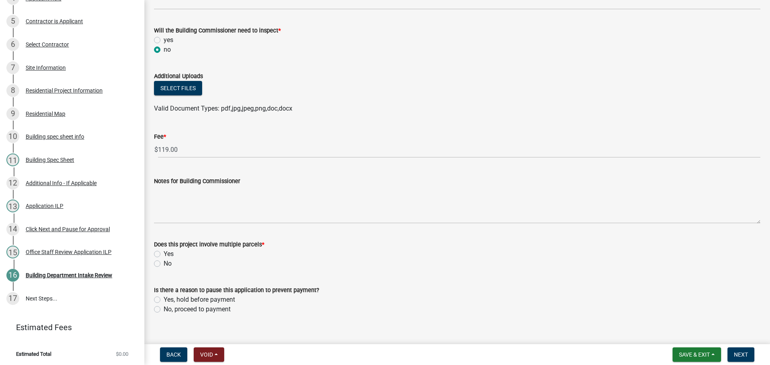
scroll to position [413, 0]
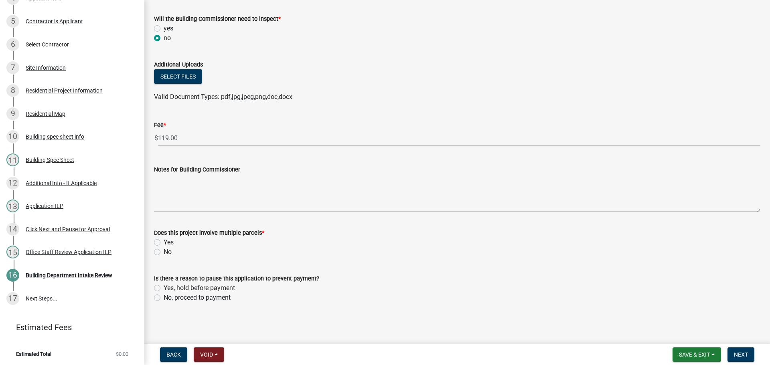
click at [164, 253] on label "No" at bounding box center [168, 252] width 8 height 10
click at [164, 253] on input "No" at bounding box center [166, 249] width 5 height 5
radio input "true"
click at [164, 298] on label "No, proceed to payment" at bounding box center [197, 298] width 67 height 10
click at [164, 298] on input "No, proceed to payment" at bounding box center [166, 295] width 5 height 5
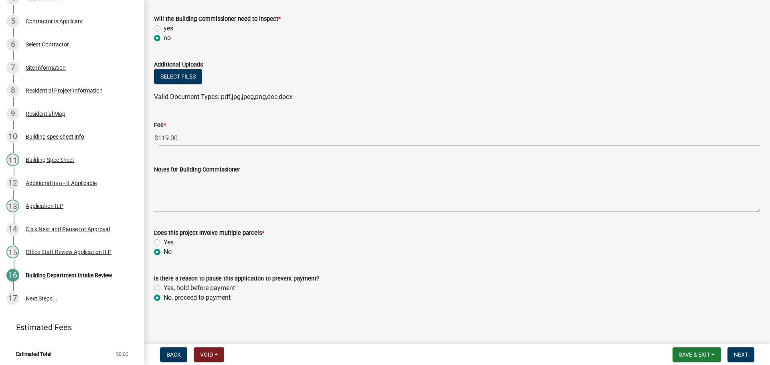
radio input "true"
click at [741, 353] on span "Next" at bounding box center [741, 355] width 14 height 6
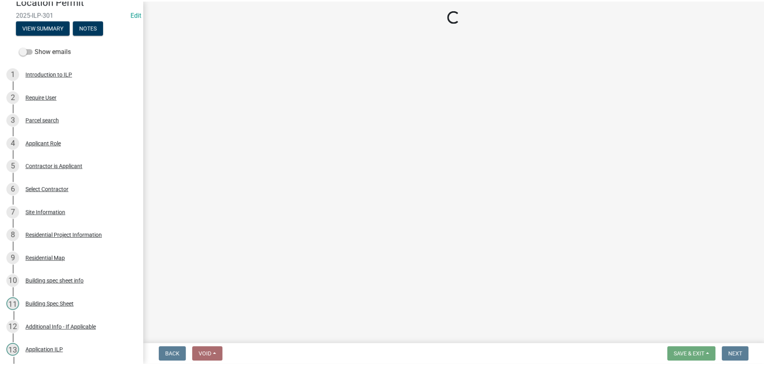
scroll to position [37, 0]
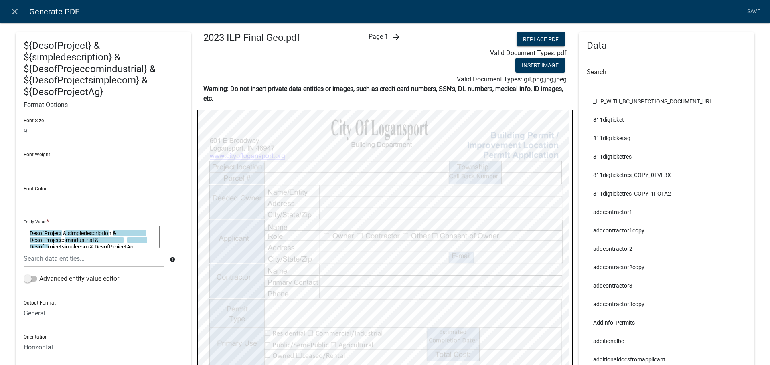
select select "90D19790-074D-4AC2-86B6-E9A543EC8F7A"
select select
click at [631, 72] on input "text" at bounding box center [667, 74] width 160 height 16
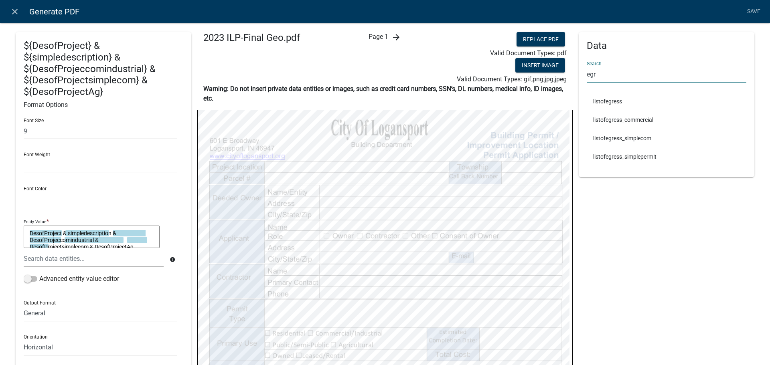
type input "egr"
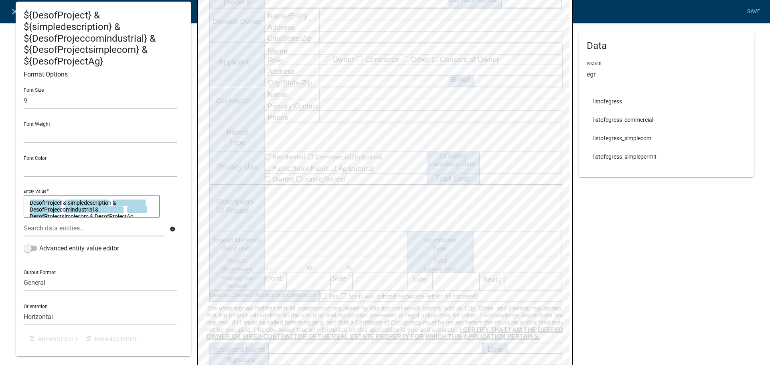
scroll to position [200, 0]
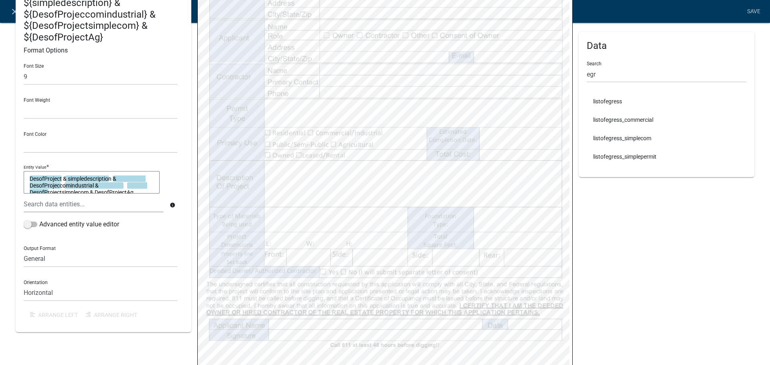
select select
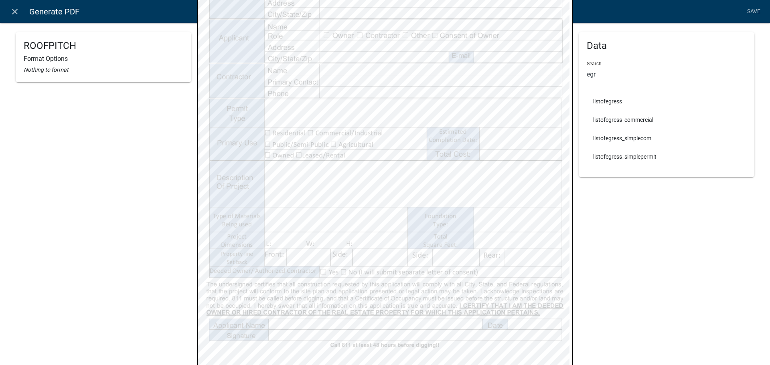
select select
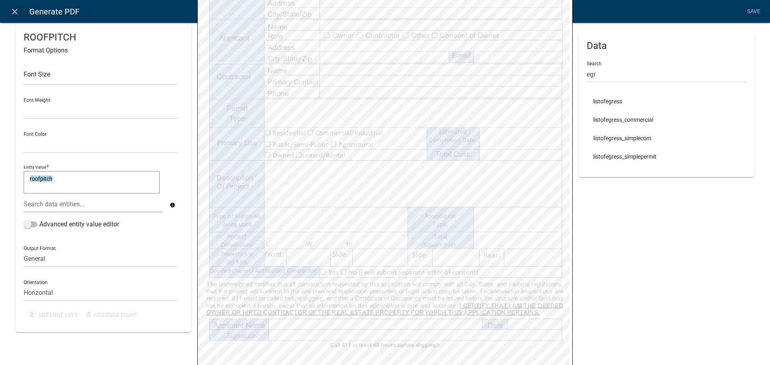
select select
click at [74, 182] on textarea "listofegress" at bounding box center [92, 182] width 136 height 22
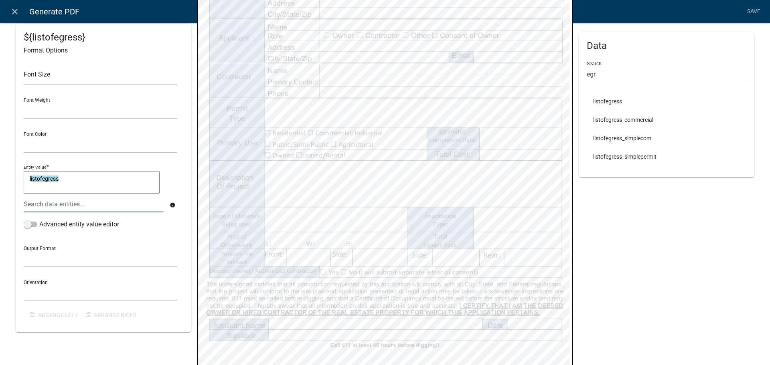
type textarea "listofegress"
click at [55, 200] on div at bounding box center [94, 204] width 152 height 16
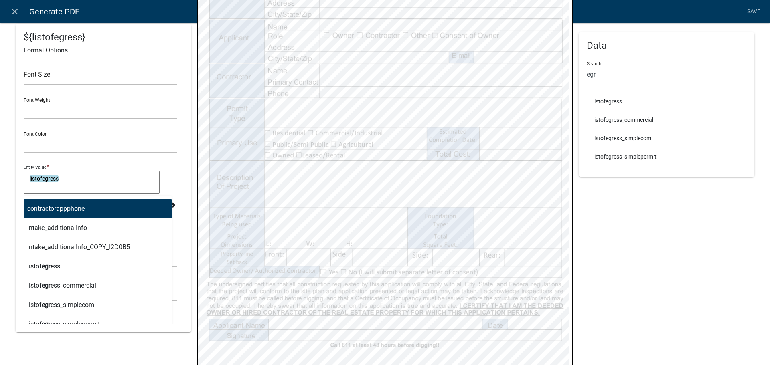
type input "egre"
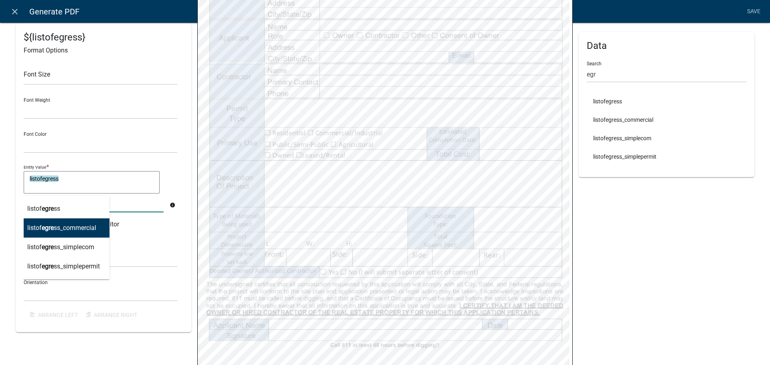
click at [49, 231] on span "egre" at bounding box center [48, 228] width 12 height 8
type textarea "listofegress listofegress_commercial"
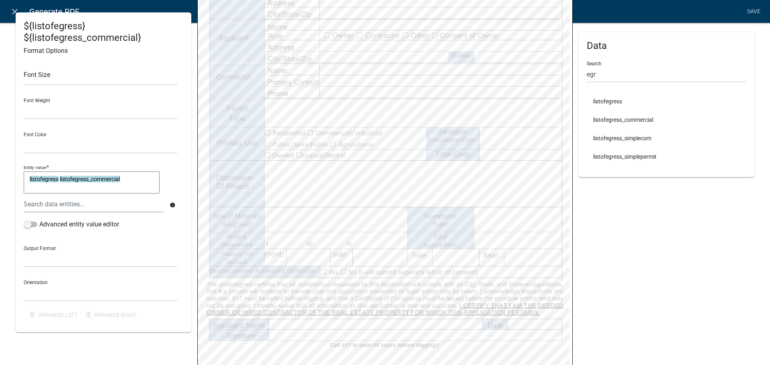
click at [136, 182] on textarea "listofegress listofegress_commercial" at bounding box center [92, 182] width 136 height 22
type textarea "listofegress listofegress_commercial"
click at [119, 207] on div at bounding box center [94, 204] width 152 height 16
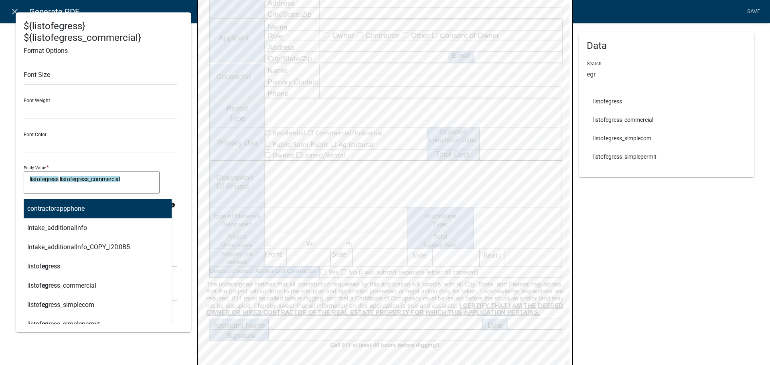
type input "egres"
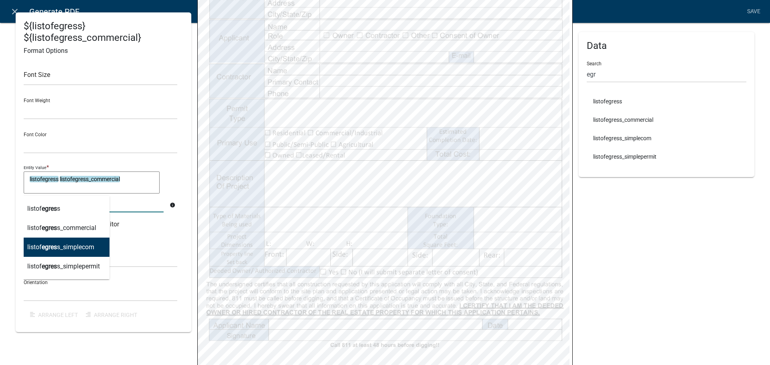
click at [94, 252] on button "listof egres s_simplecom" at bounding box center [64, 247] width 92 height 19
type textarea "listofegress listofegress_commercial listofegress_simplecom"
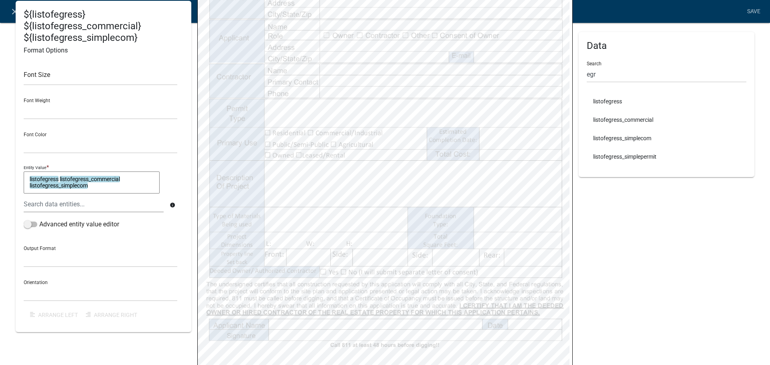
click at [105, 188] on textarea "listofegress listofegress_commercial listofegress_simplecom" at bounding box center [92, 182] width 136 height 22
type textarea "listofegress listofegress_commercial listofegress_simplecom"
click at [109, 207] on div at bounding box center [94, 204] width 152 height 16
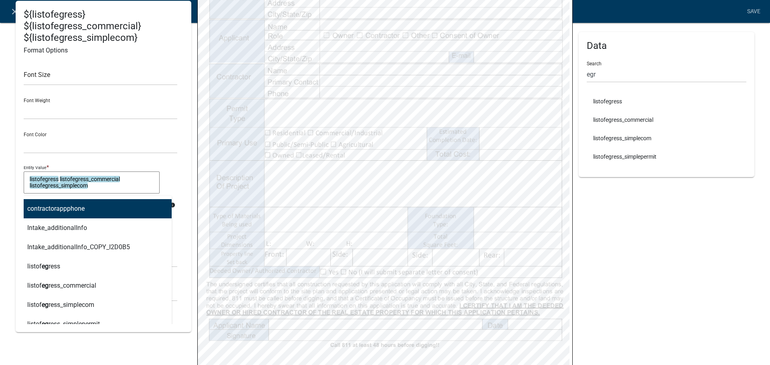
type input "egre"
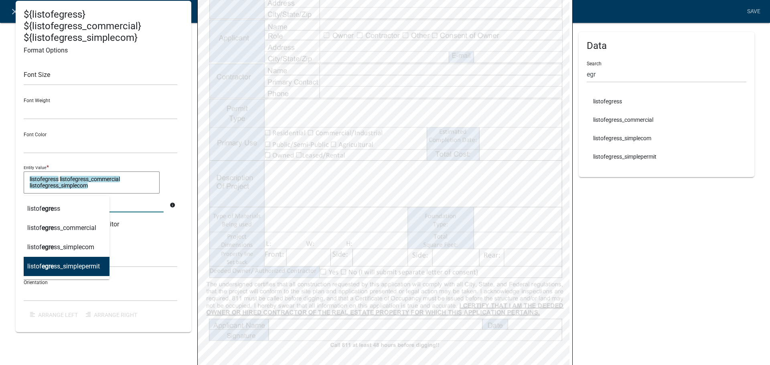
click at [101, 271] on button "listof egre ss_simplepermit" at bounding box center [64, 266] width 92 height 19
type textarea "listofegress listofegress_commercial listofegress_simplecom listofegress_simple…"
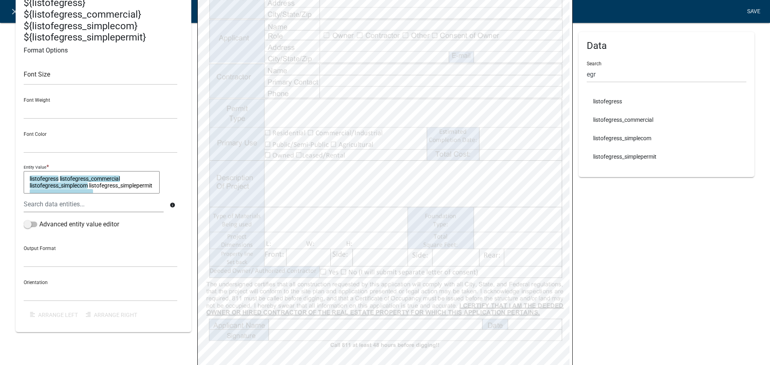
click at [755, 9] on link "Save" at bounding box center [753, 11] width 20 height 15
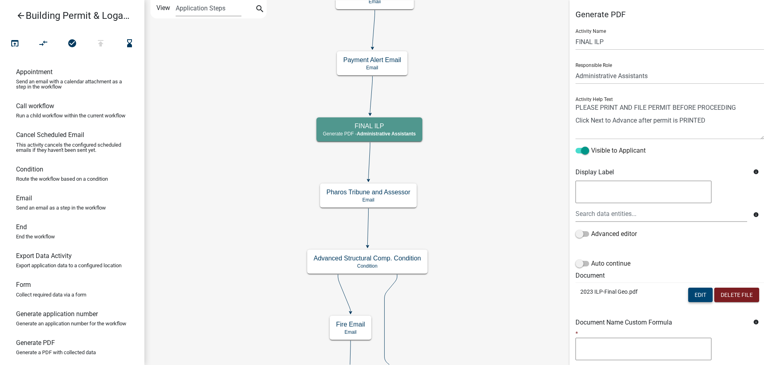
click at [693, 298] on button "Edit" at bounding box center [700, 295] width 24 height 14
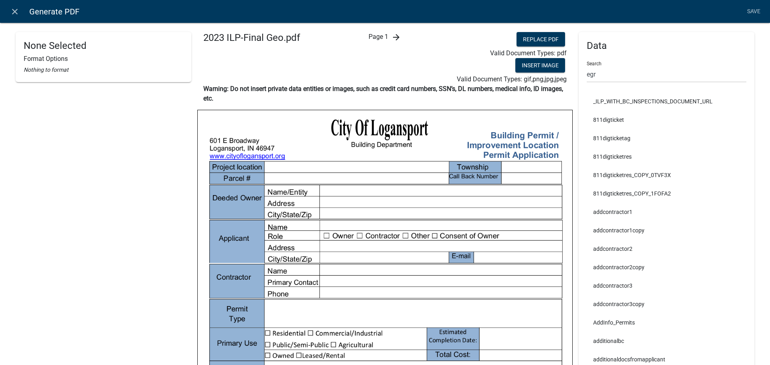
select select "90D19790-074D-4AC2-86B6-E9A543EC8F7A"
click at [16, 13] on icon "close" at bounding box center [15, 12] width 10 height 10
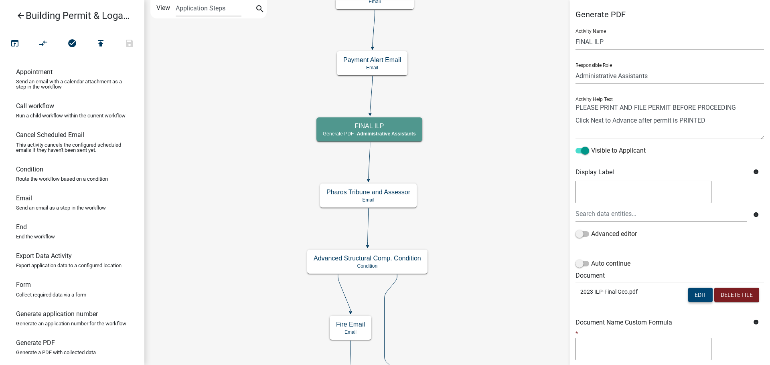
click at [695, 292] on button "Edit" at bounding box center [700, 295] width 24 height 14
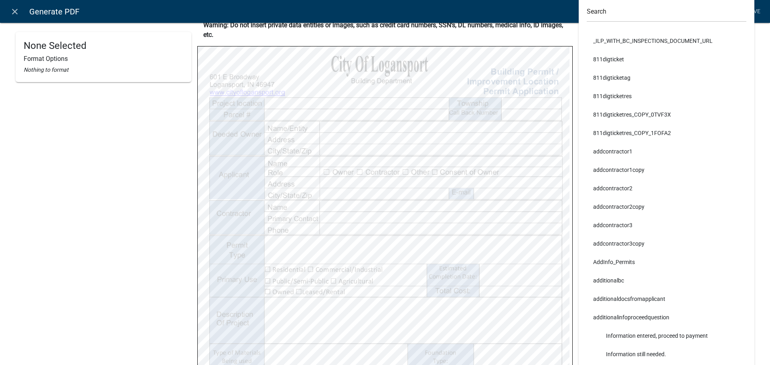
scroll to position [160, 0]
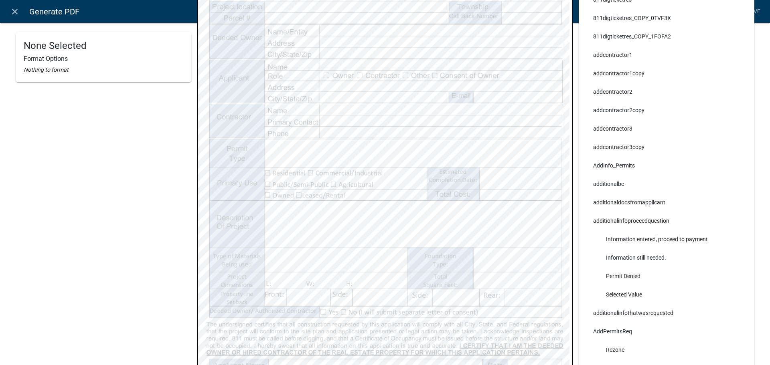
select select
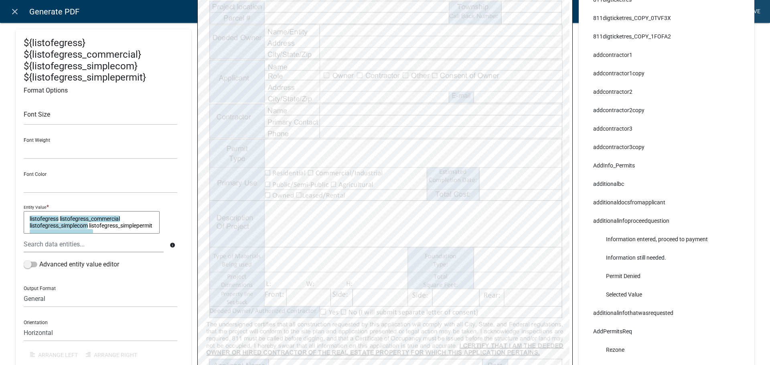
click at [753, 10] on link "Save" at bounding box center [753, 11] width 20 height 15
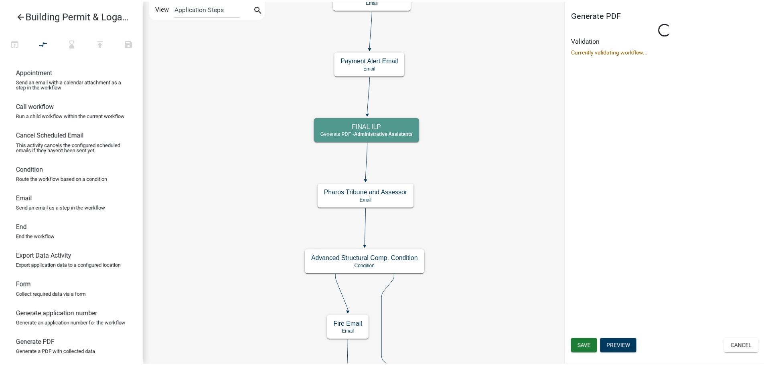
scroll to position [0, 0]
click at [581, 345] on button "Save" at bounding box center [588, 346] width 26 height 14
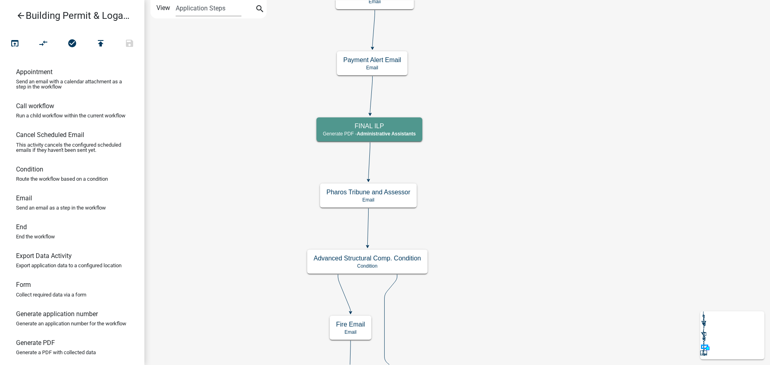
click at [23, 17] on icon "arrow_back" at bounding box center [21, 16] width 10 height 11
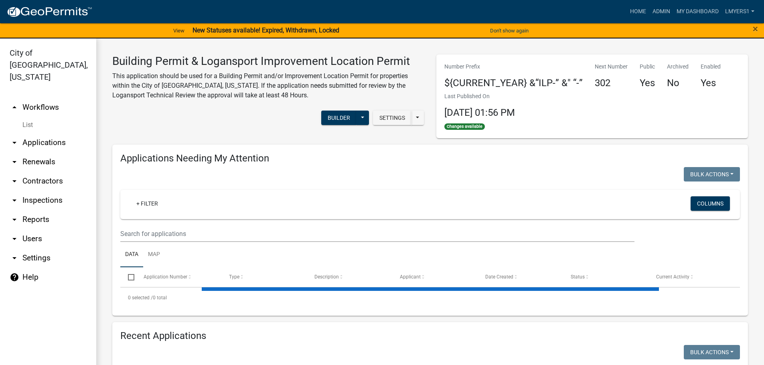
select select "3: 100"
click at [27, 117] on link "List" at bounding box center [48, 125] width 96 height 16
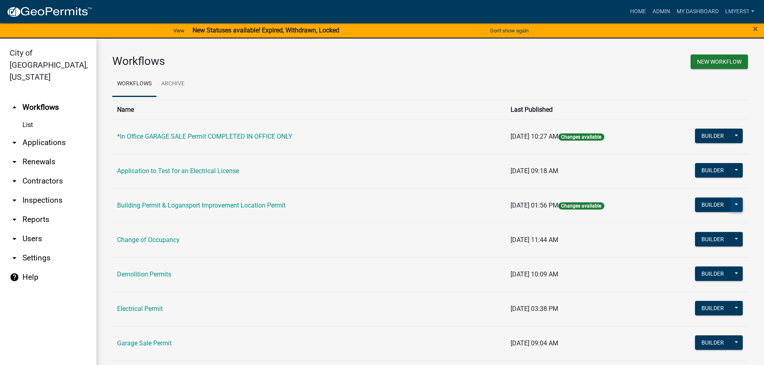
click at [730, 204] on button at bounding box center [736, 205] width 13 height 14
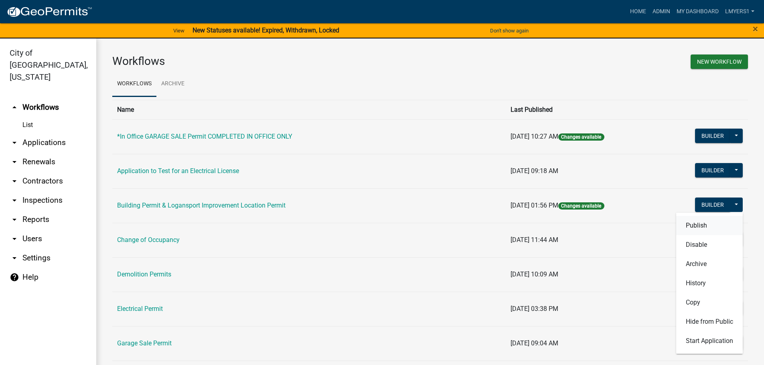
click at [692, 224] on button "Publish" at bounding box center [709, 225] width 67 height 19
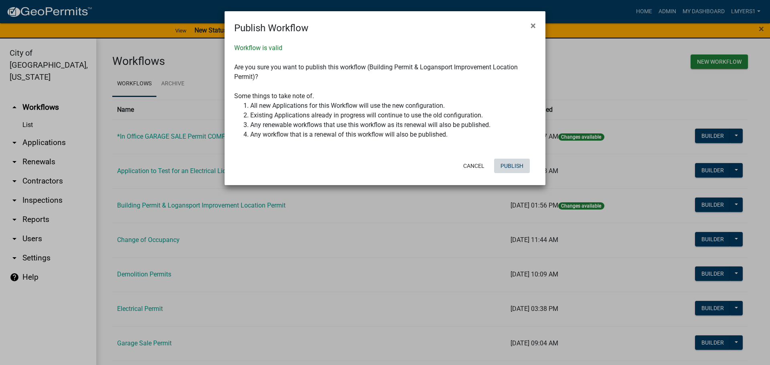
click at [519, 164] on button "Publish" at bounding box center [512, 166] width 36 height 14
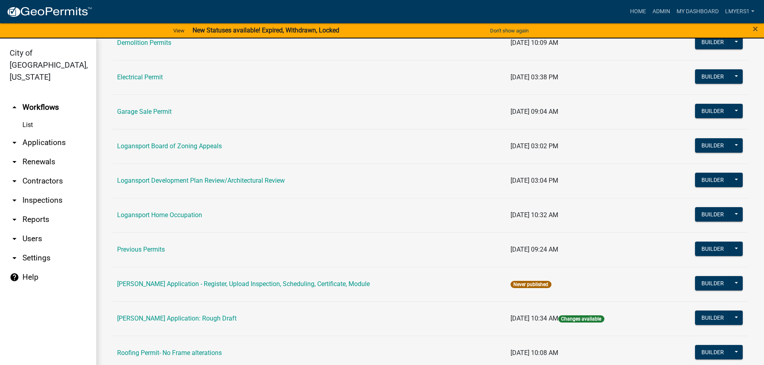
scroll to position [241, 0]
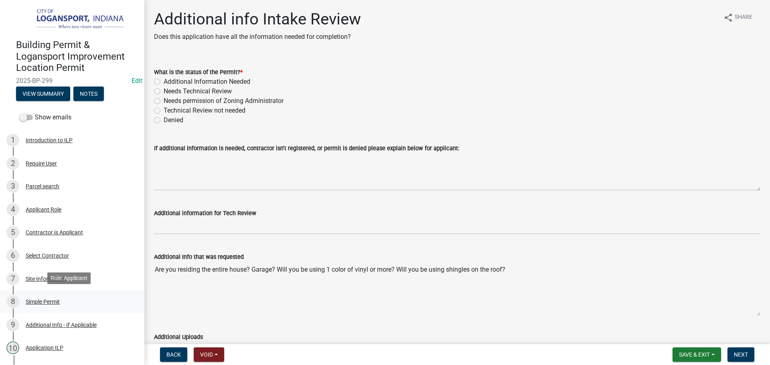
click at [52, 297] on div "8 Simple Permit" at bounding box center [68, 302] width 125 height 13
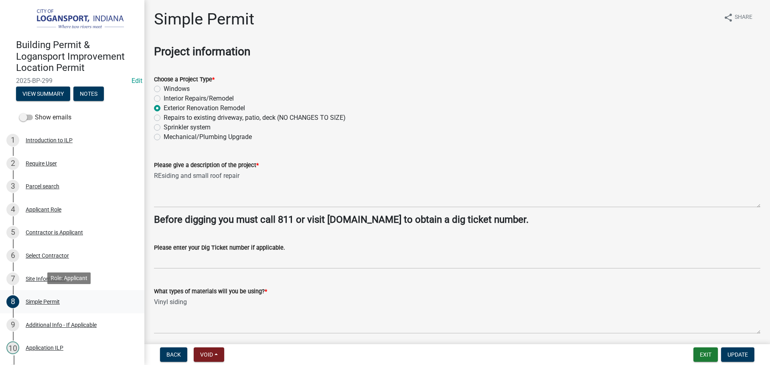
click at [56, 300] on div "Simple Permit" at bounding box center [43, 302] width 34 height 6
click at [172, 106] on label "Exterior Renovation Remodel" at bounding box center [204, 108] width 81 height 10
click at [169, 106] on input "Exterior Renovation Remodel" at bounding box center [166, 105] width 5 height 5
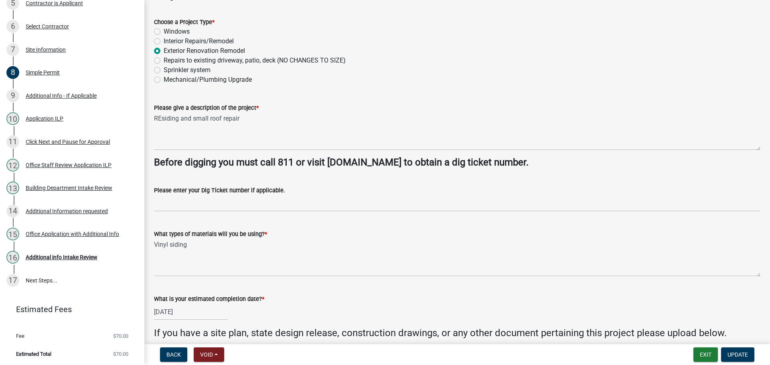
scroll to position [152, 0]
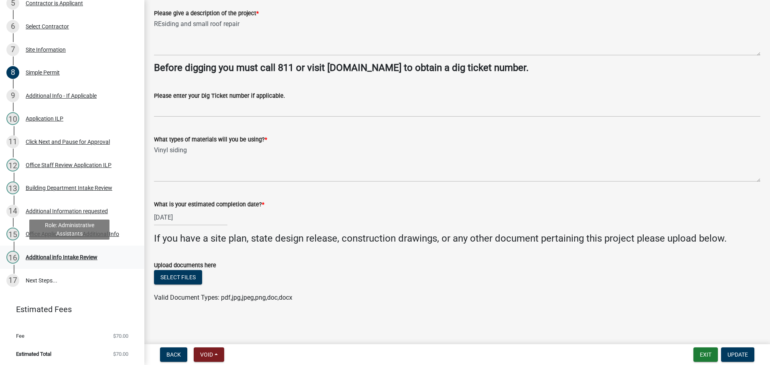
click at [58, 255] on div "Additional info Intake Review" at bounding box center [62, 258] width 72 height 6
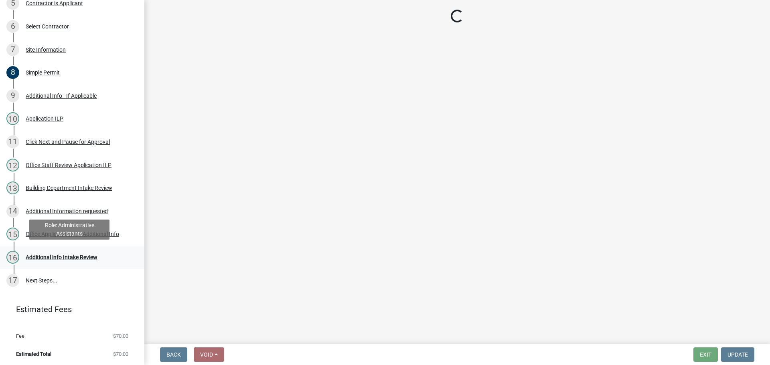
scroll to position [0, 0]
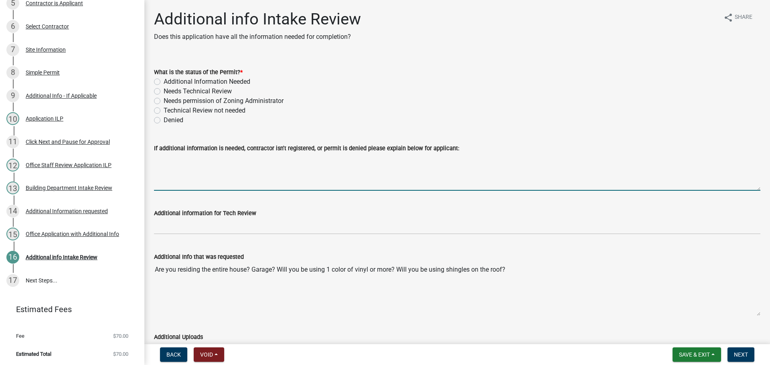
click at [194, 156] on textarea "If additional information is needed, contractor isn't registered, or permit is …" at bounding box center [457, 172] width 606 height 38
type textarea "R"
type textarea "What type of roof repair? Is this structural? Are you using shingles, metal, et…"
click at [154, 81] on div "What is the status of the Permit? * Additional Information Needed Needs Technic…" at bounding box center [457, 91] width 618 height 67
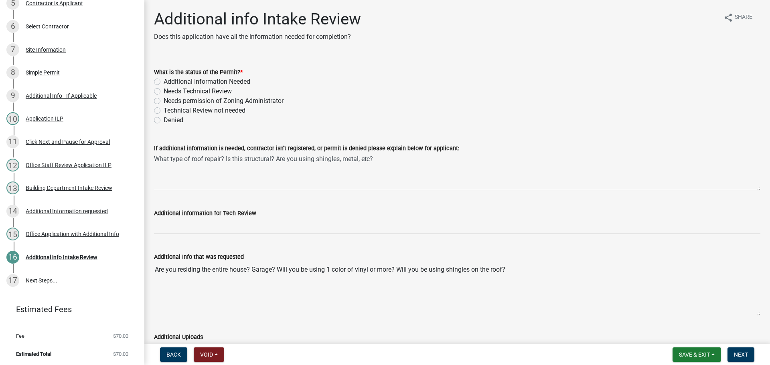
click at [157, 85] on div "Additional Information Needed" at bounding box center [457, 82] width 606 height 10
click at [164, 82] on label "Additional Information Needed" at bounding box center [207, 82] width 87 height 10
click at [164, 82] on input "Additional Information Needed" at bounding box center [166, 79] width 5 height 5
radio input "true"
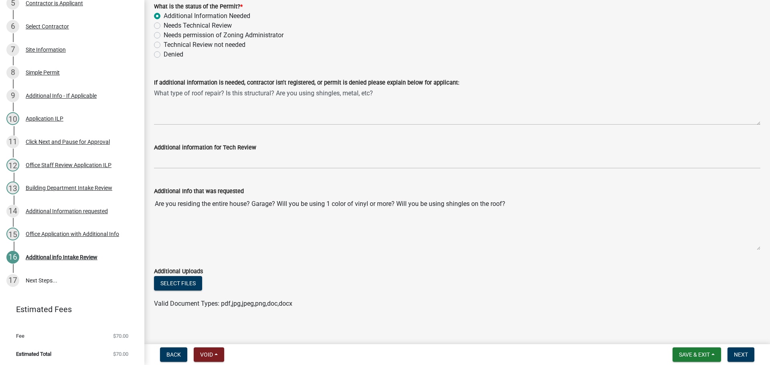
scroll to position [72, 0]
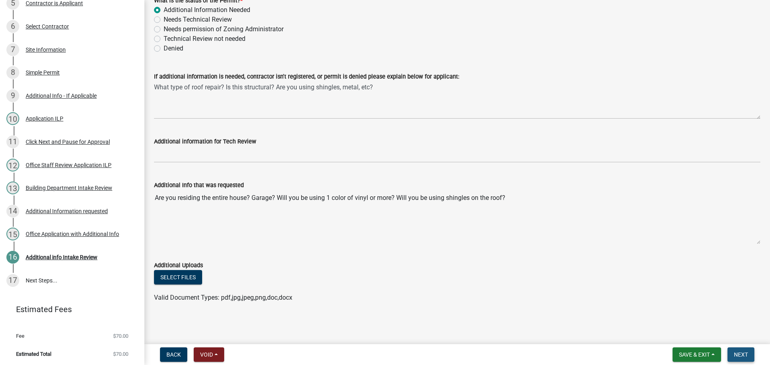
click at [741, 354] on span "Next" at bounding box center [741, 355] width 14 height 6
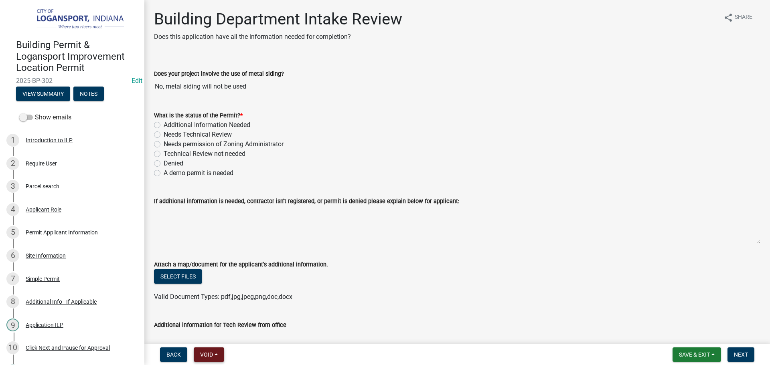
click at [219, 351] on button "Void" at bounding box center [209, 355] width 30 height 14
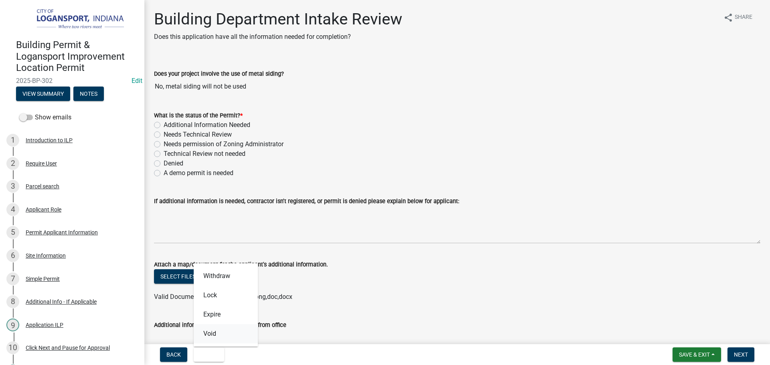
click at [230, 327] on button "Void" at bounding box center [226, 333] width 64 height 19
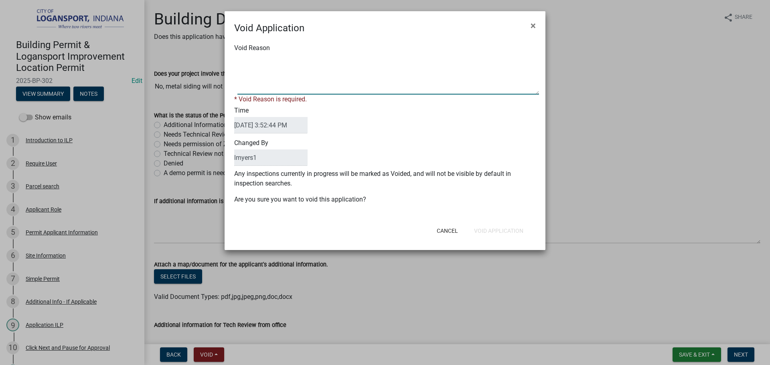
click at [267, 64] on textarea "Void Reason" at bounding box center [388, 75] width 302 height 40
type textarea "Testing 123"
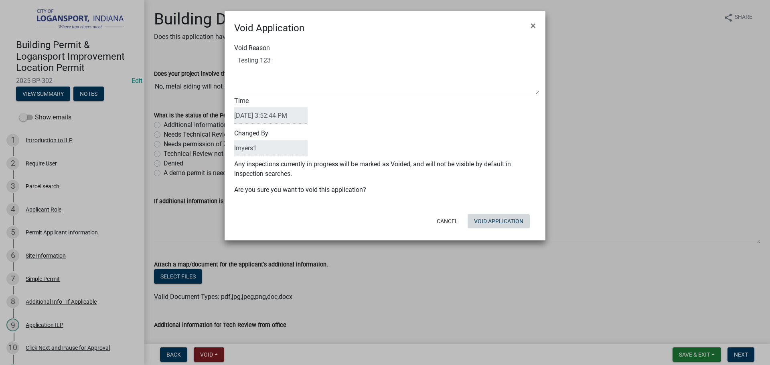
click at [512, 229] on div "Cancel Void Application" at bounding box center [437, 221] width 198 height 21
click at [520, 220] on button "Void Application" at bounding box center [499, 221] width 62 height 14
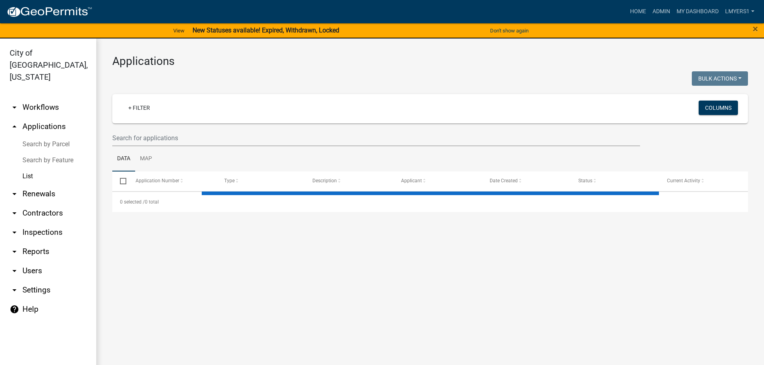
select select "3: 100"
